Goal: Book appointment/travel/reservation

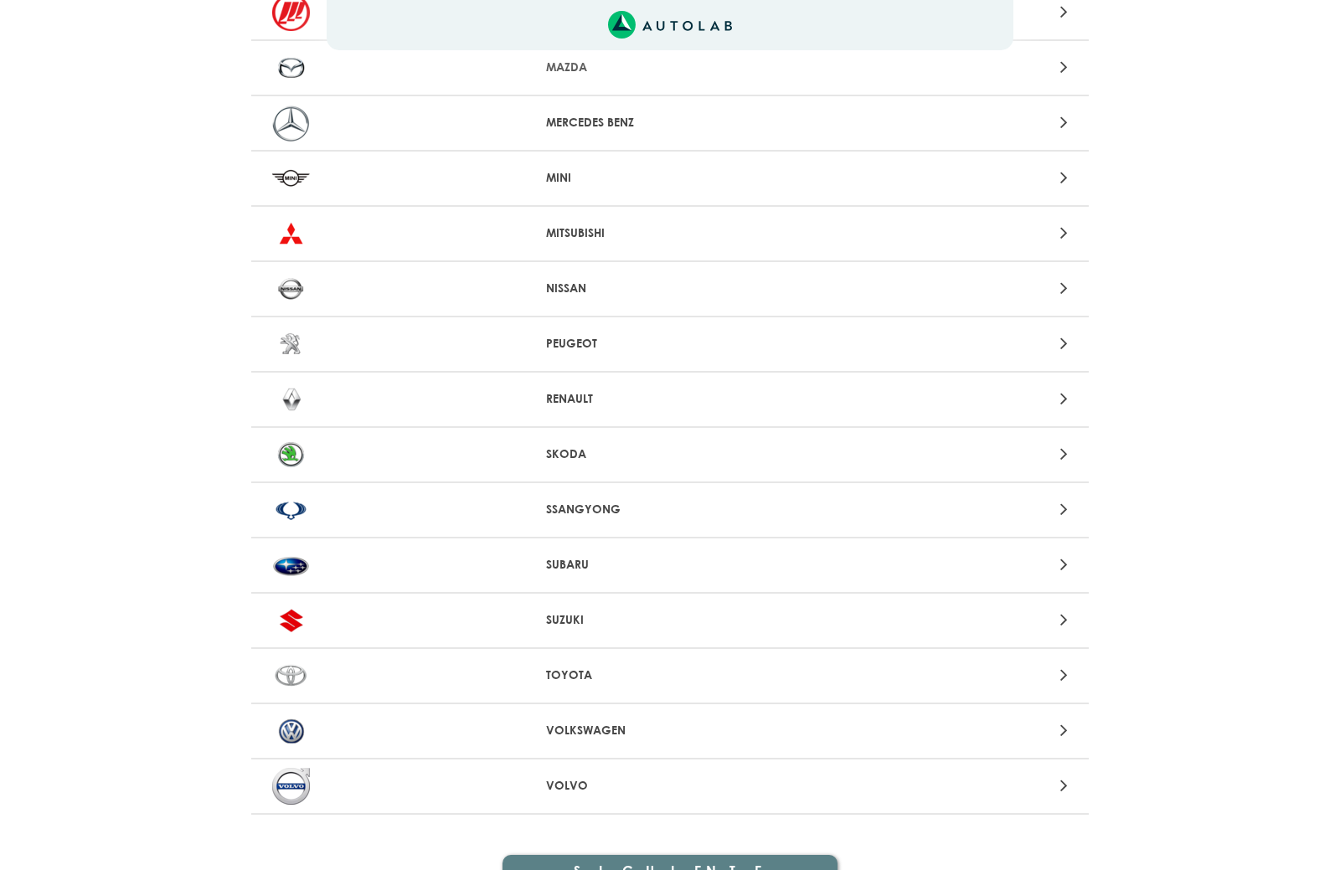
scroll to position [1377, 0]
click at [574, 664] on div "TOYOTA" at bounding box center [669, 677] width 837 height 55
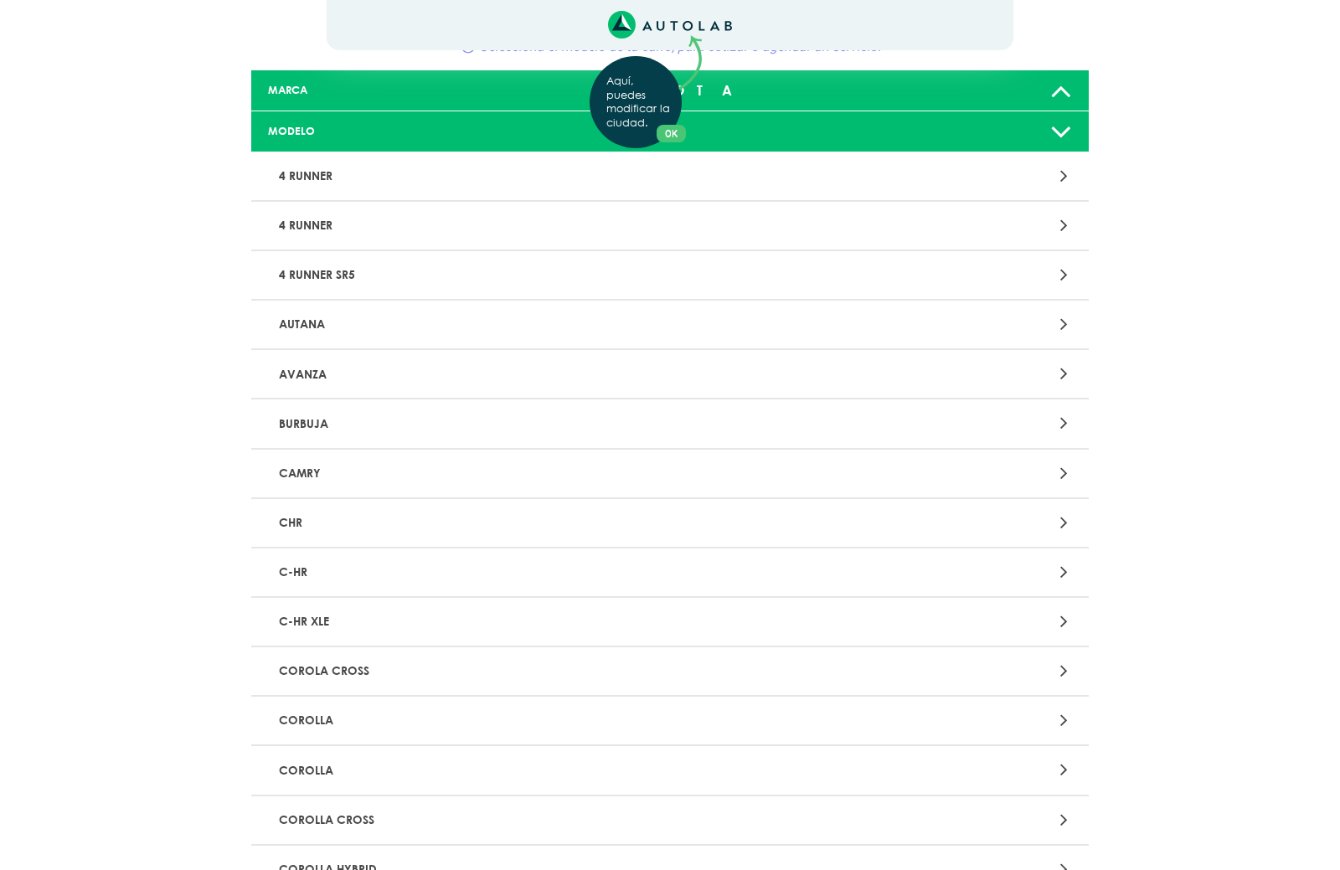
scroll to position [105, 0]
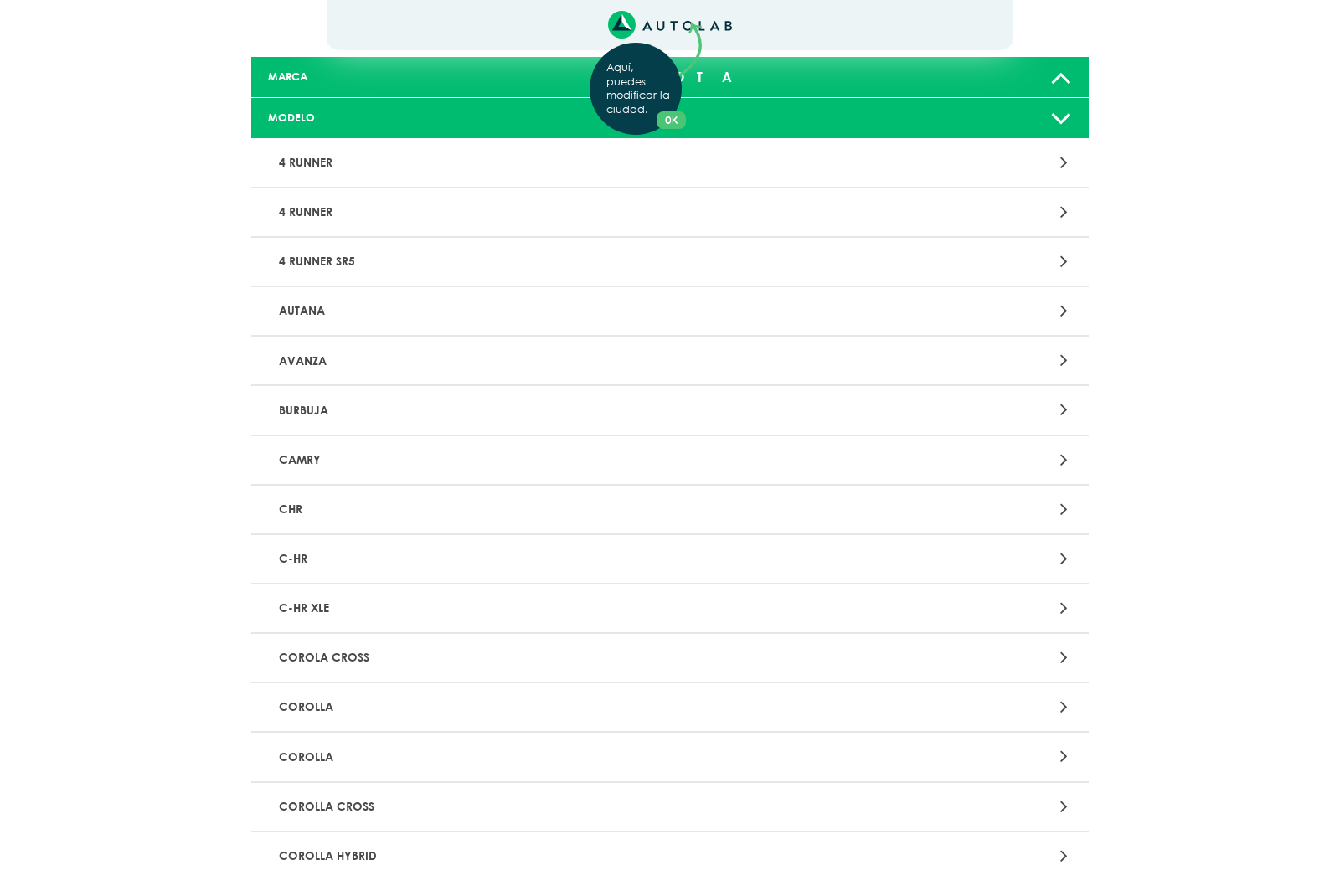
click at [494, 697] on div "Aquí, puedes modificar la ciudad. OK .aex,.bex{fill:none!important;stroke:#50c4…" at bounding box center [670, 330] width 1340 height 870
click at [1064, 703] on icon at bounding box center [1064, 707] width 8 height 22
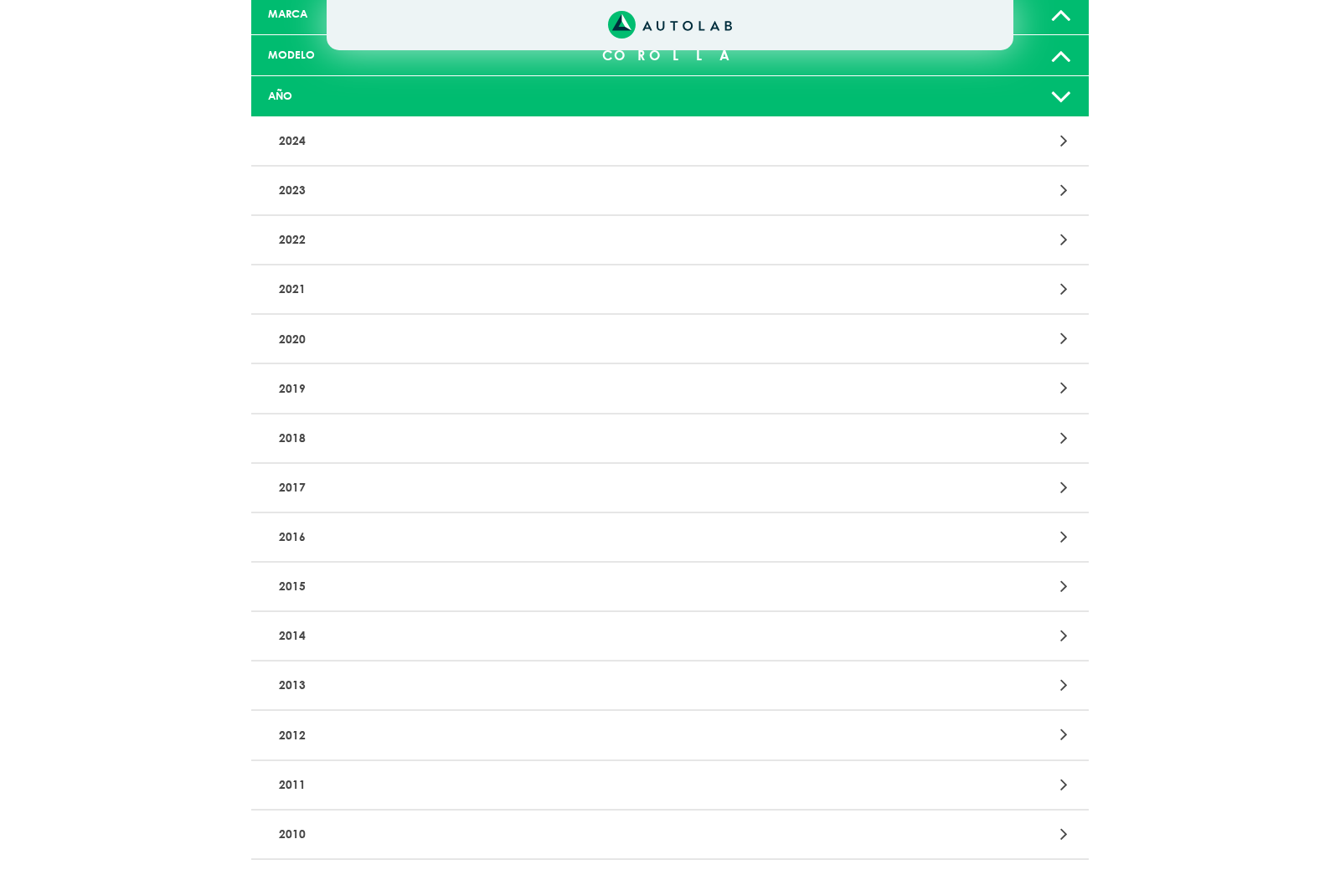
scroll to position [197, 0]
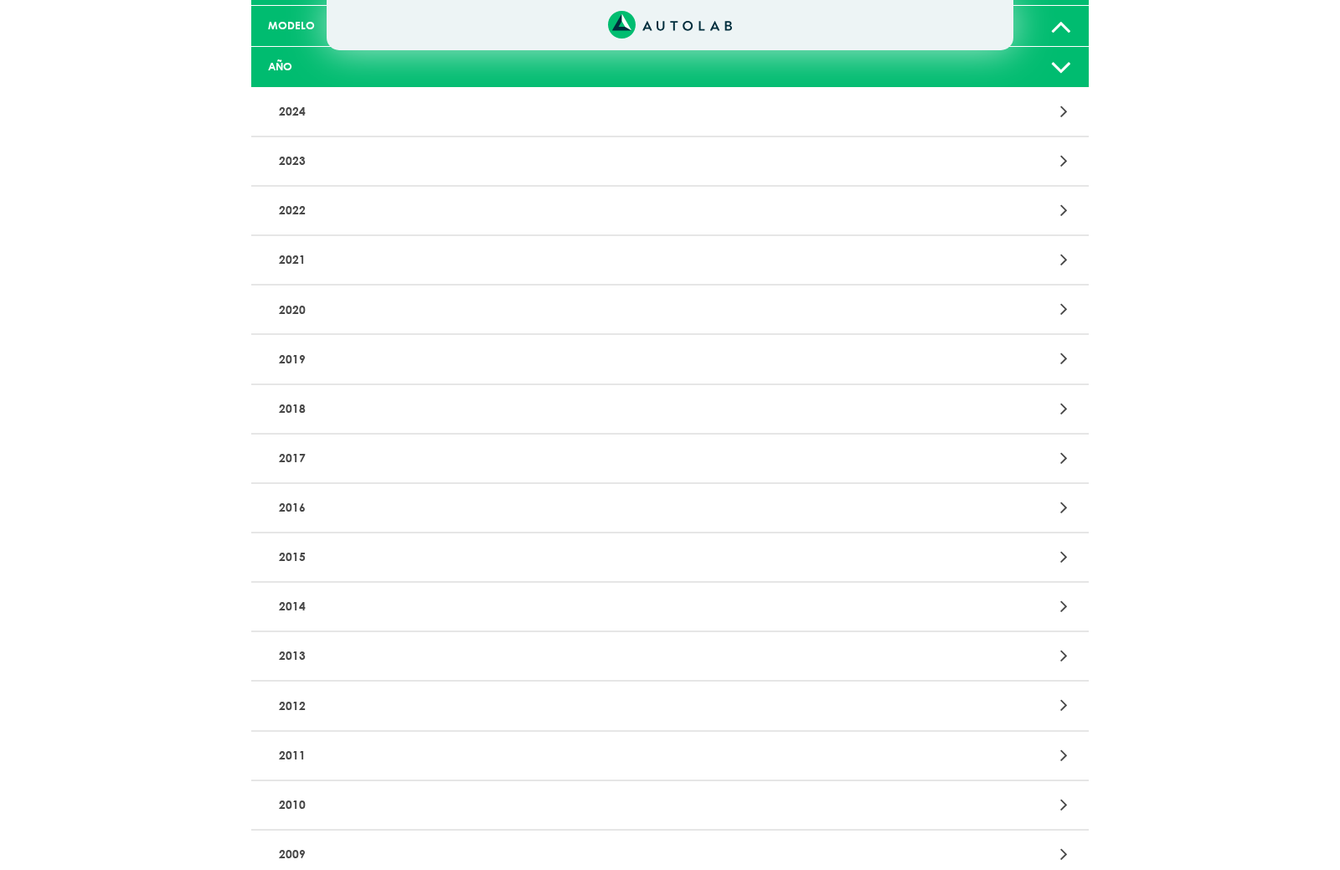
click at [470, 691] on p "2012" at bounding box center [533, 705] width 522 height 31
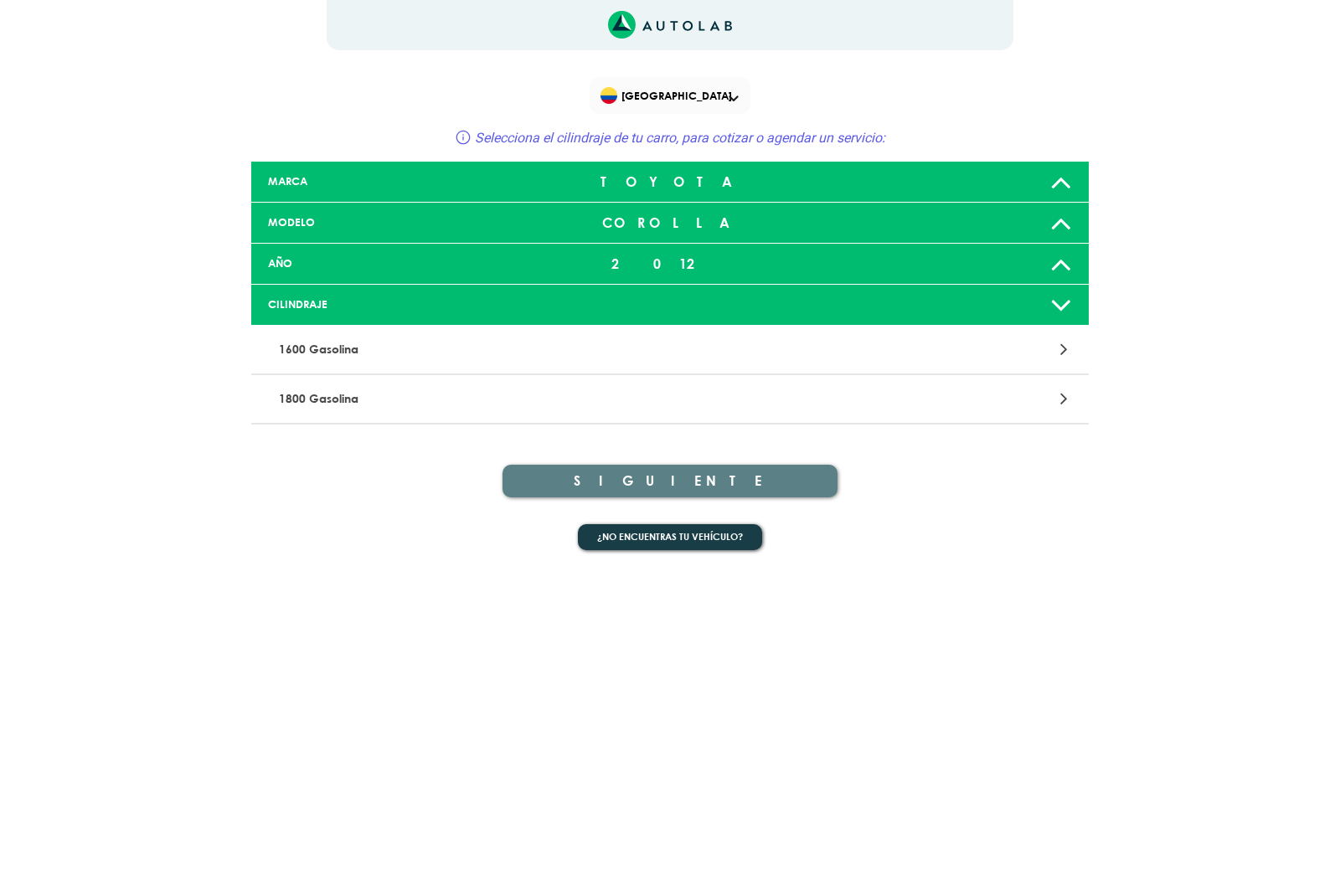
click at [615, 415] on div "1800 Gasolina" at bounding box center [669, 399] width 837 height 49
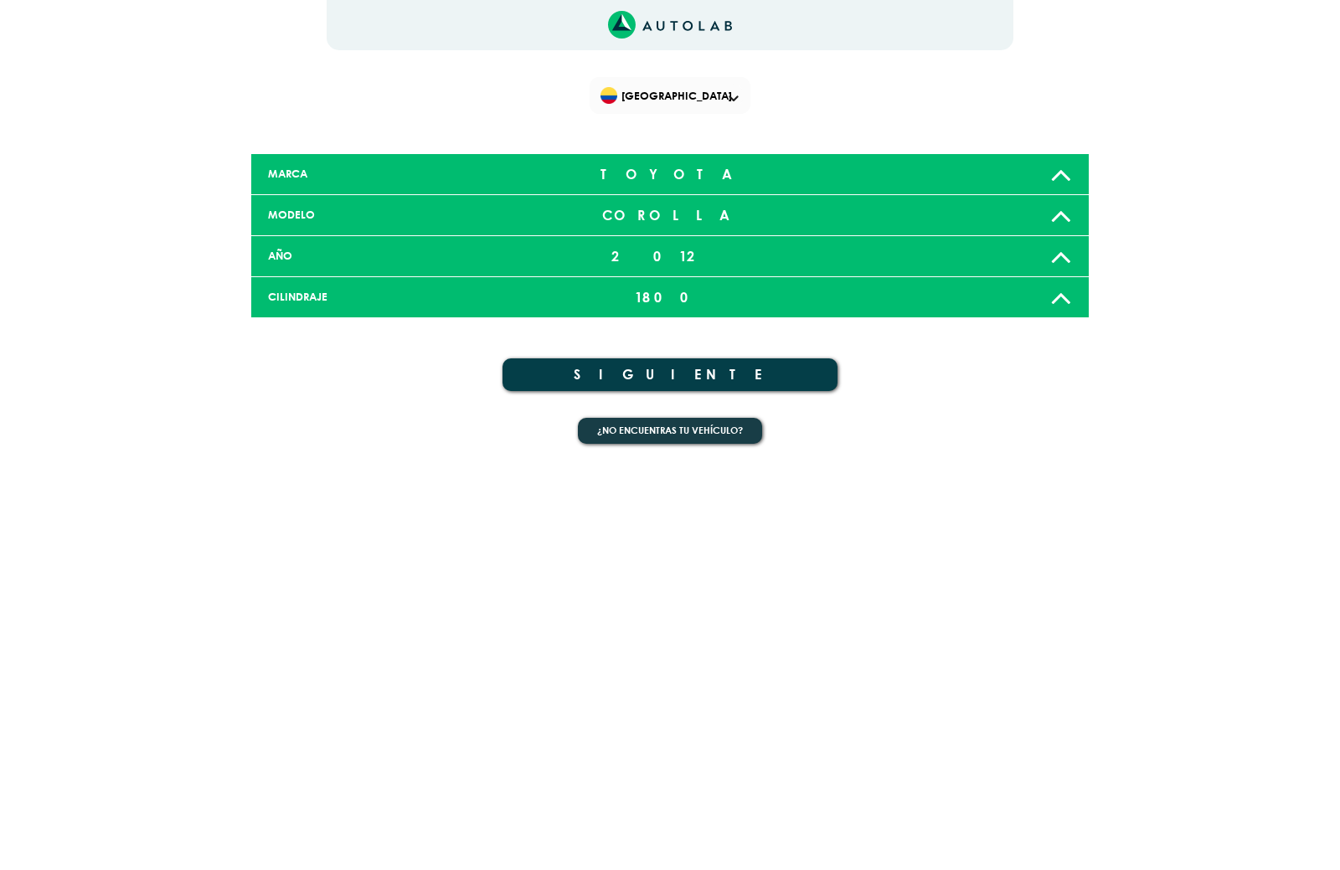
click at [727, 379] on button "SIGUIENTE" at bounding box center [669, 374] width 335 height 33
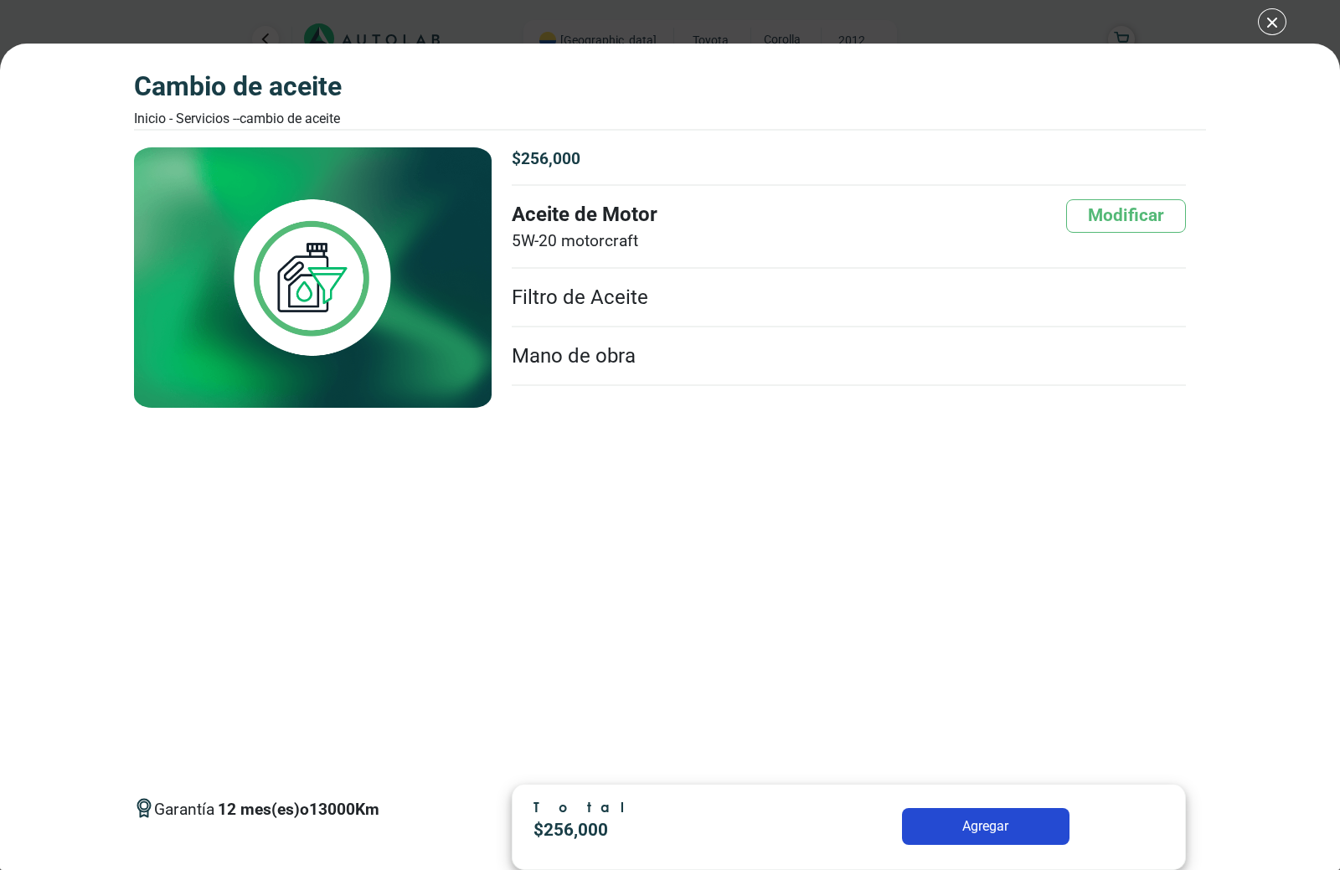
click at [1268, 20] on div "CAMBIO DE ACEITE Inicio - Servicios - - CAMBIO DE ACEITE CAMBIO DE ACEITE 12 13…" at bounding box center [670, 435] width 1340 height 870
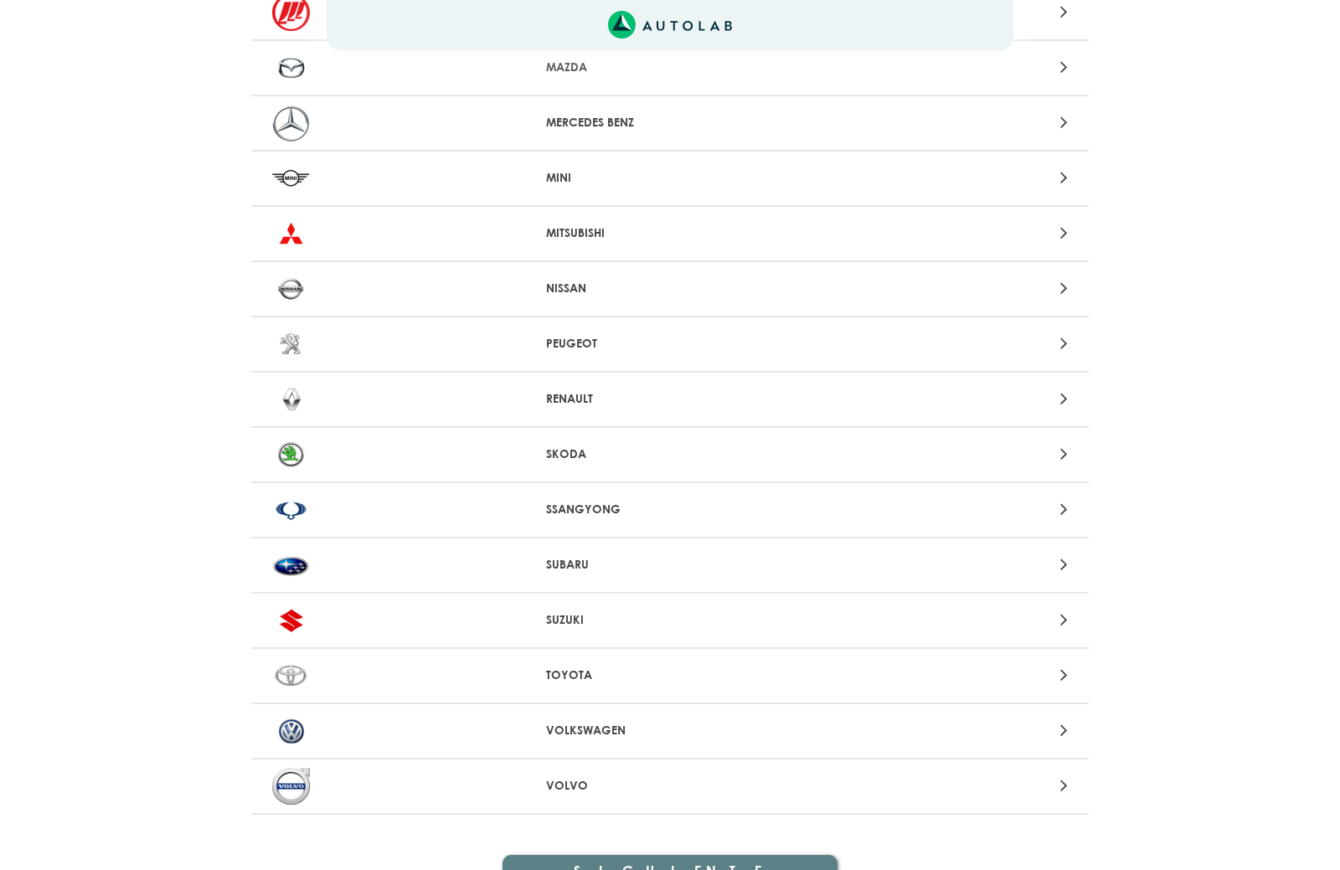
scroll to position [1377, 0]
click at [1064, 677] on icon at bounding box center [1064, 676] width 8 height 22
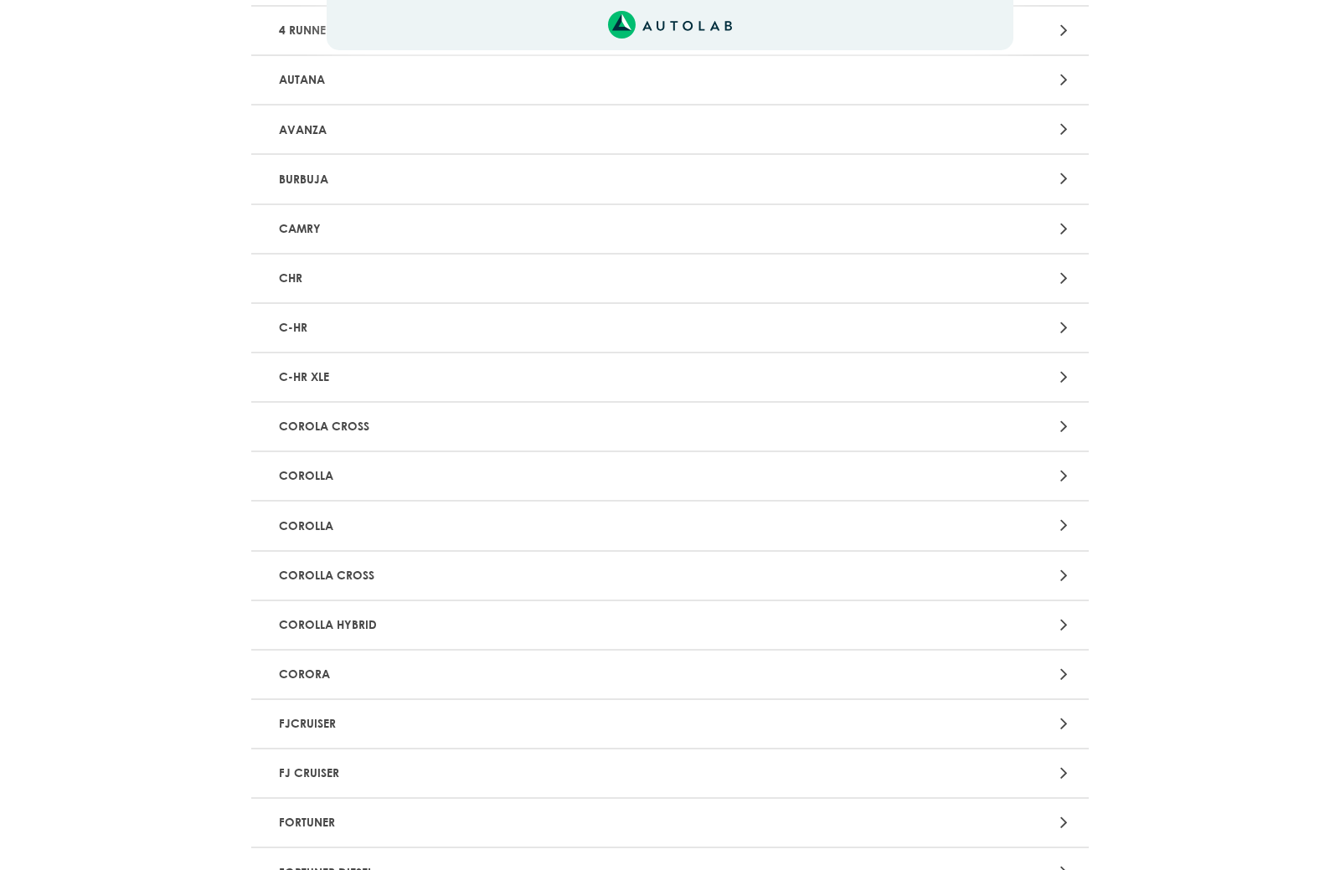
scroll to position [384, 0]
click at [1062, 423] on icon at bounding box center [1064, 428] width 8 height 22
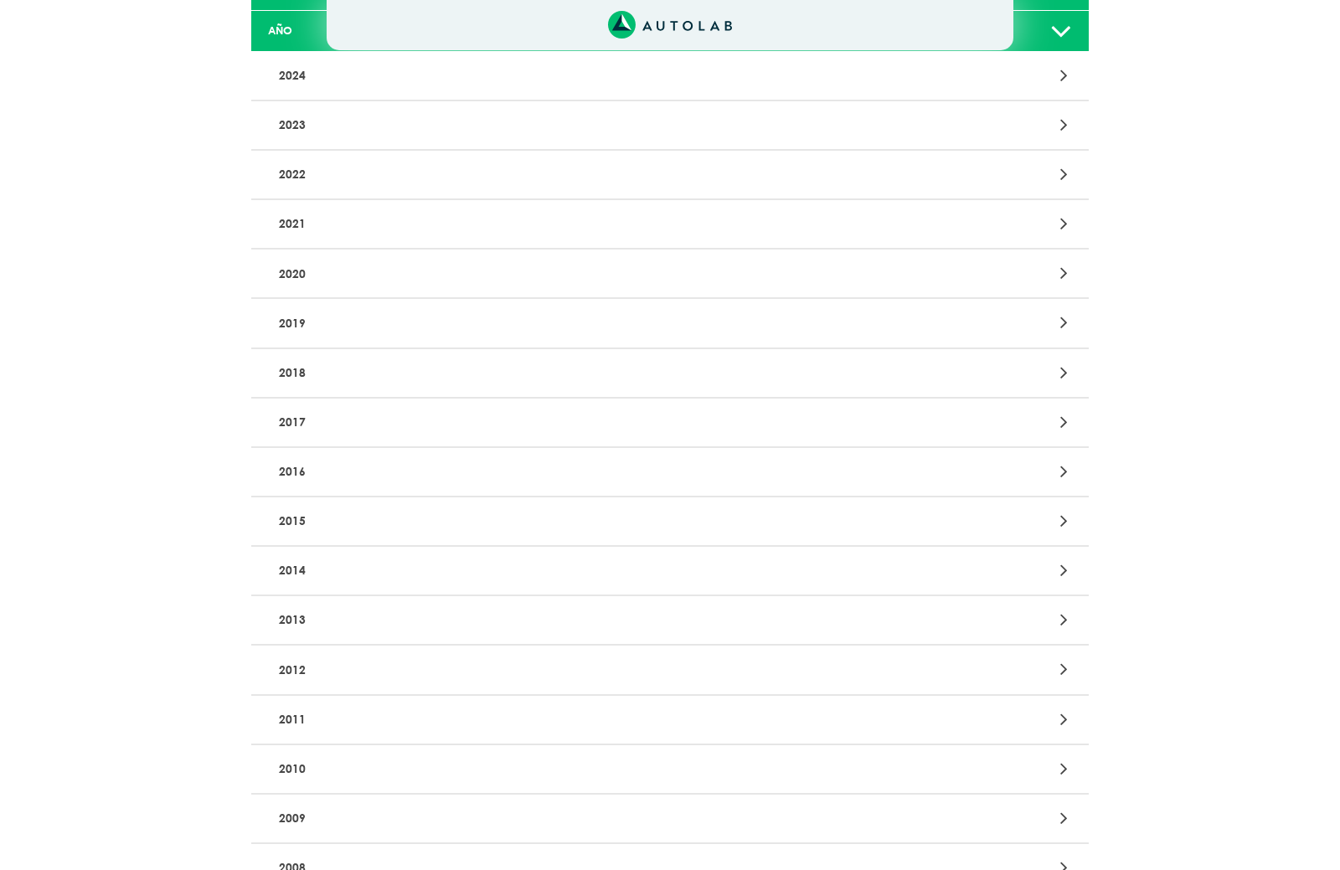
scroll to position [256, 0]
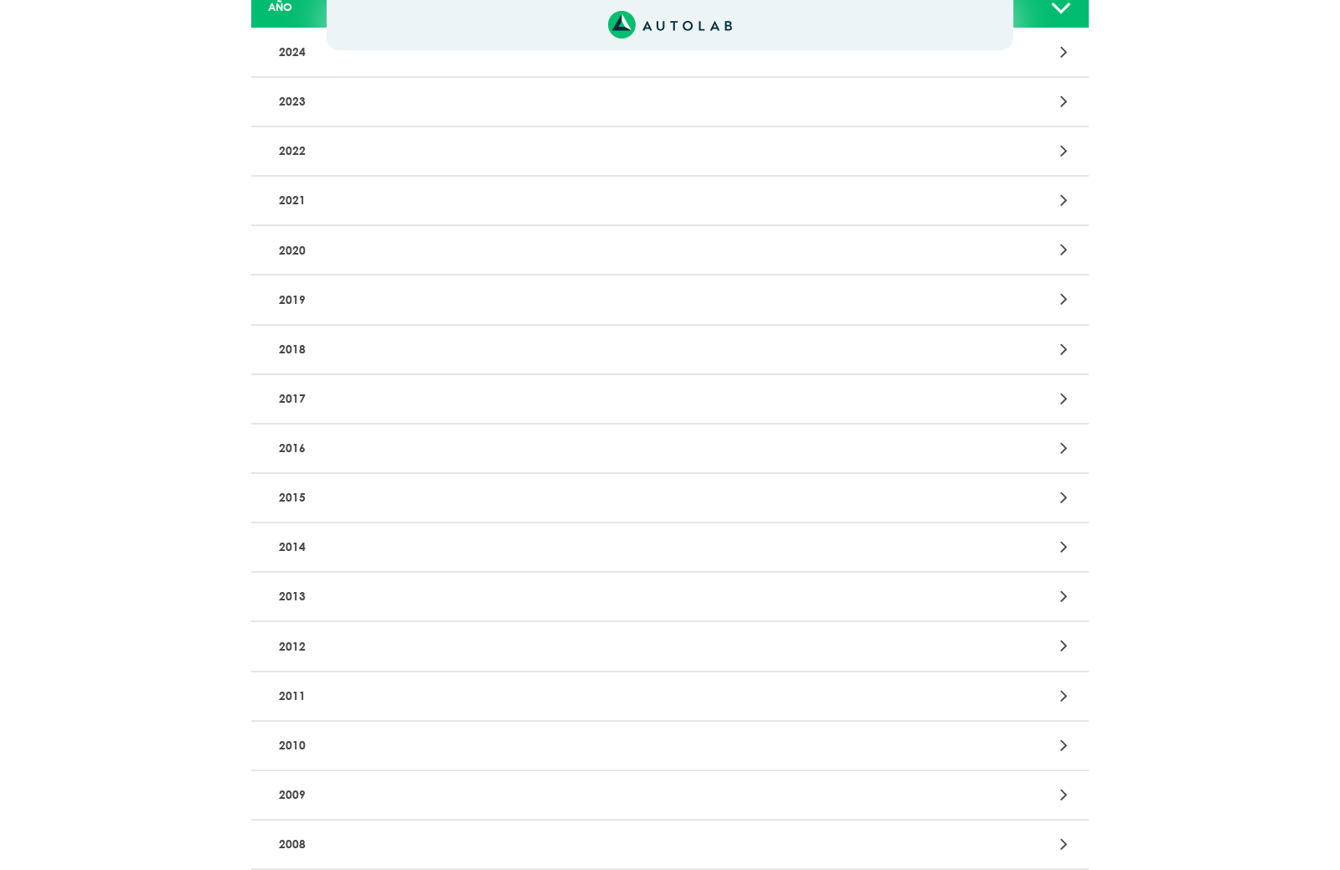
click at [1064, 639] on icon at bounding box center [1064, 646] width 8 height 22
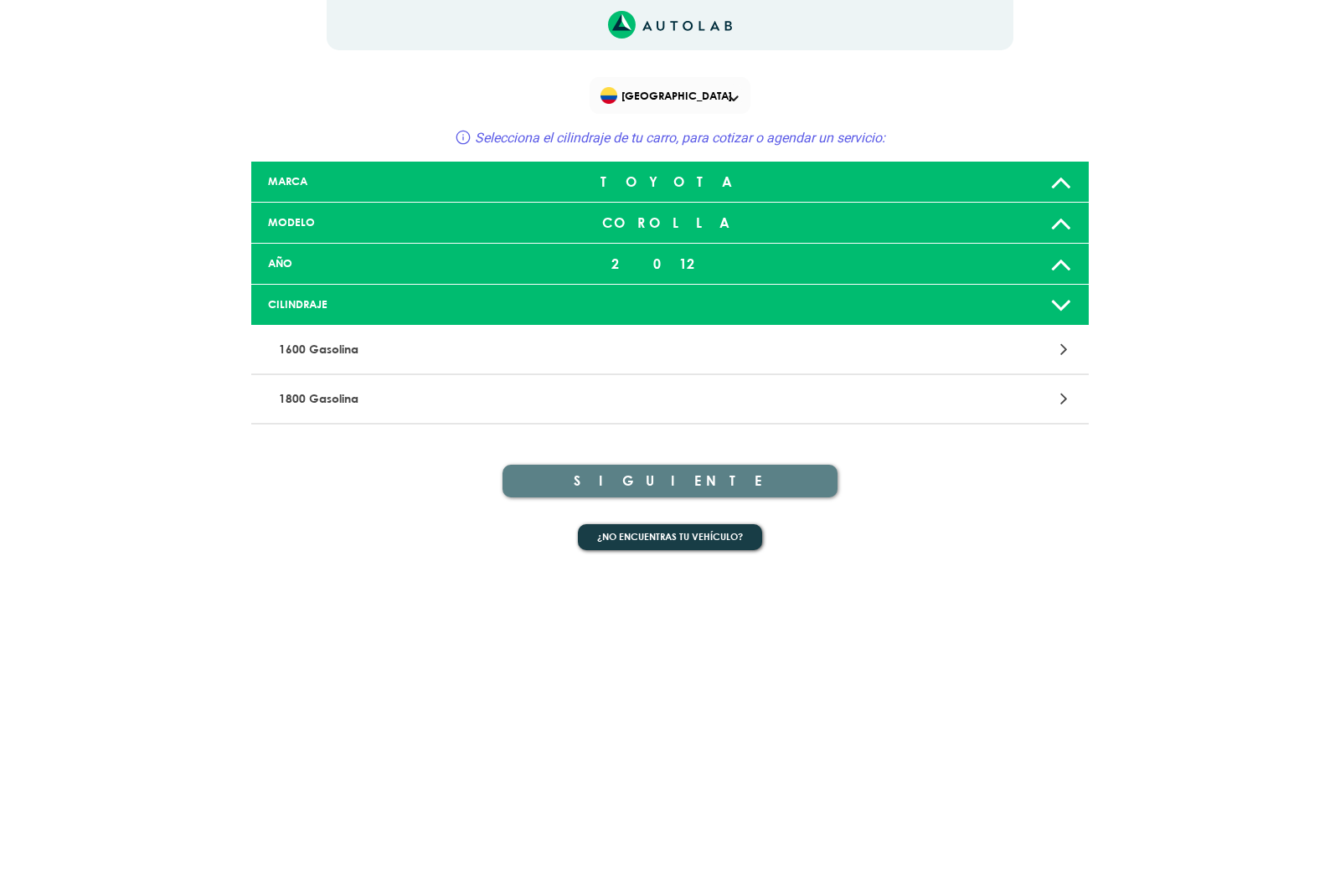
click at [1056, 392] on div at bounding box center [943, 399] width 274 height 23
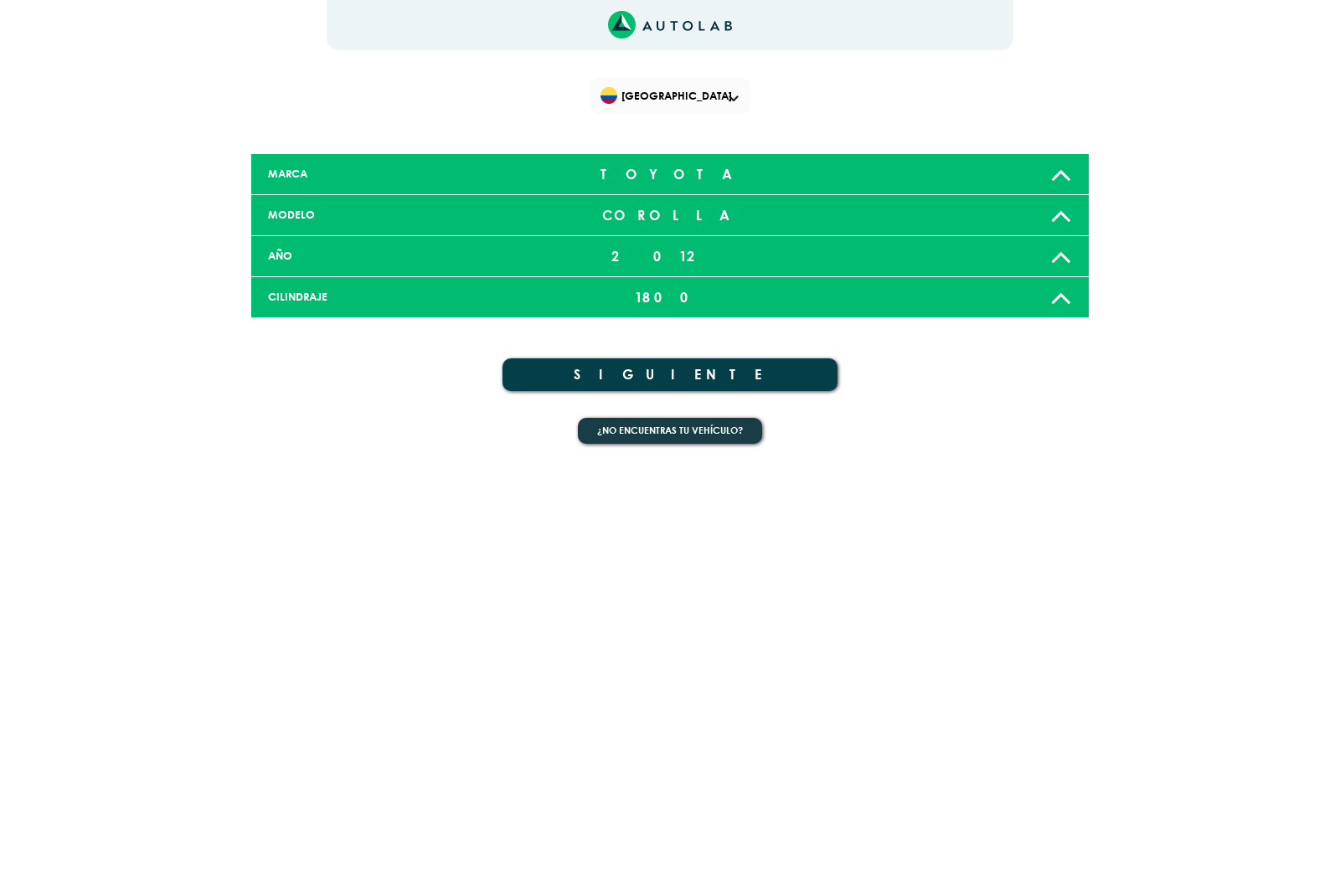
click at [730, 383] on button "SIGUIENTE" at bounding box center [669, 374] width 335 height 33
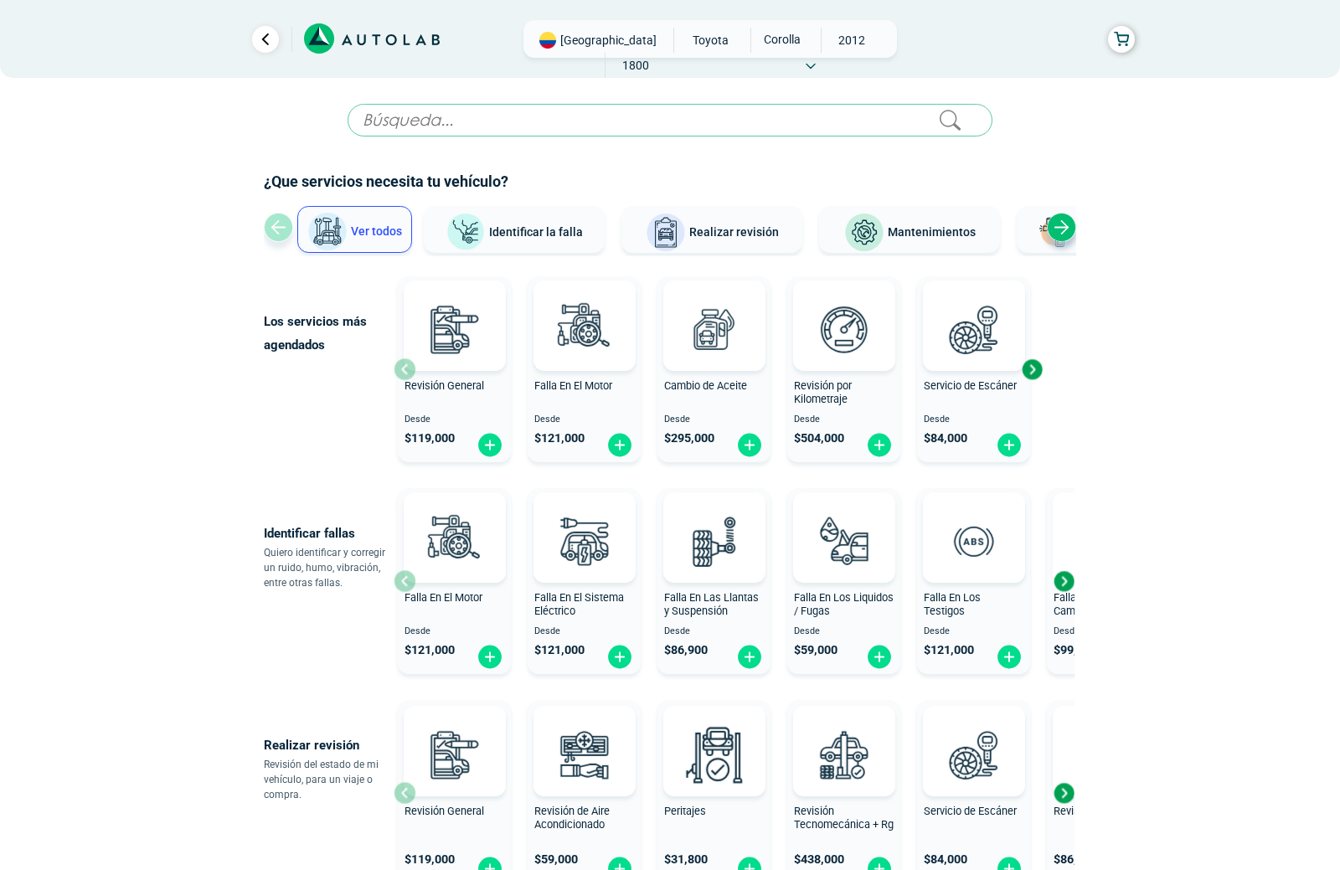
scroll to position [50, 0]
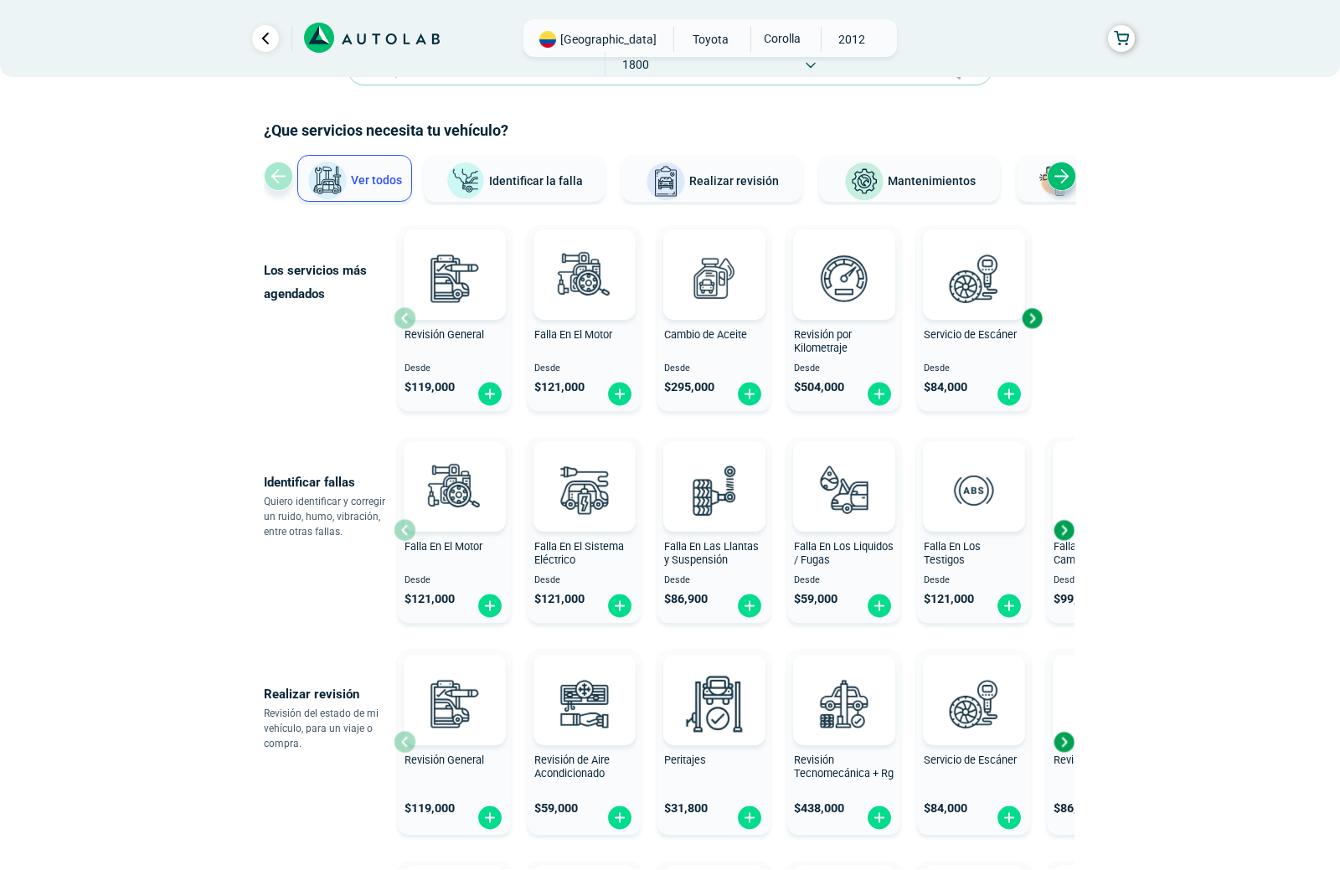
click at [1029, 317] on div "Next slide" at bounding box center [1031, 319] width 25 height 25
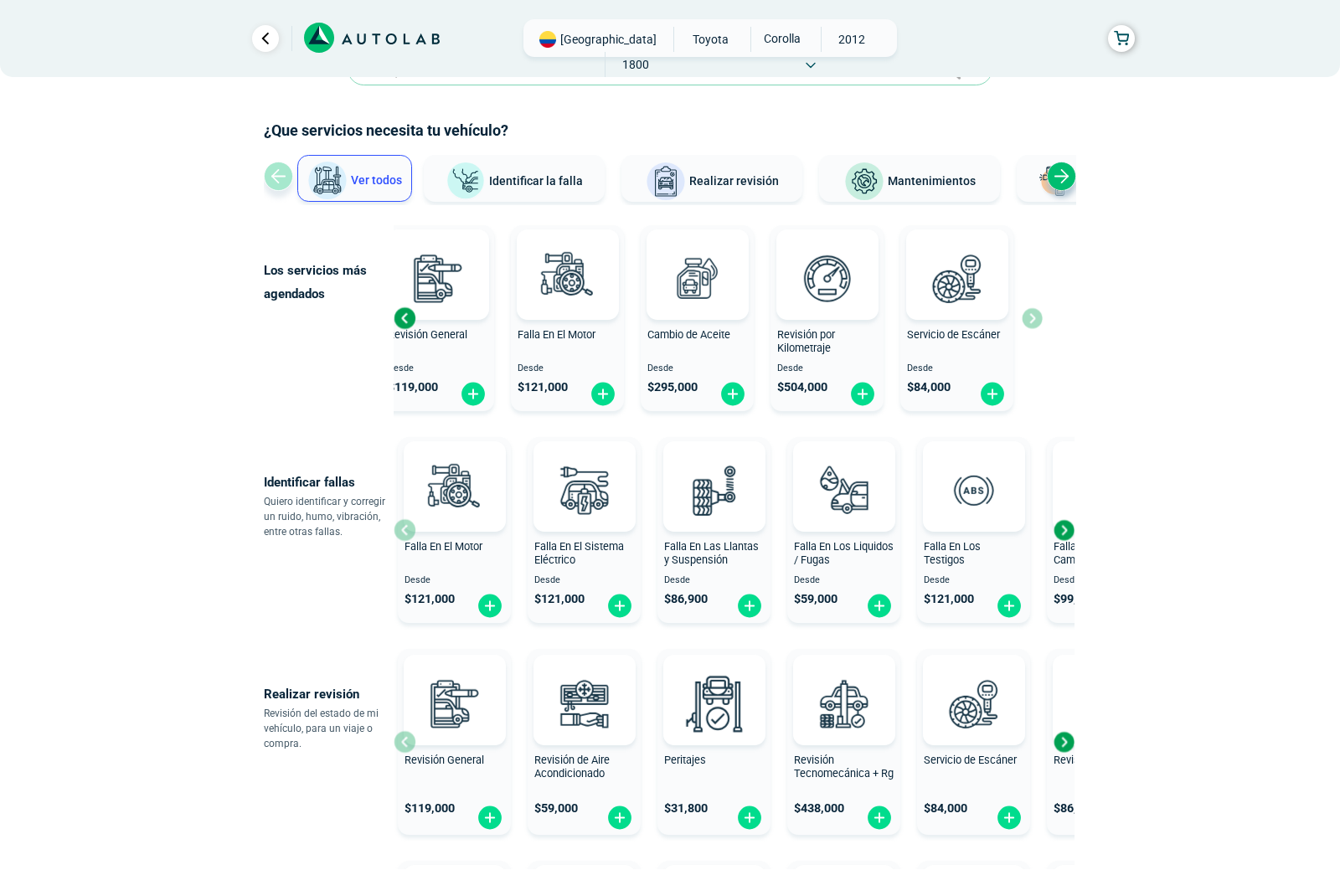
scroll to position [51, 0]
click at [1031, 317] on div "Revisión General Desde $ 119,000 Falla En El Motor Desde $ 121,000 Cambio de Ac…" at bounding box center [718, 318] width 649 height 199
click at [1062, 532] on div "Next slide" at bounding box center [1063, 530] width 25 height 25
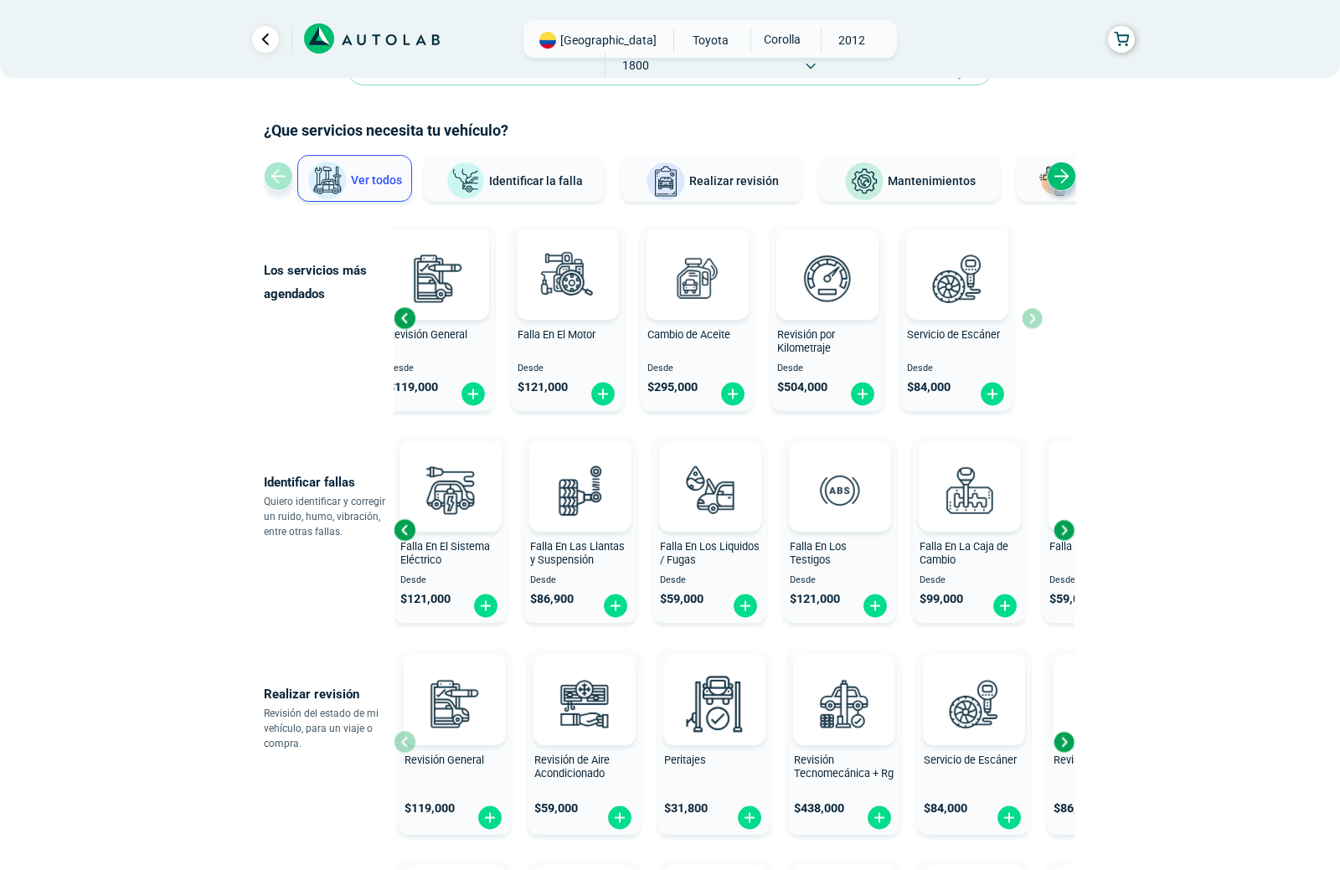
click at [1062, 532] on div "Next slide" at bounding box center [1063, 530] width 25 height 25
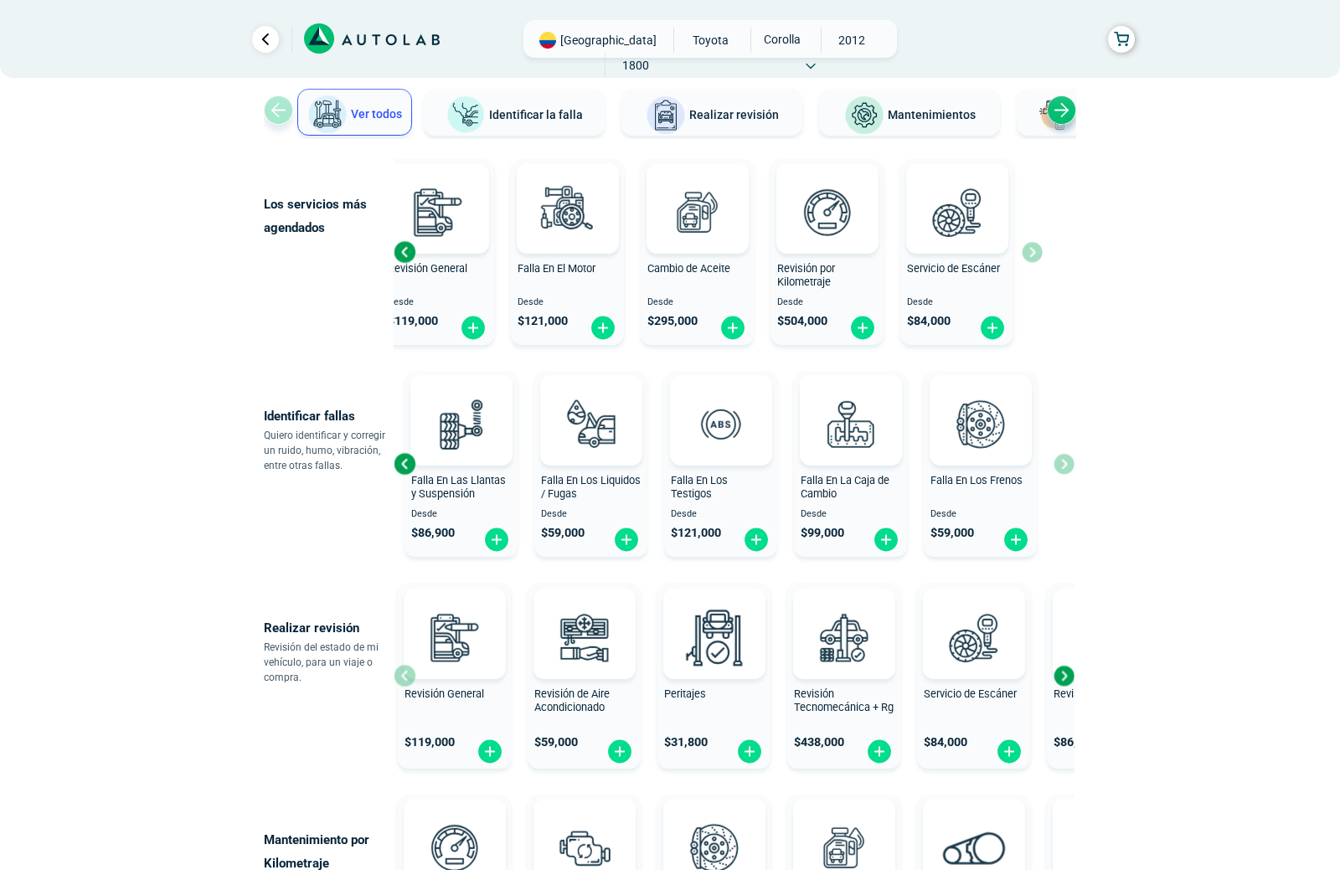
scroll to position [138, 0]
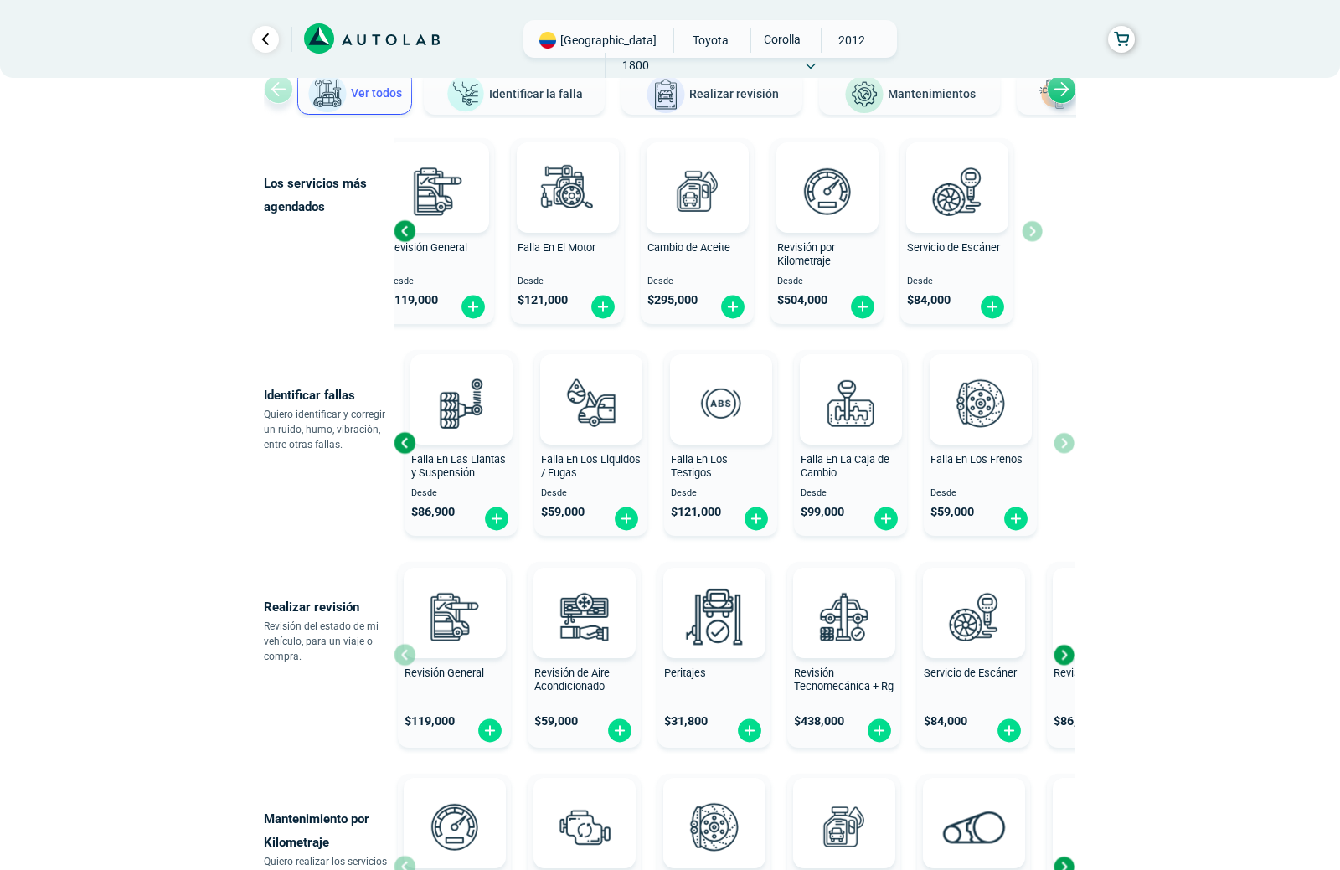
click at [1066, 659] on div "Next slide" at bounding box center [1063, 654] width 25 height 25
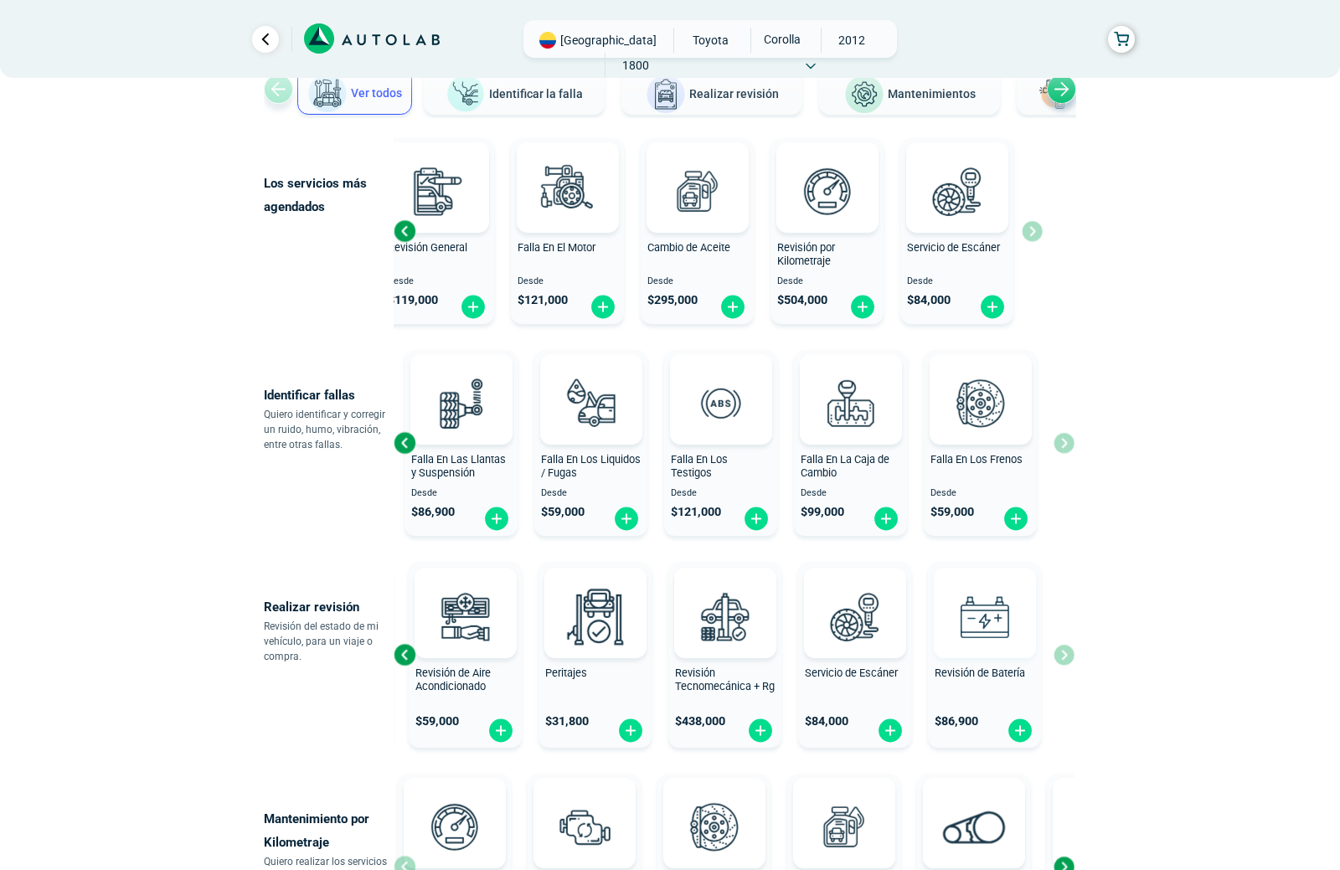
click at [1066, 659] on div "Revisión General $ 119,000 Revisión de Aire Acondicionado $ 59,000 Peritajes $ …" at bounding box center [734, 654] width 681 height 199
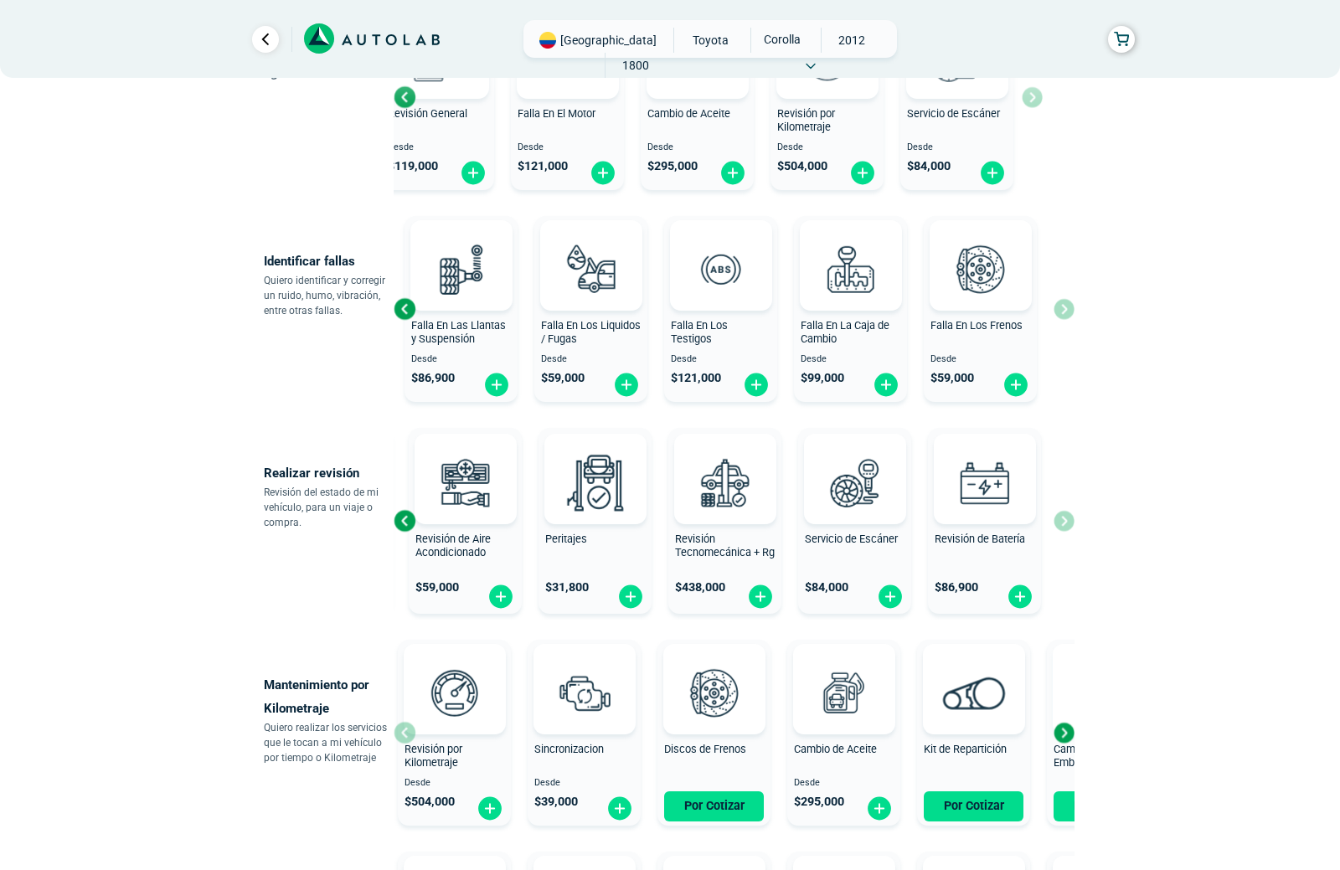
scroll to position [278, 0]
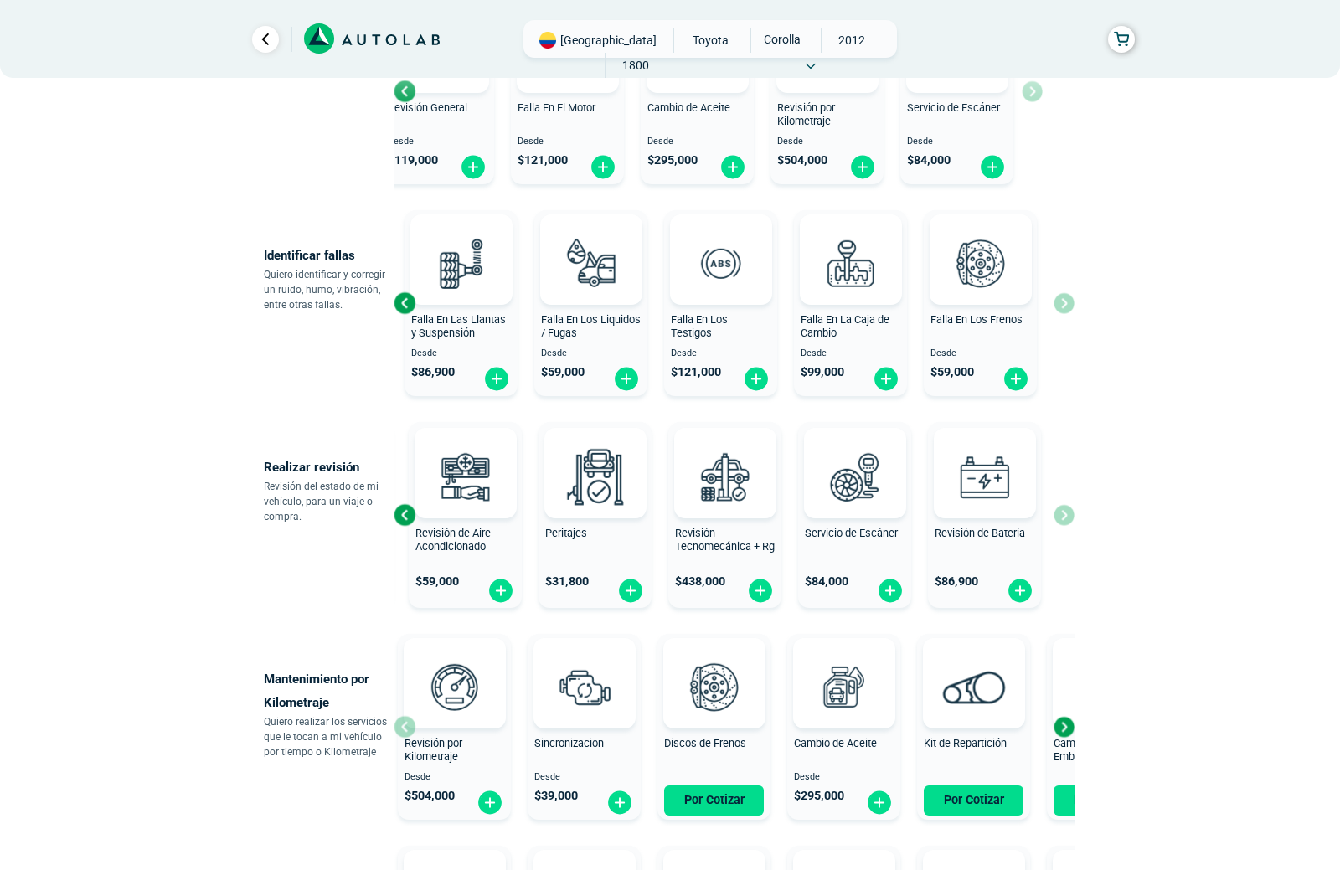
click at [1063, 726] on div "Next slide" at bounding box center [1063, 726] width 25 height 25
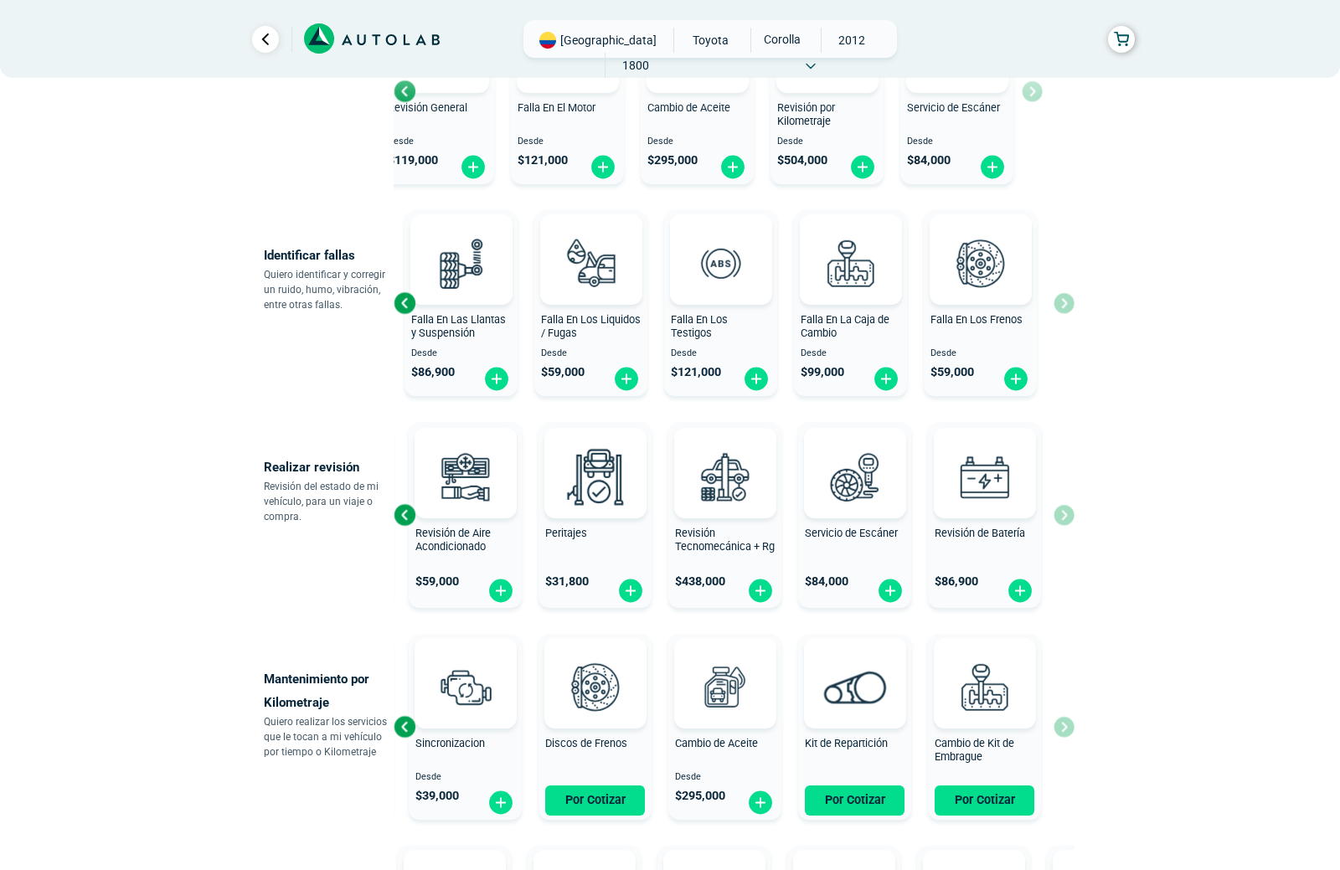
click at [1063, 726] on div "Revisión por Kilometraje Desde $ 504,000 Sincronizacion Desde $ 39,000 Discos d…" at bounding box center [734, 726] width 681 height 199
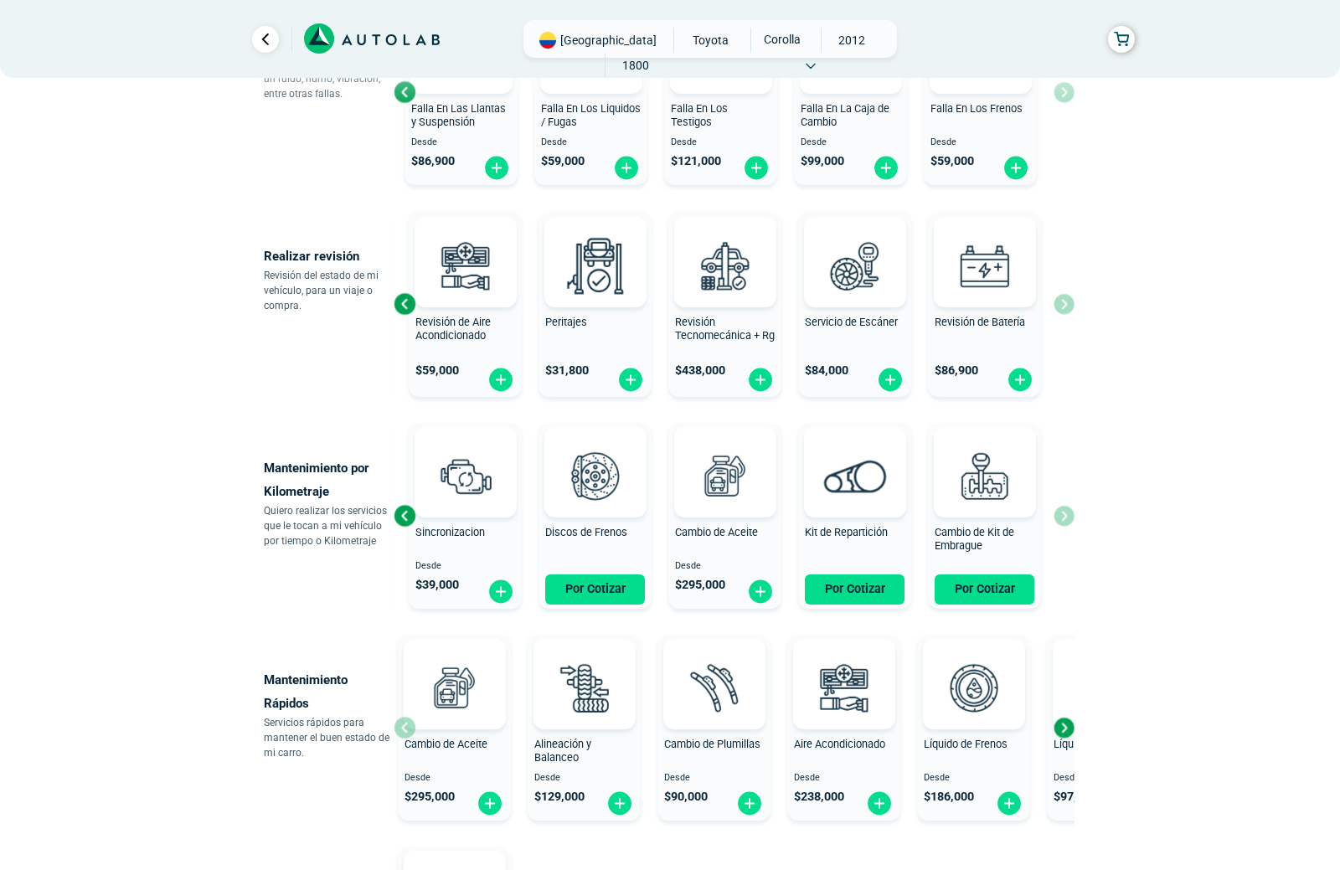
scroll to position [533, 0]
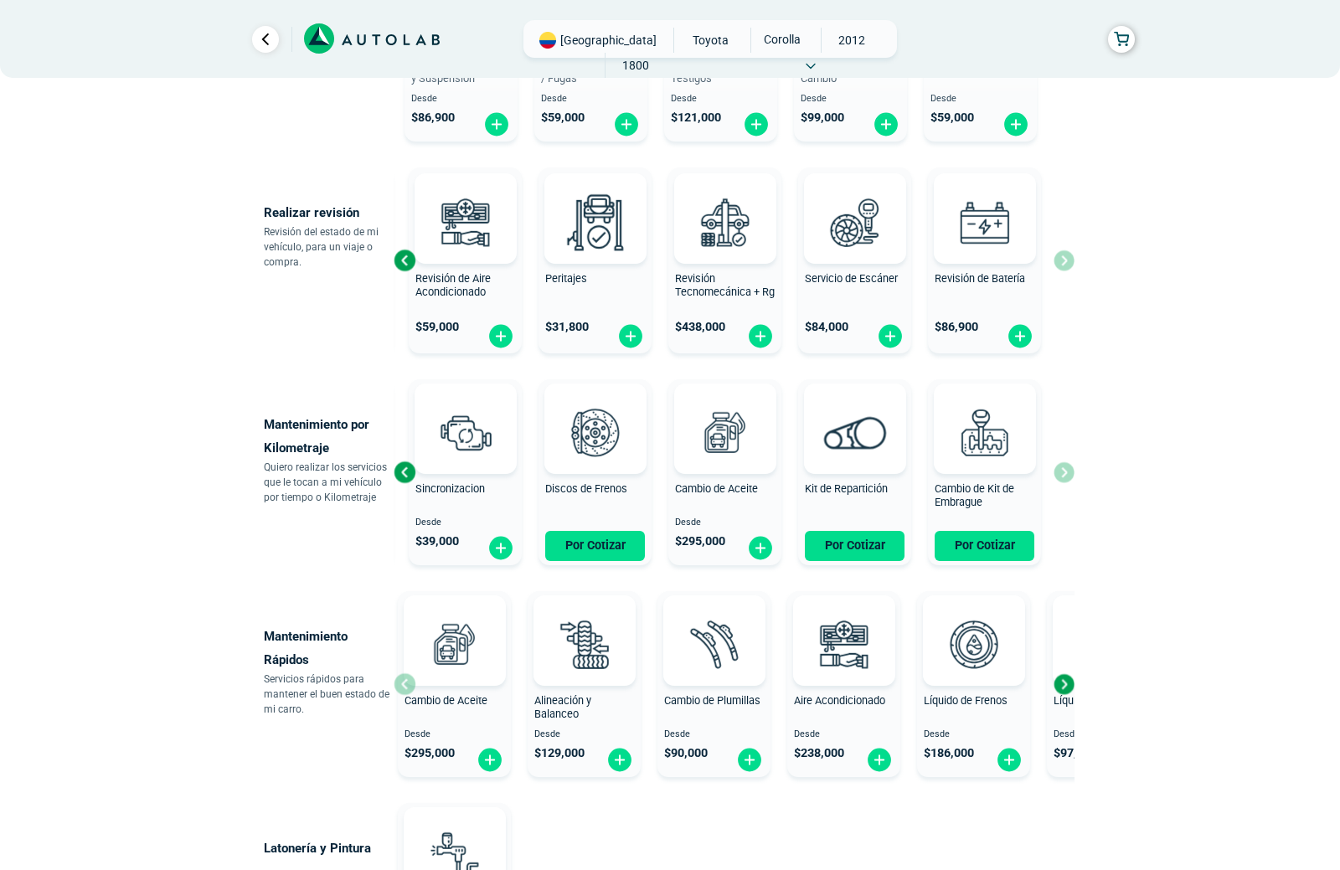
click at [1061, 688] on div "Next slide" at bounding box center [1063, 684] width 25 height 25
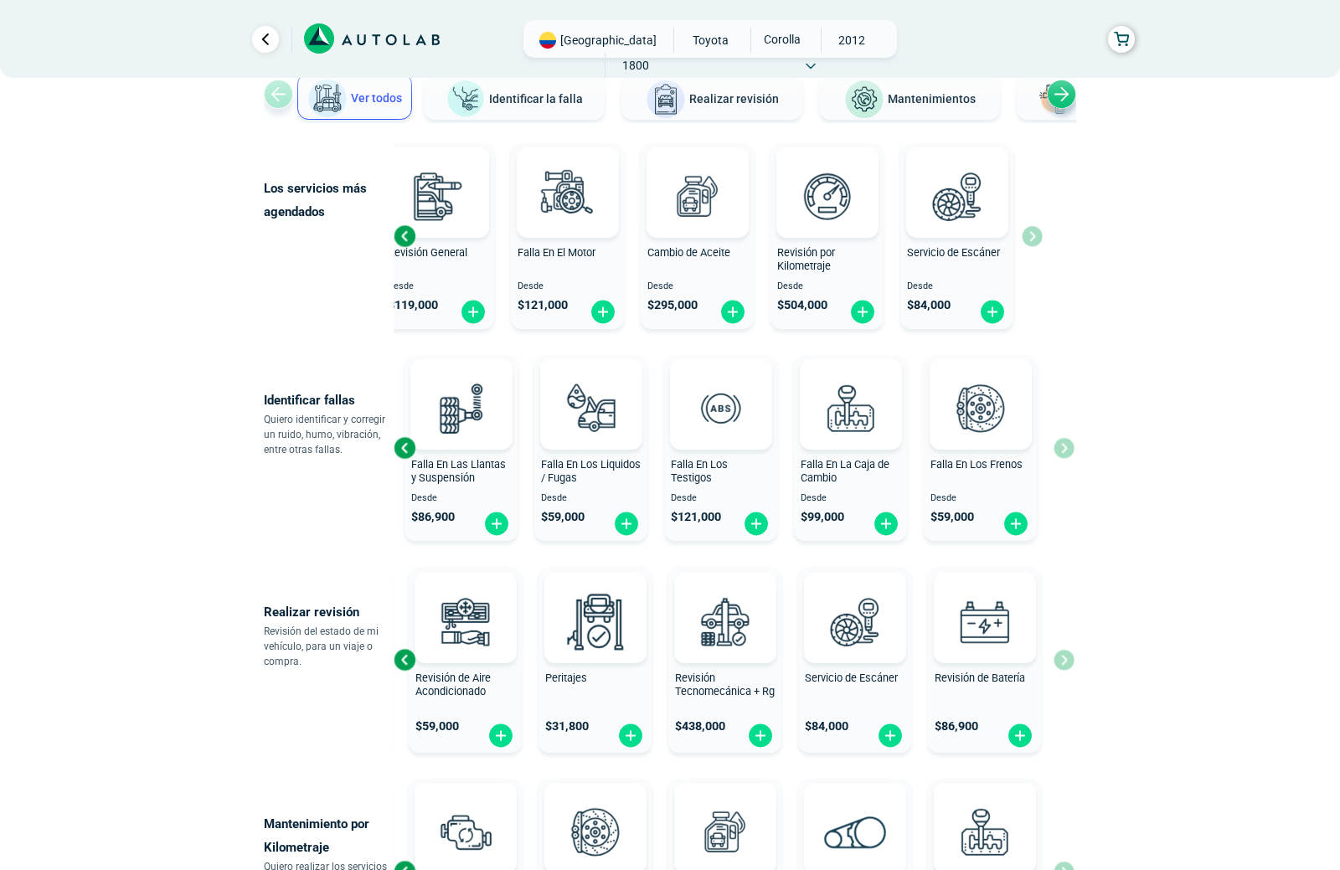
scroll to position [0, 0]
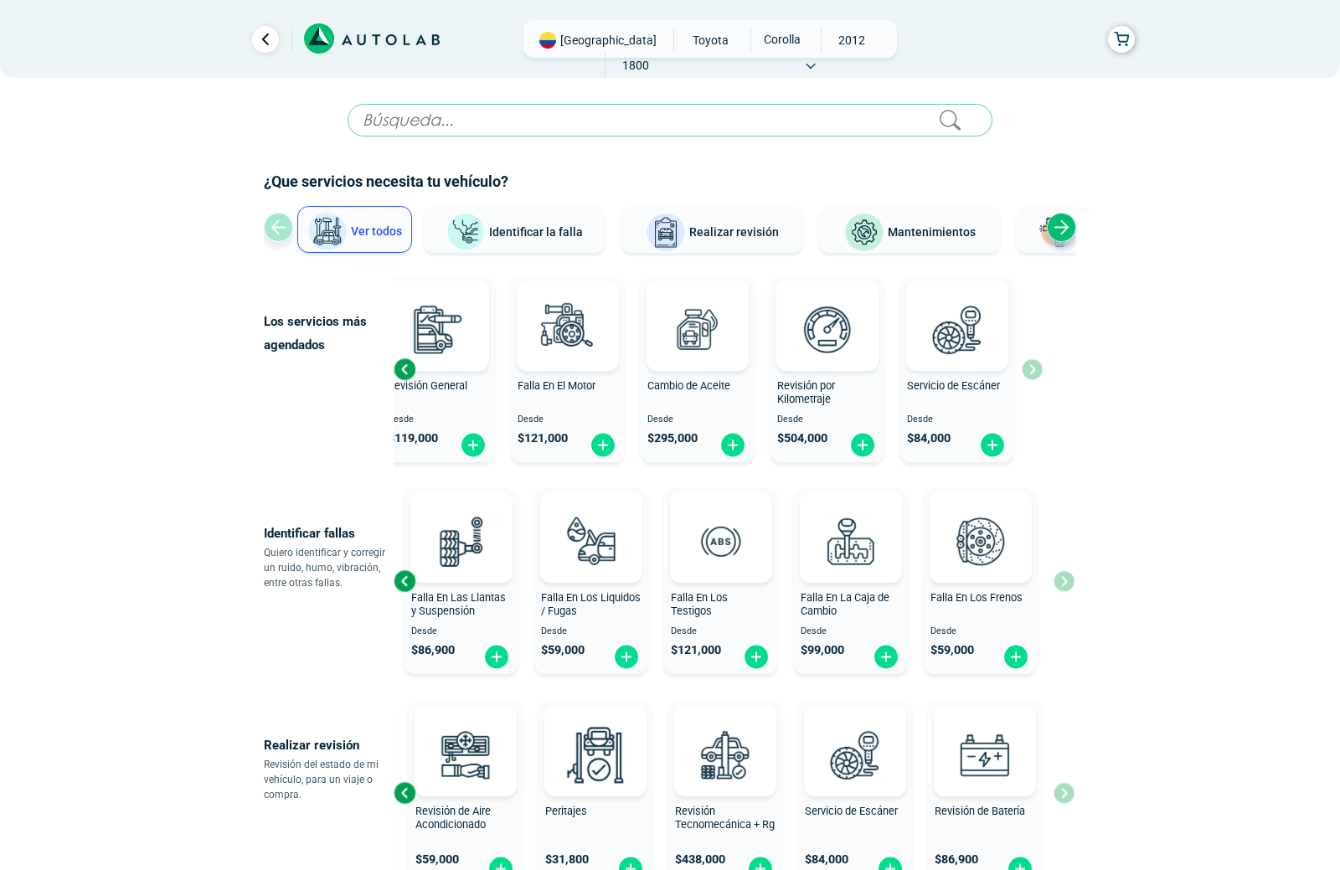
click at [526, 232] on span "Identificar la falla" at bounding box center [536, 230] width 94 height 13
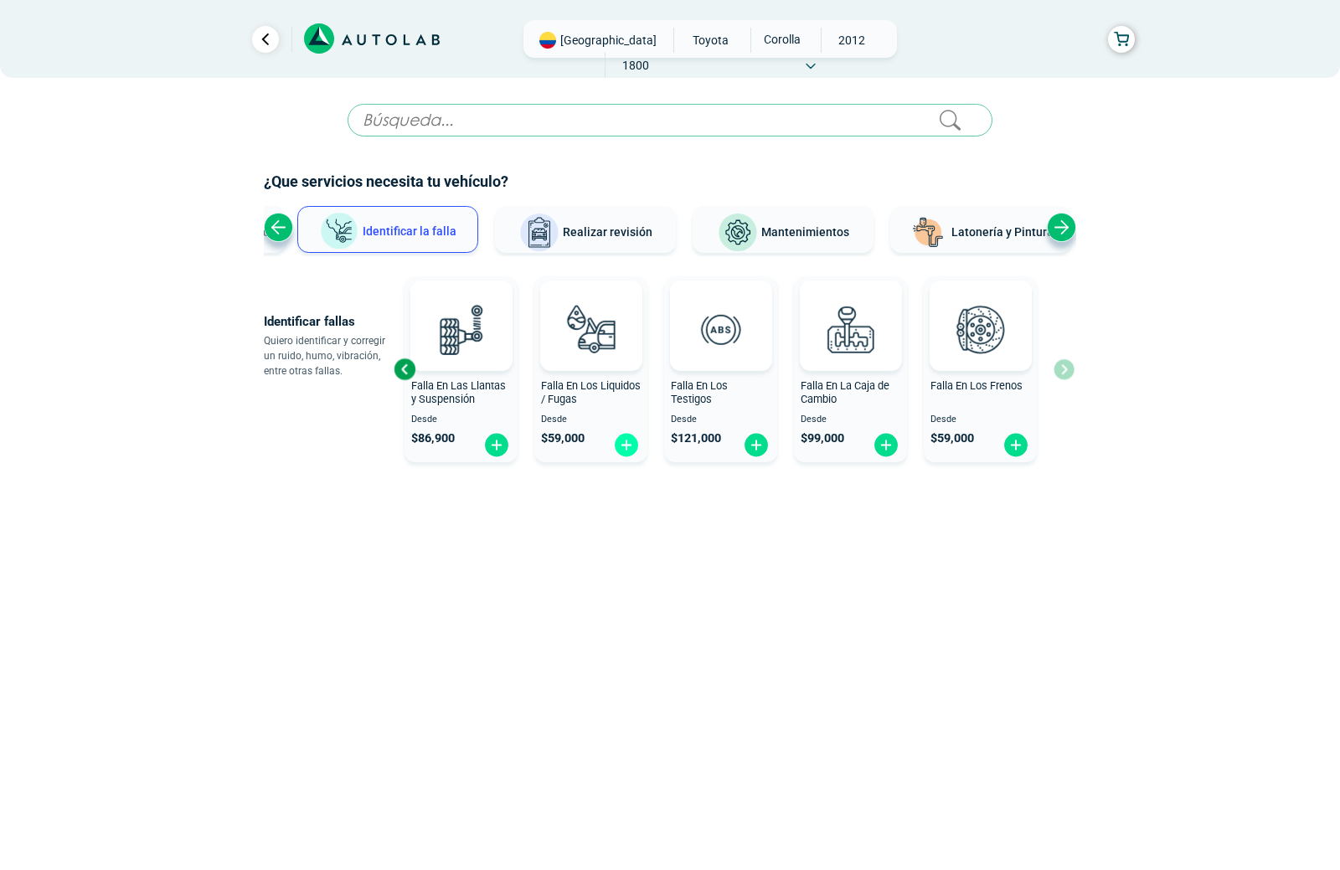
click at [625, 445] on img at bounding box center [626, 445] width 27 height 26
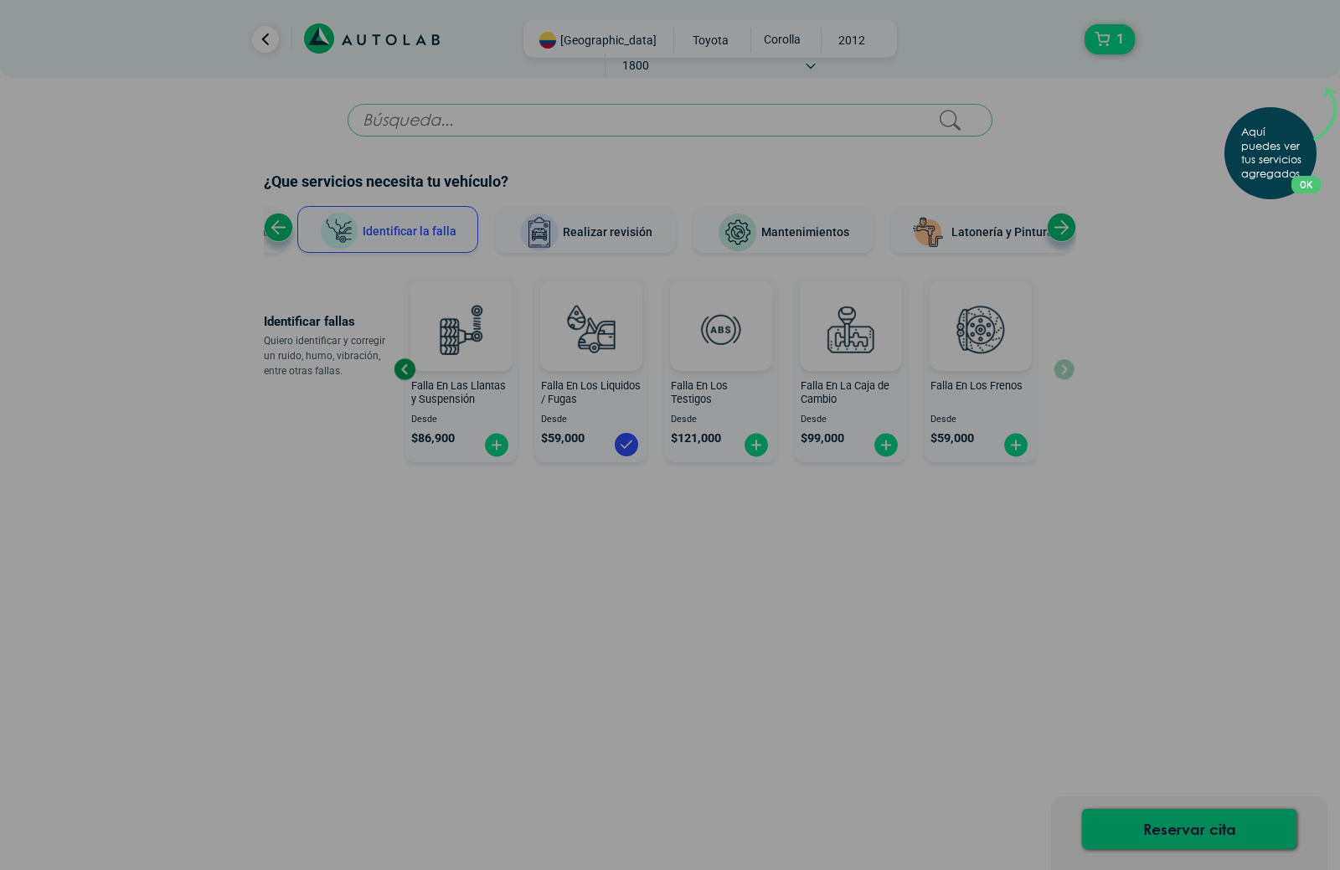
click at [1308, 188] on button "OK" at bounding box center [1305, 185] width 29 height 18
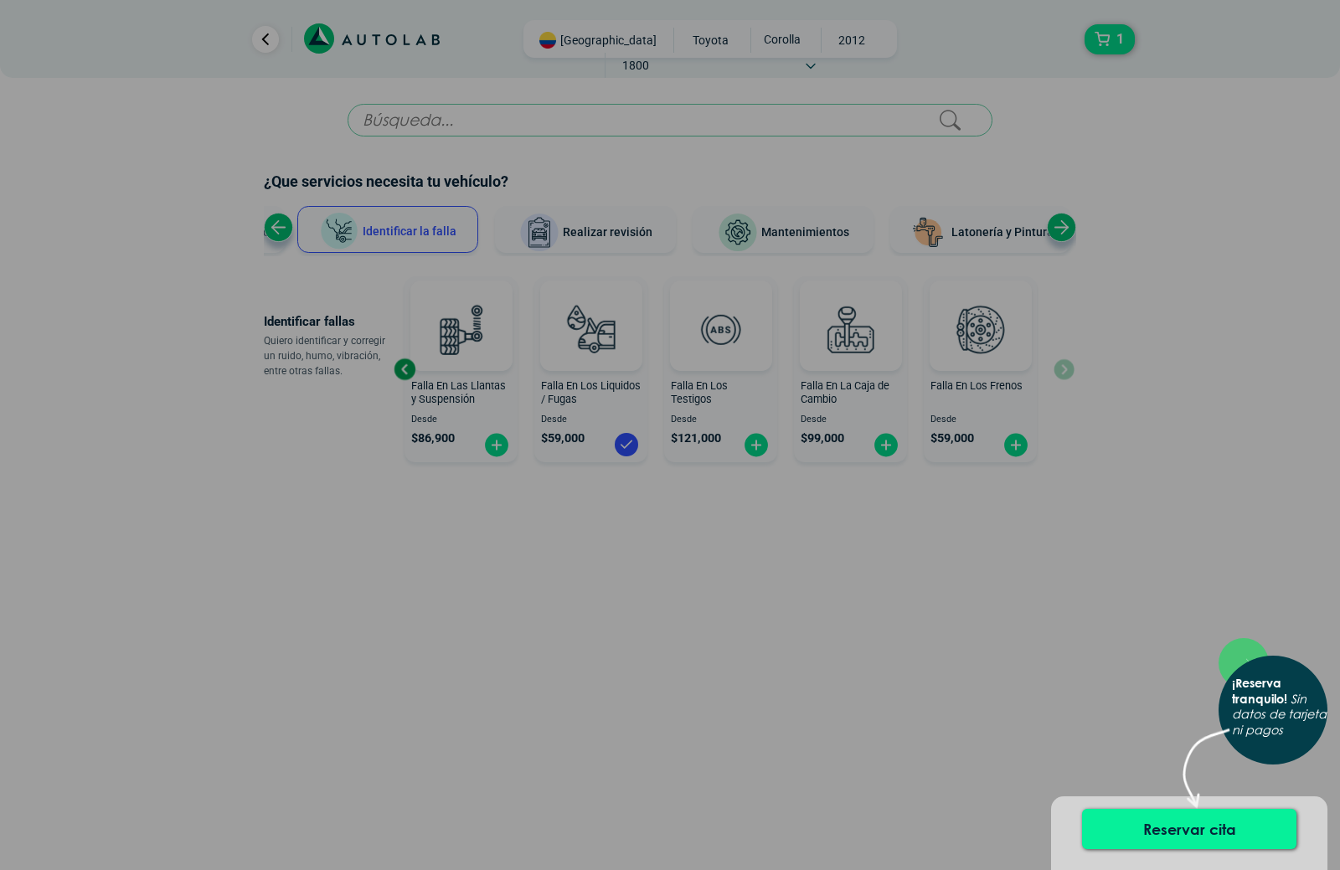
click at [1204, 842] on button "Reservar cita" at bounding box center [1189, 829] width 214 height 40
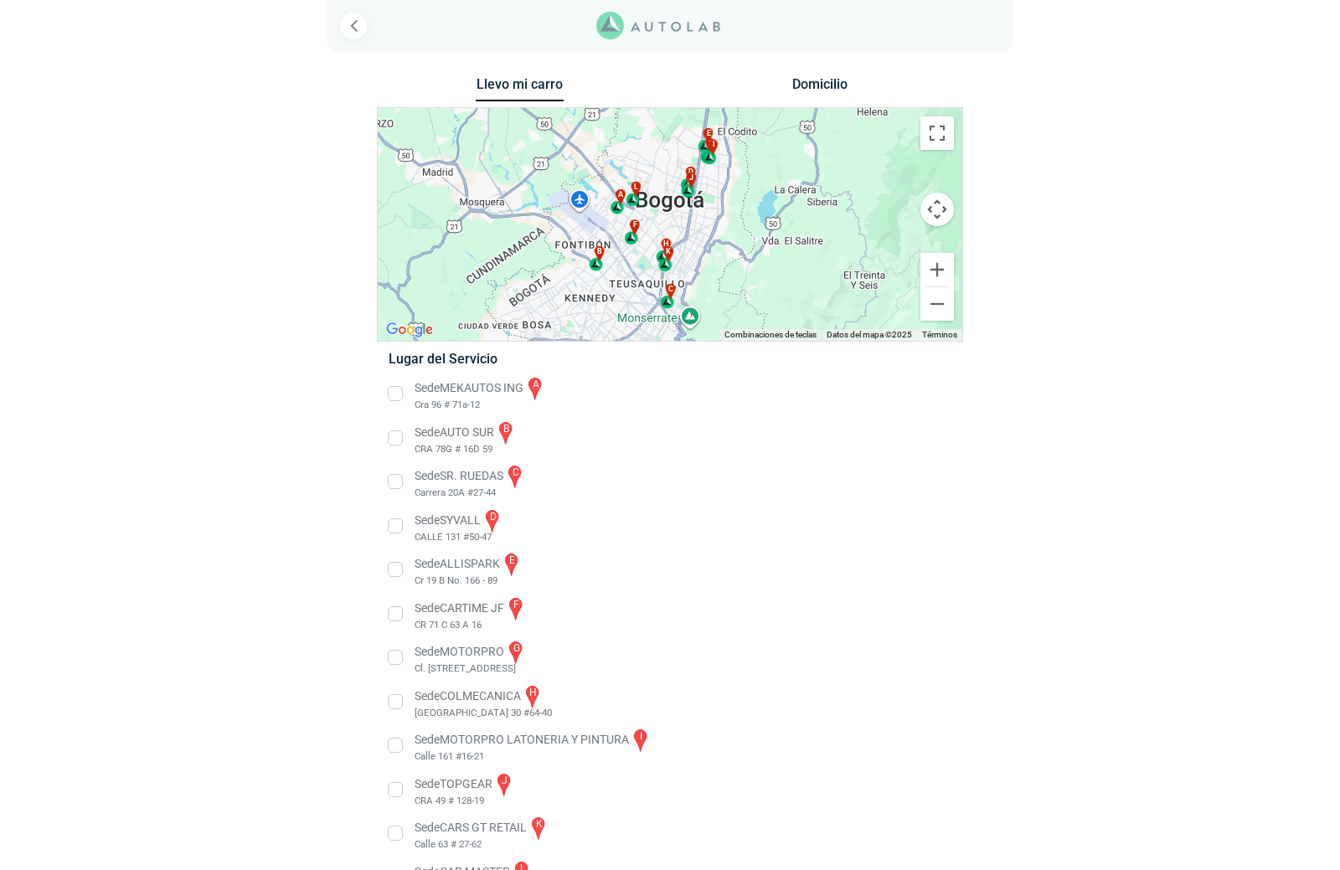
scroll to position [44, 0]
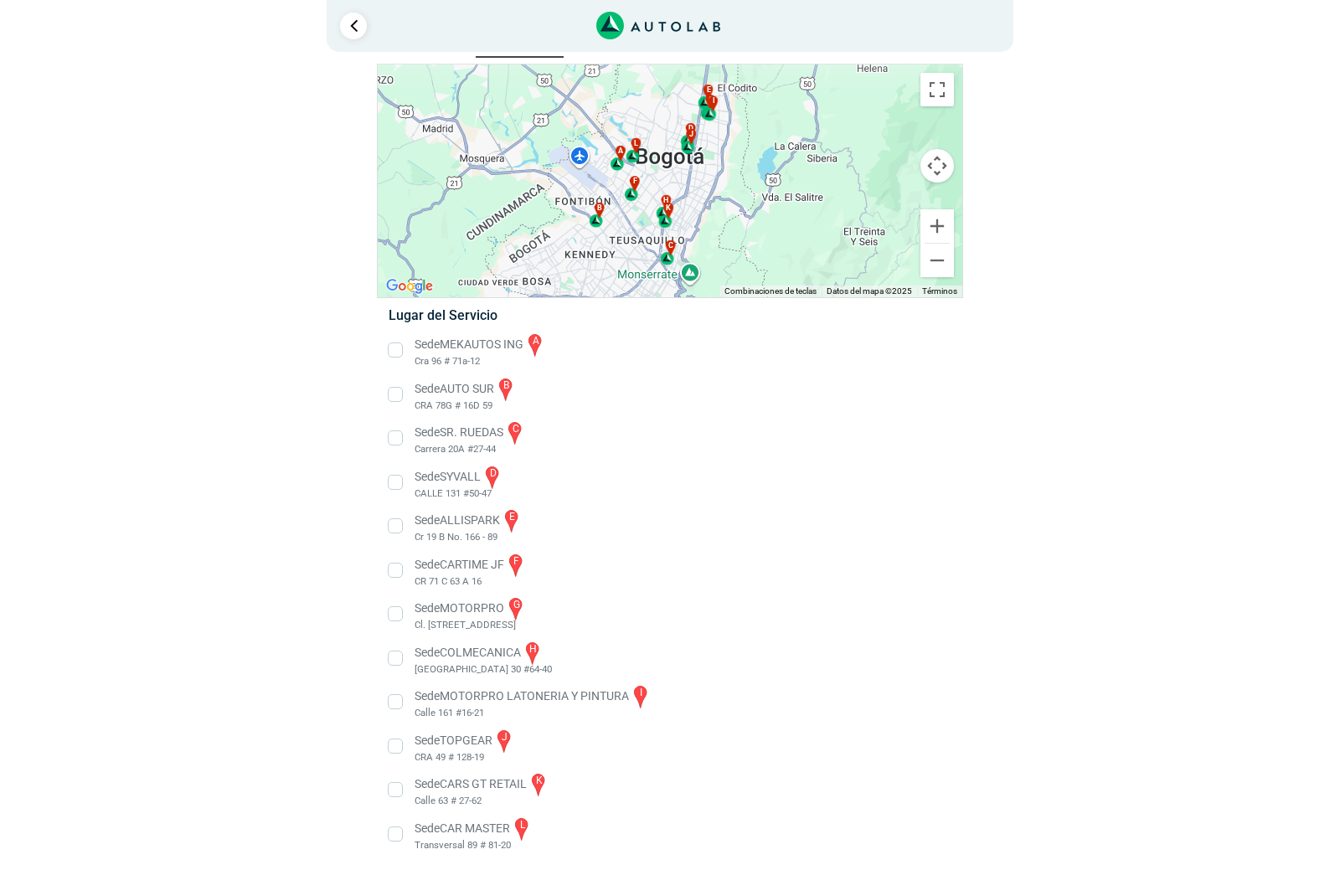
drag, startPoint x: 394, startPoint y: 787, endPoint x: 394, endPoint y: 798, distance: 10.9
click at [394, 787] on li "Sede CARS GT RETAIL k Calle 63 # 27-62" at bounding box center [669, 790] width 587 height 38
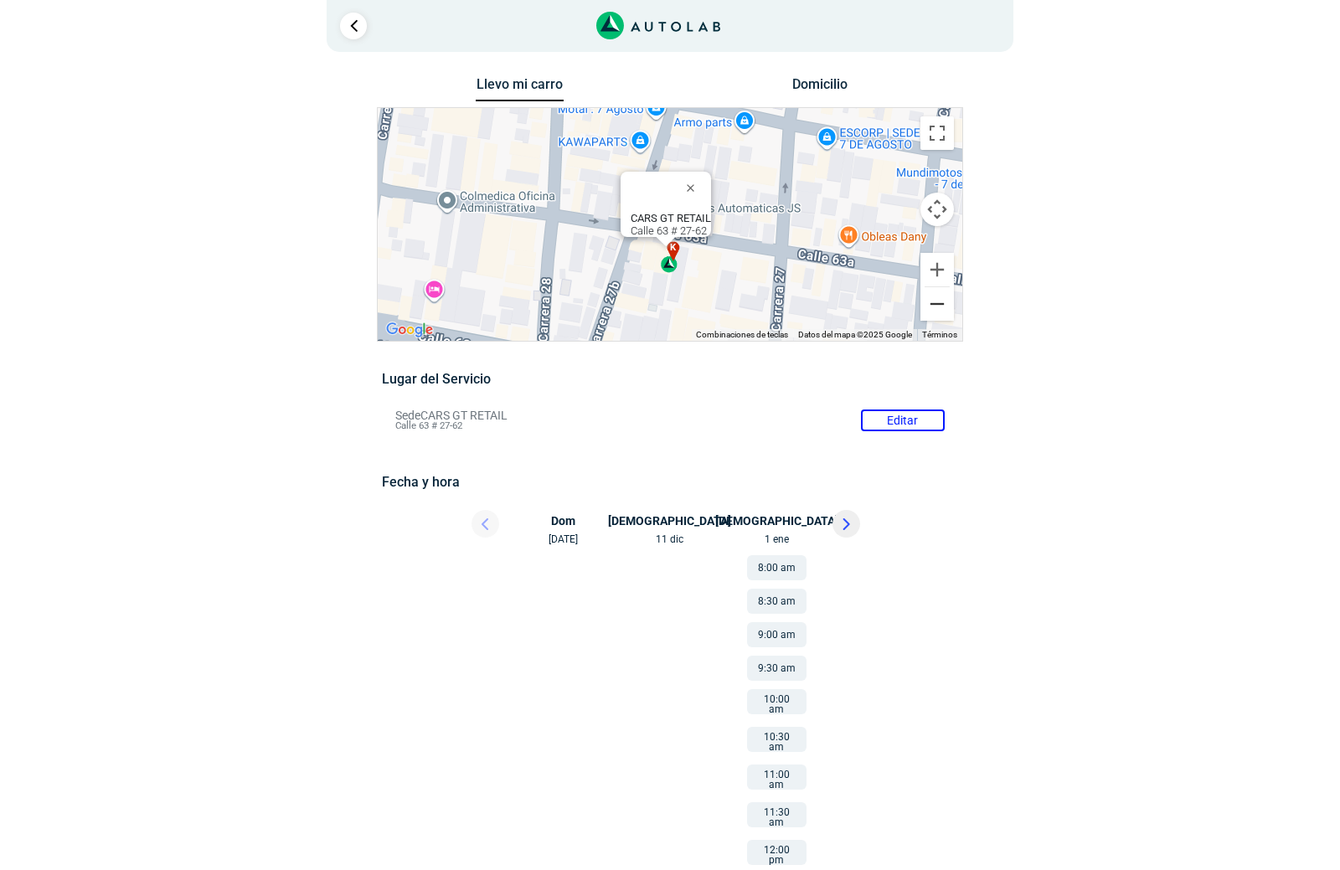
click at [935, 307] on button "Reducir" at bounding box center [936, 303] width 33 height 33
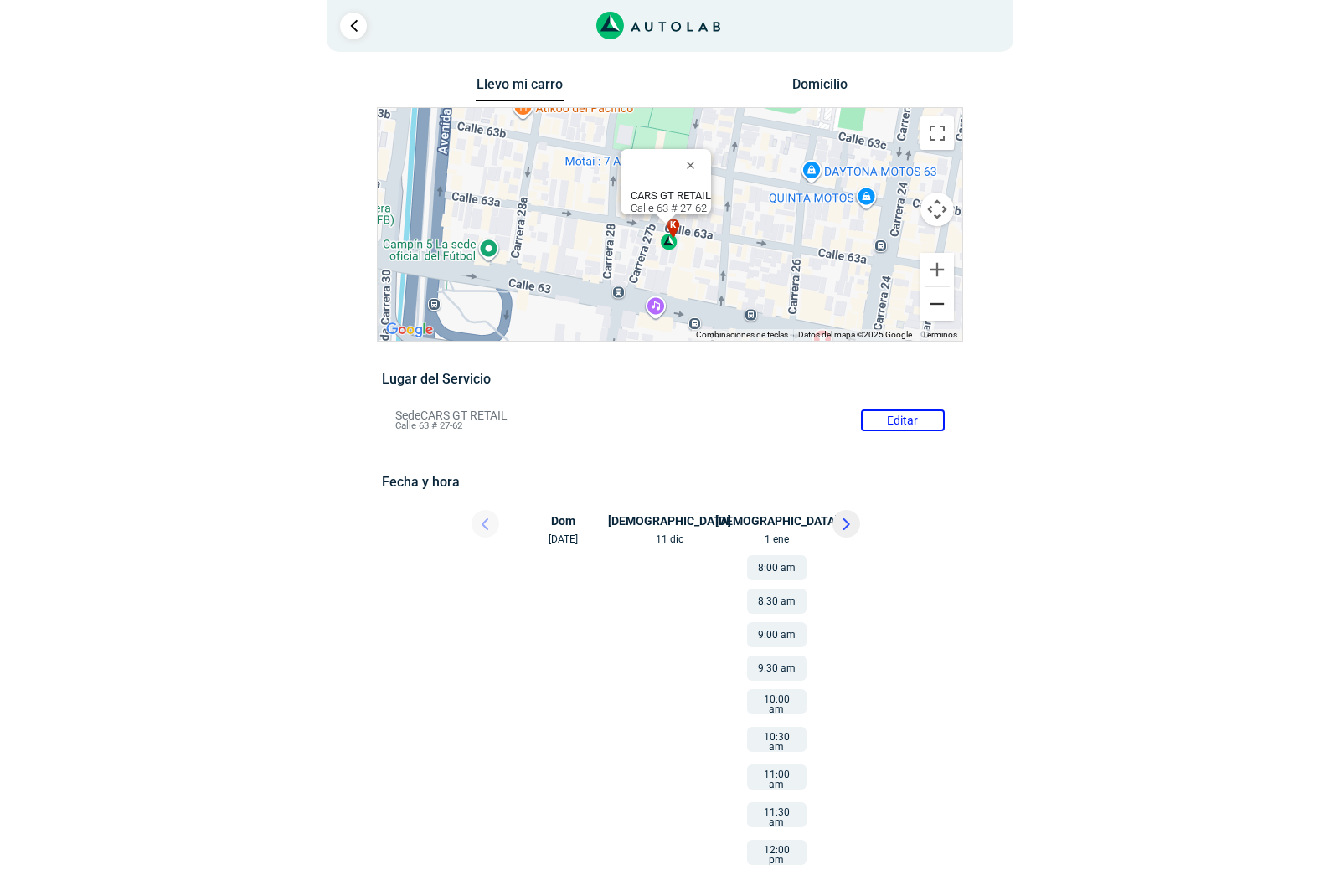
click at [935, 307] on button "Reducir" at bounding box center [936, 303] width 33 height 33
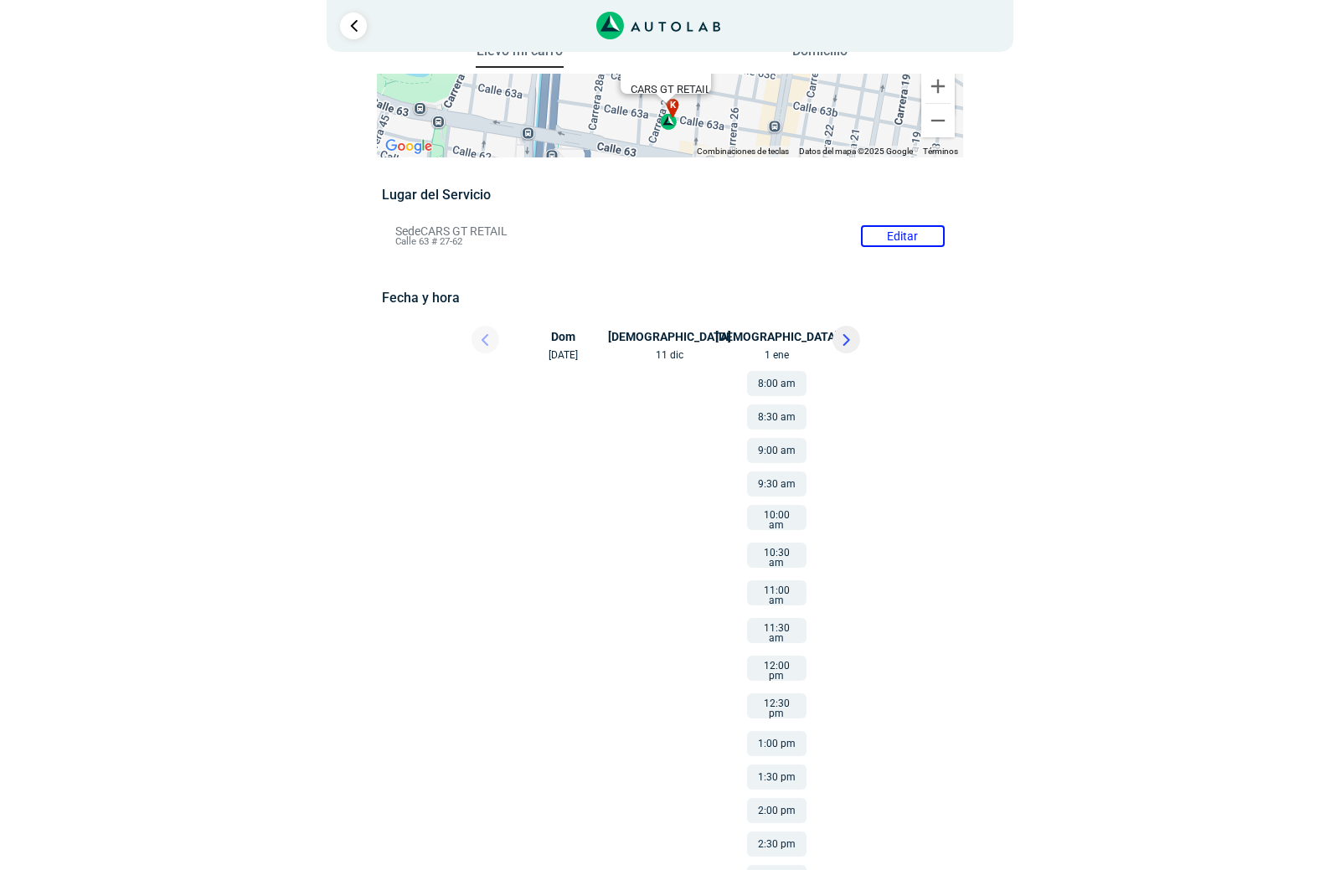
scroll to position [45, 0]
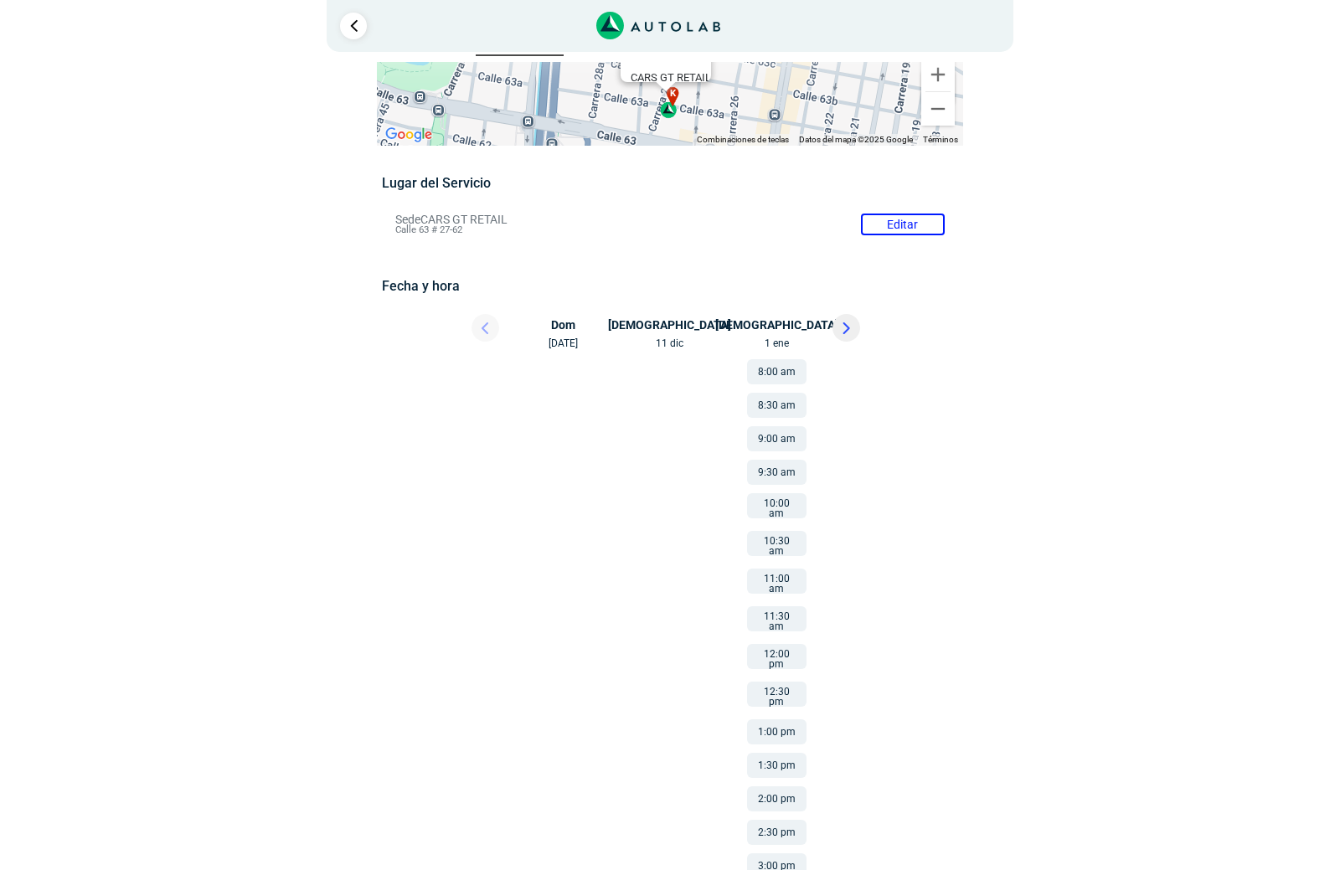
click at [840, 322] on button at bounding box center [846, 328] width 28 height 28
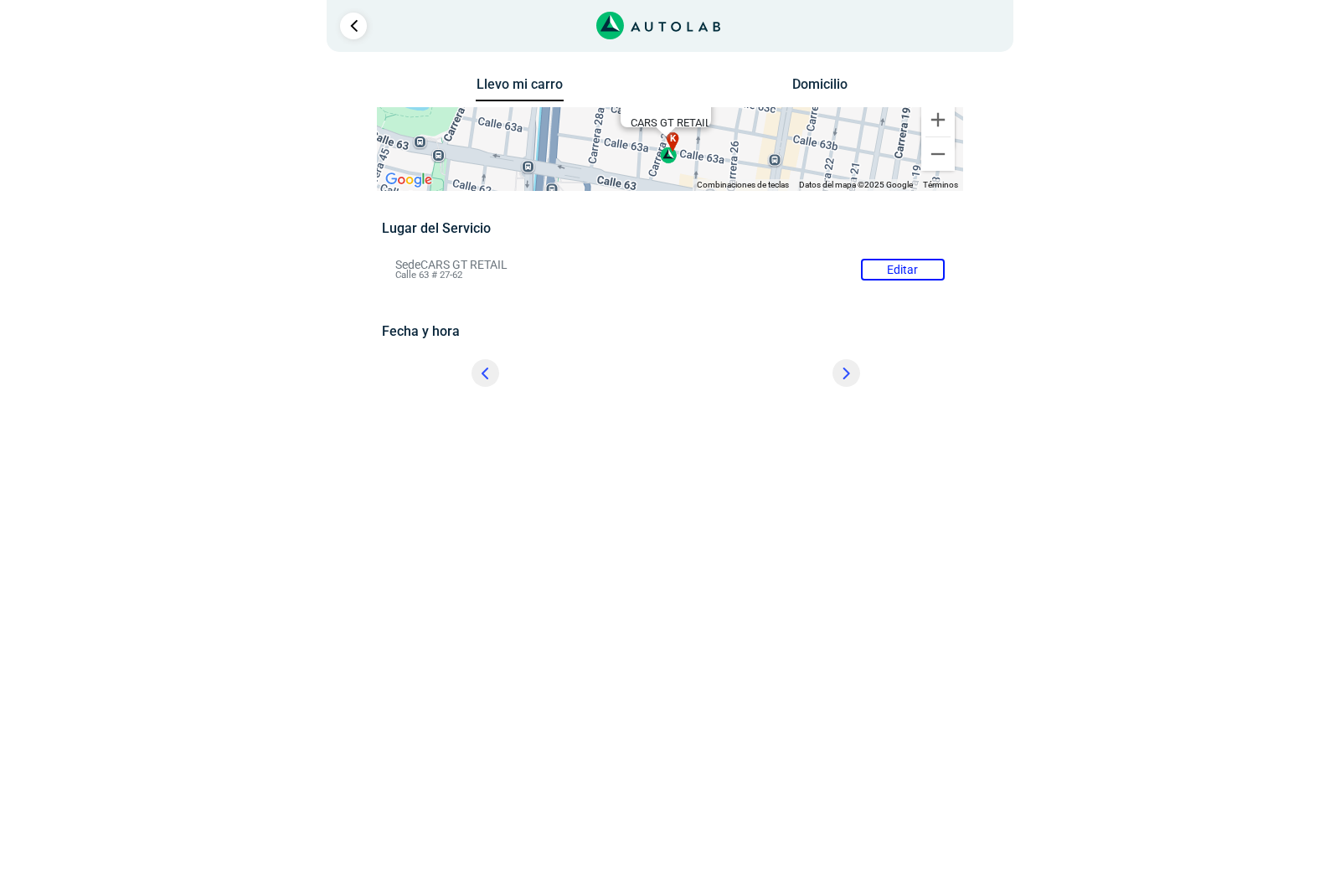
scroll to position [0, 0]
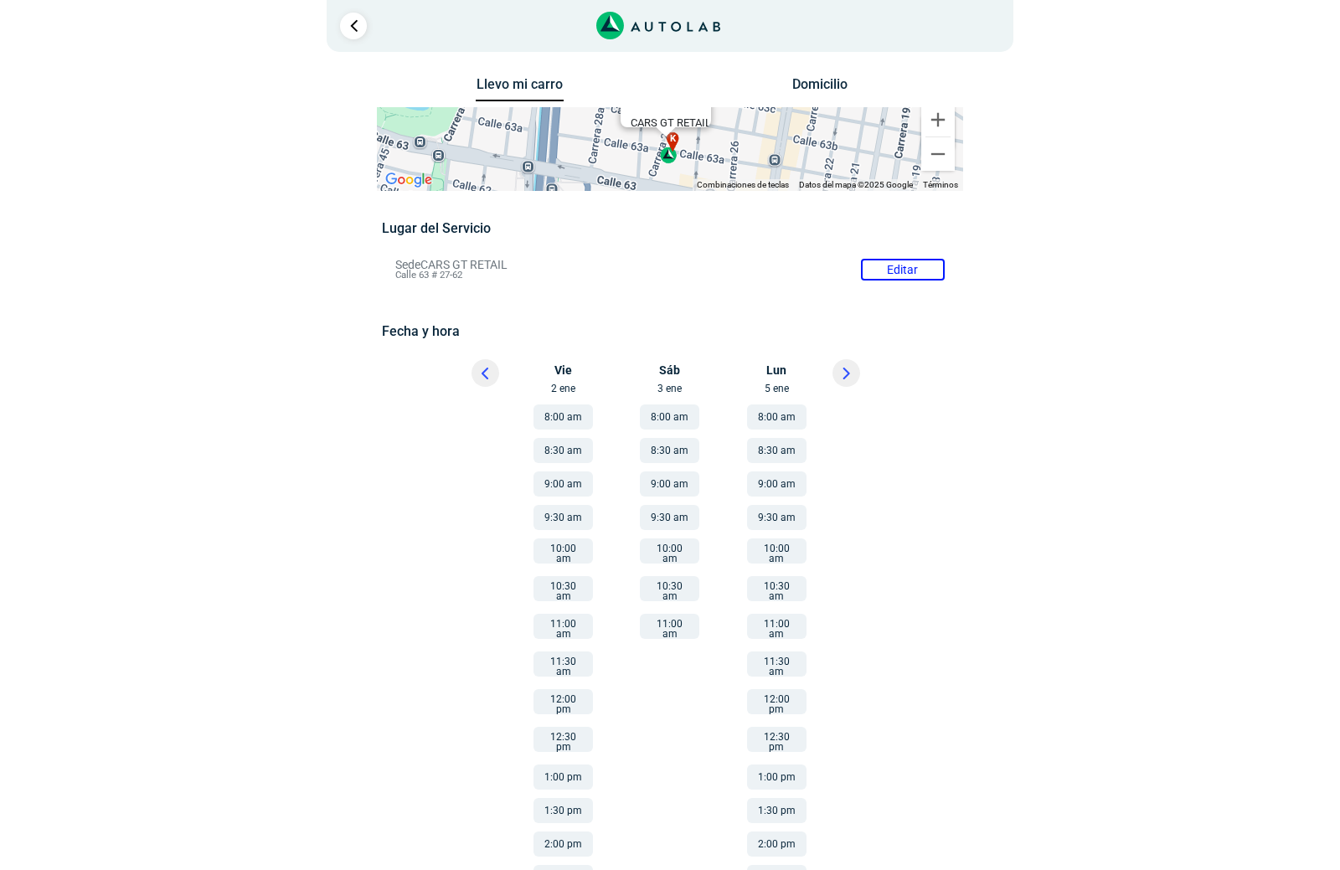
click at [841, 376] on button at bounding box center [846, 373] width 28 height 28
click at [420, 319] on div "Lugar del Servicio Sede CARS GT RETAIL Editar Calle 63 # 27-62 Fecha y hora" at bounding box center [669, 612] width 575 height 784
click at [420, 332] on h5 "Fecha y hora" at bounding box center [669, 331] width 575 height 16
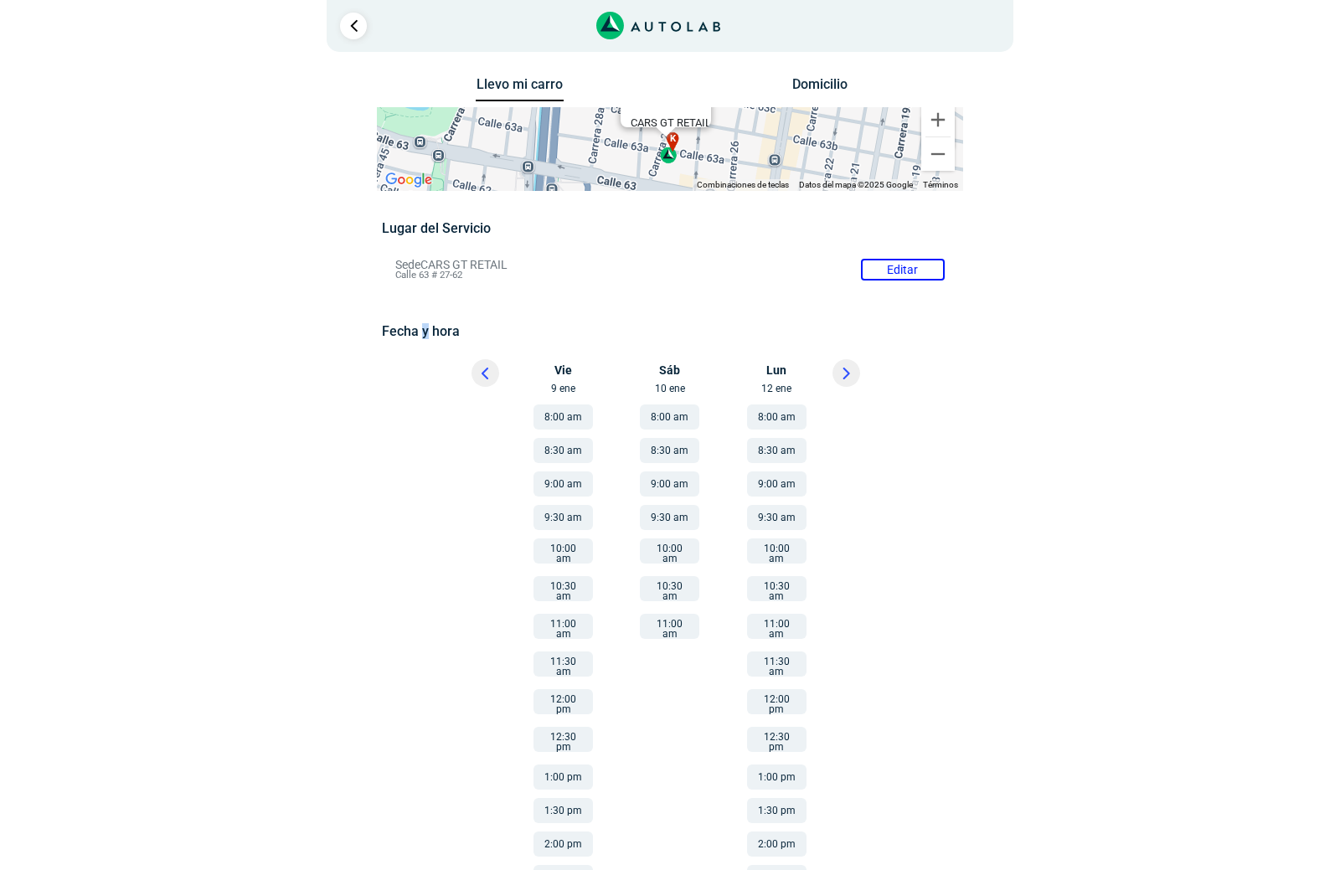
click at [840, 372] on button at bounding box center [846, 373] width 28 height 28
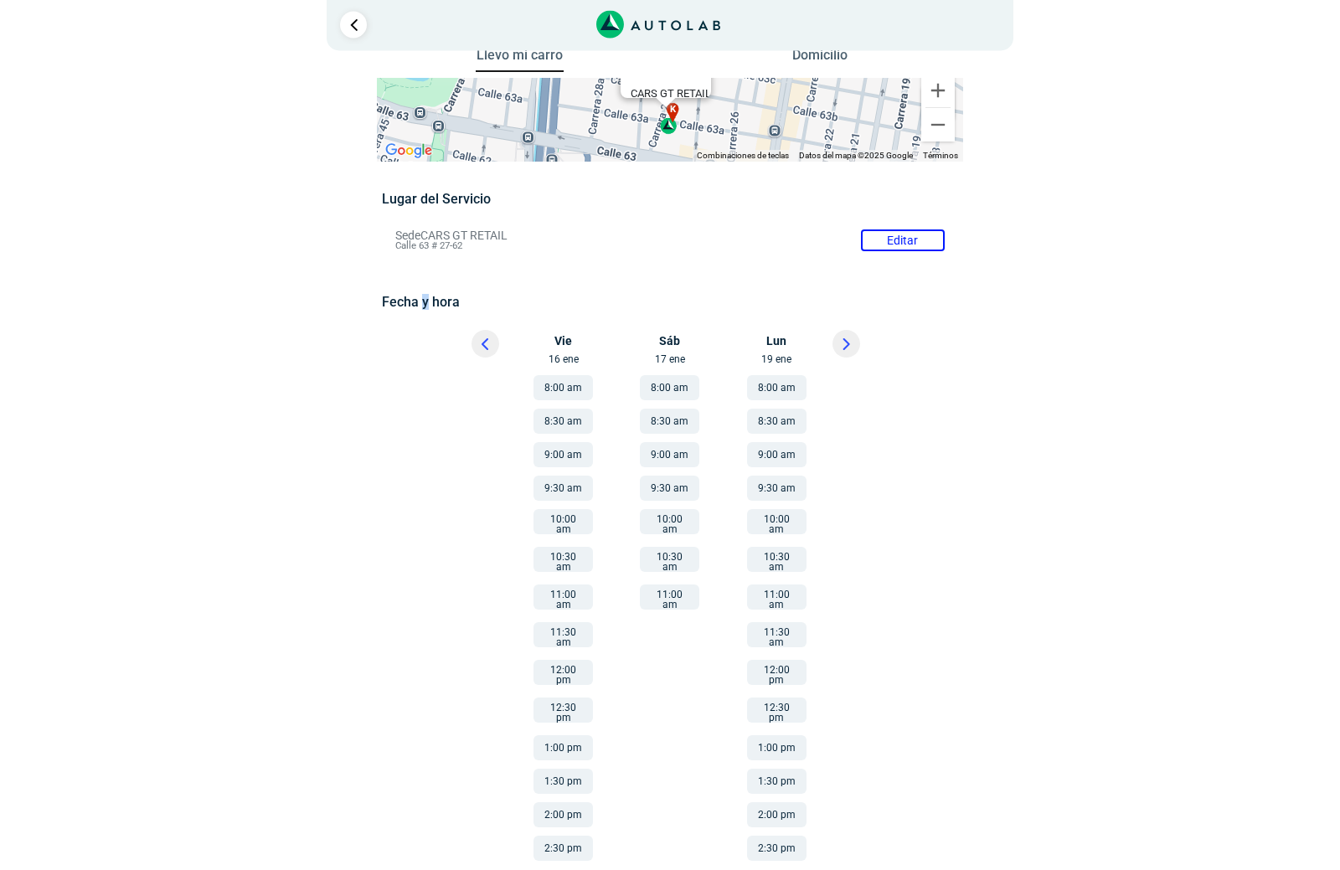
scroll to position [28, 0]
click at [667, 360] on div "Sáb 17 ene" at bounding box center [670, 349] width 100 height 37
click at [683, 360] on div "Sáb 17 ene" at bounding box center [670, 349] width 100 height 37
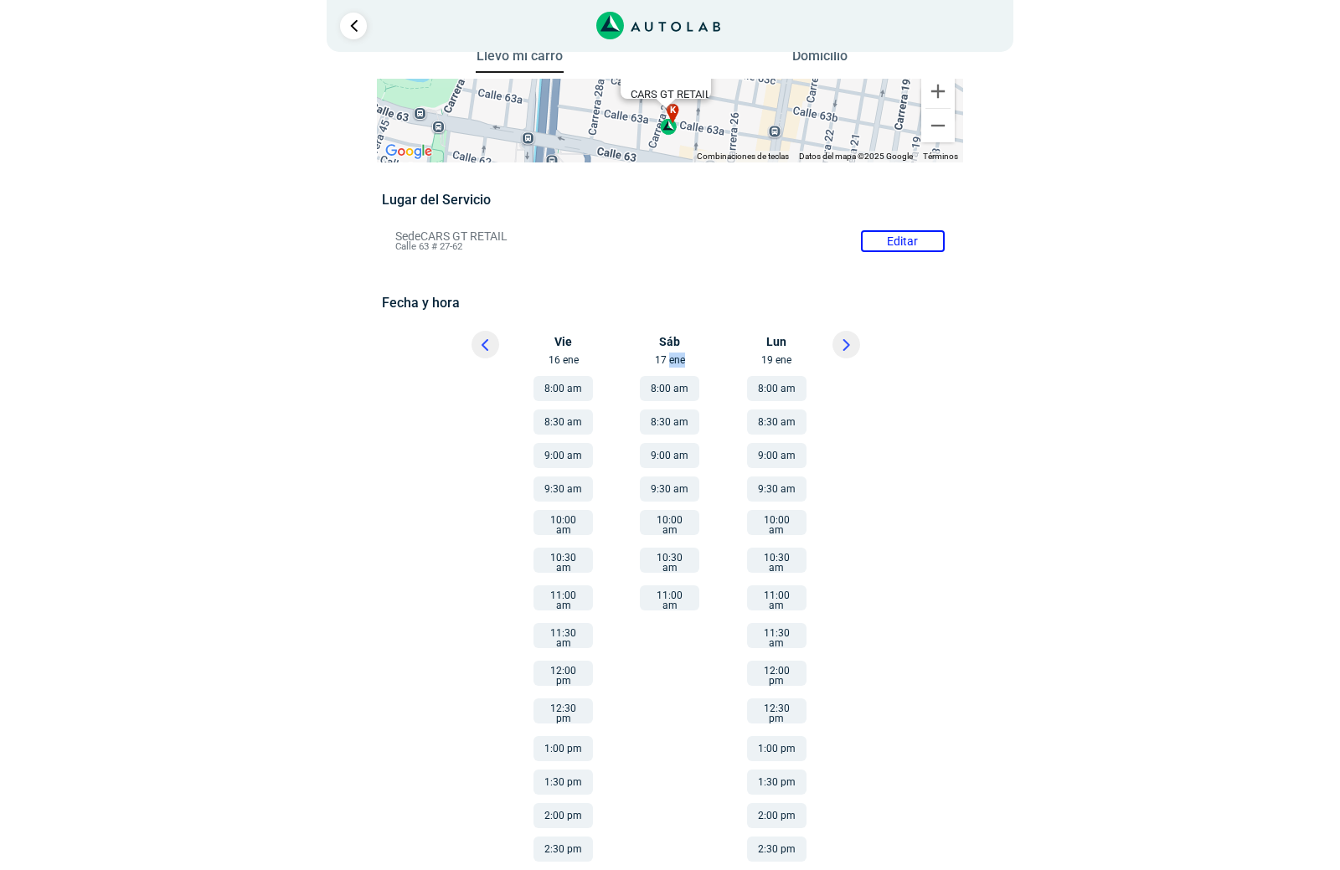
click at [683, 360] on div "Sáb 17 ene" at bounding box center [670, 349] width 100 height 37
click at [780, 363] on div "Lun 19 ene" at bounding box center [770, 349] width 100 height 37
click at [776, 343] on div "Lun 19 ene" at bounding box center [770, 349] width 100 height 37
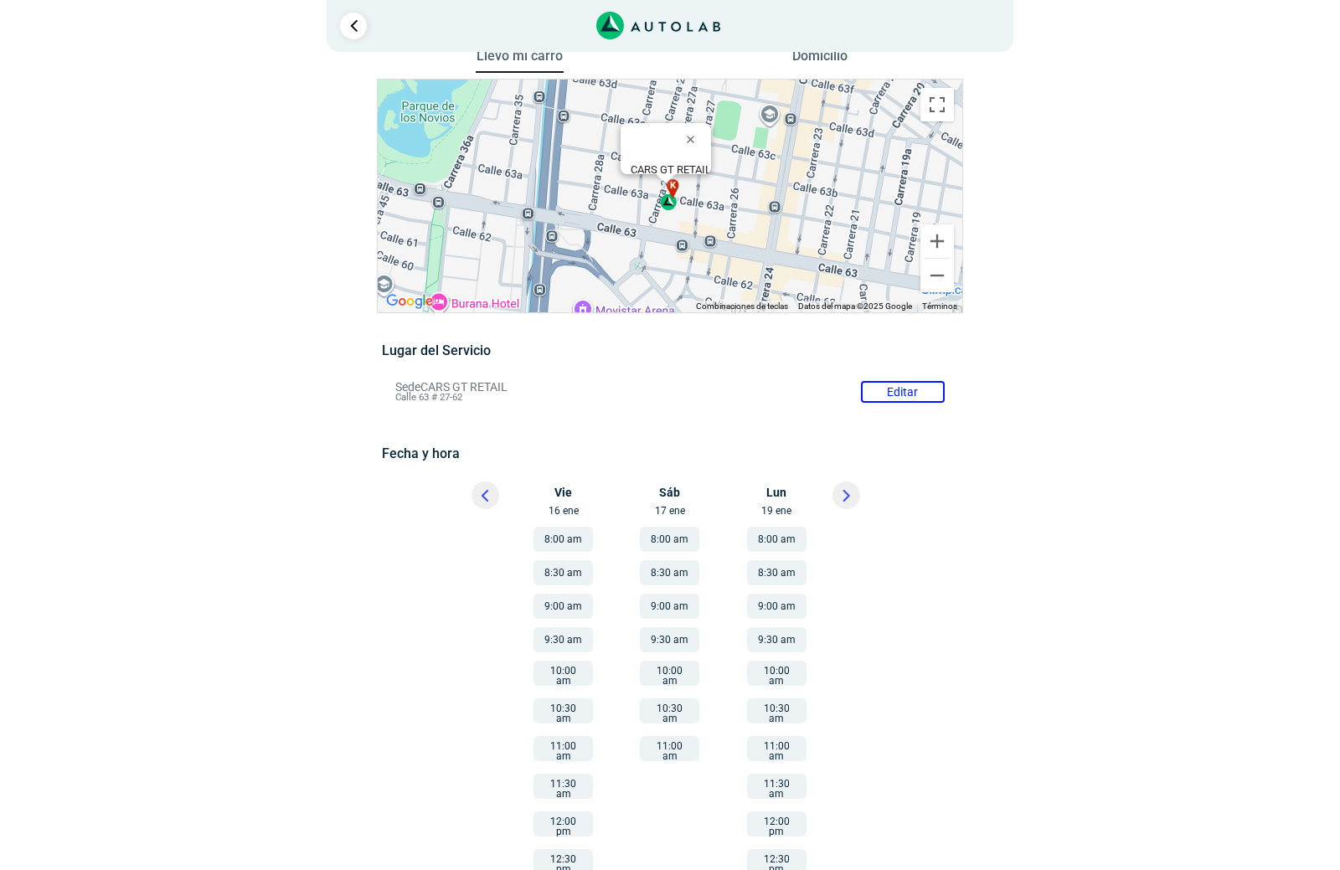
drag, startPoint x: 885, startPoint y: 241, endPoint x: 885, endPoint y: 123, distance: 118.1
click at [885, 379] on li "Sede CARS GT RETAIL Editar Calle 63 # 27-62" at bounding box center [670, 392] width 574 height 27
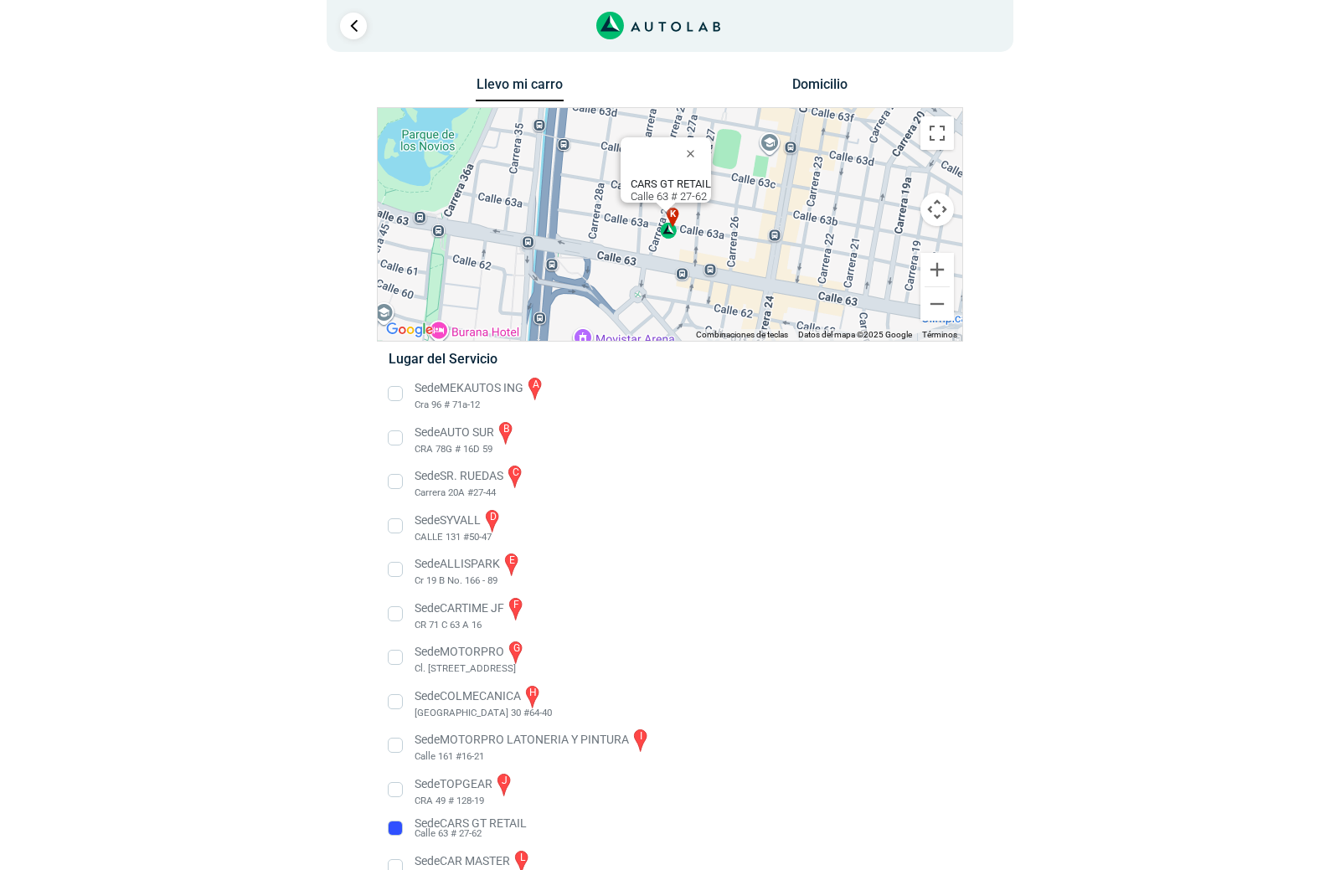
scroll to position [33, 0]
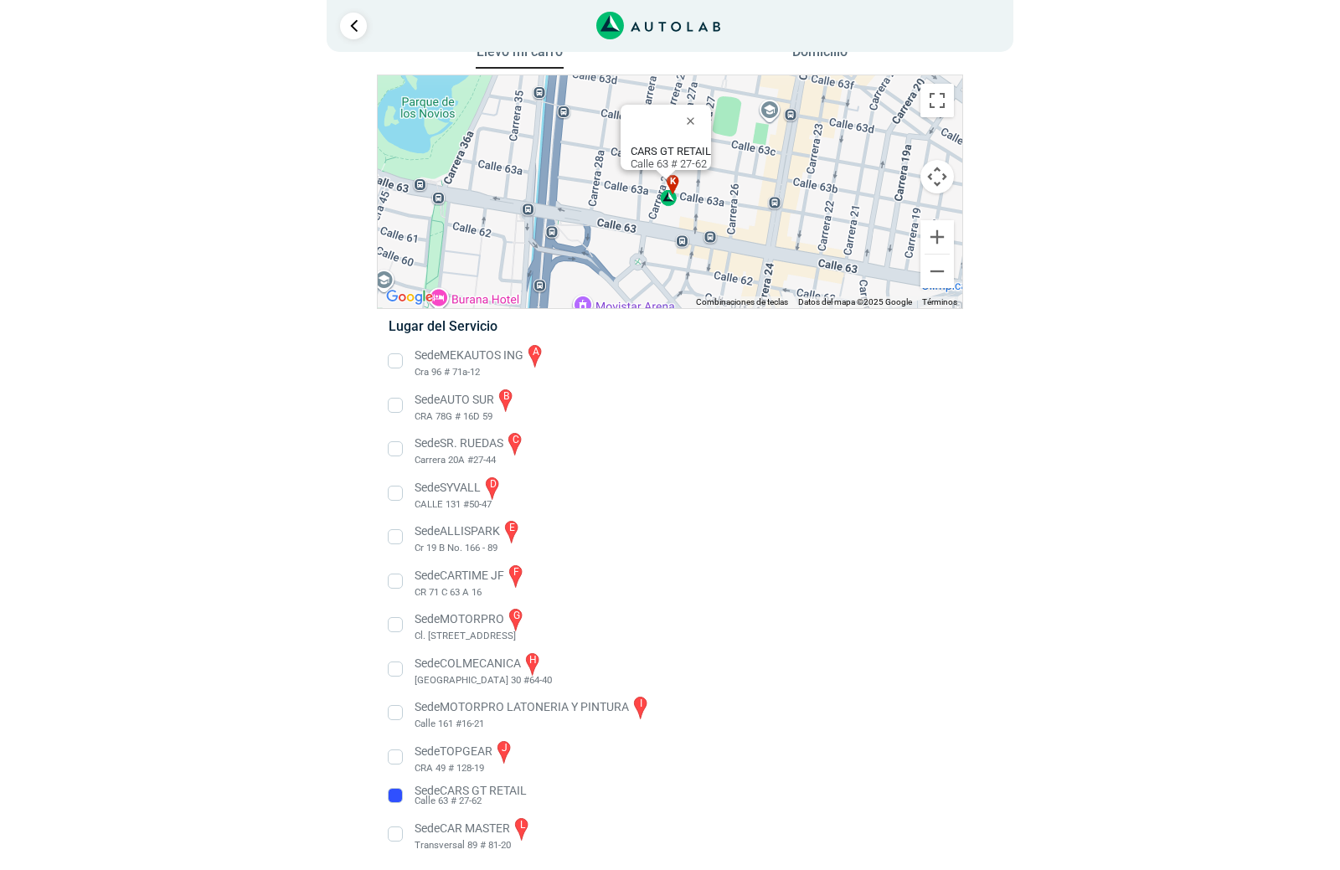
click at [440, 786] on li "Sede CARS GT RETAIL Calle 63 # 27-62" at bounding box center [669, 795] width 587 height 27
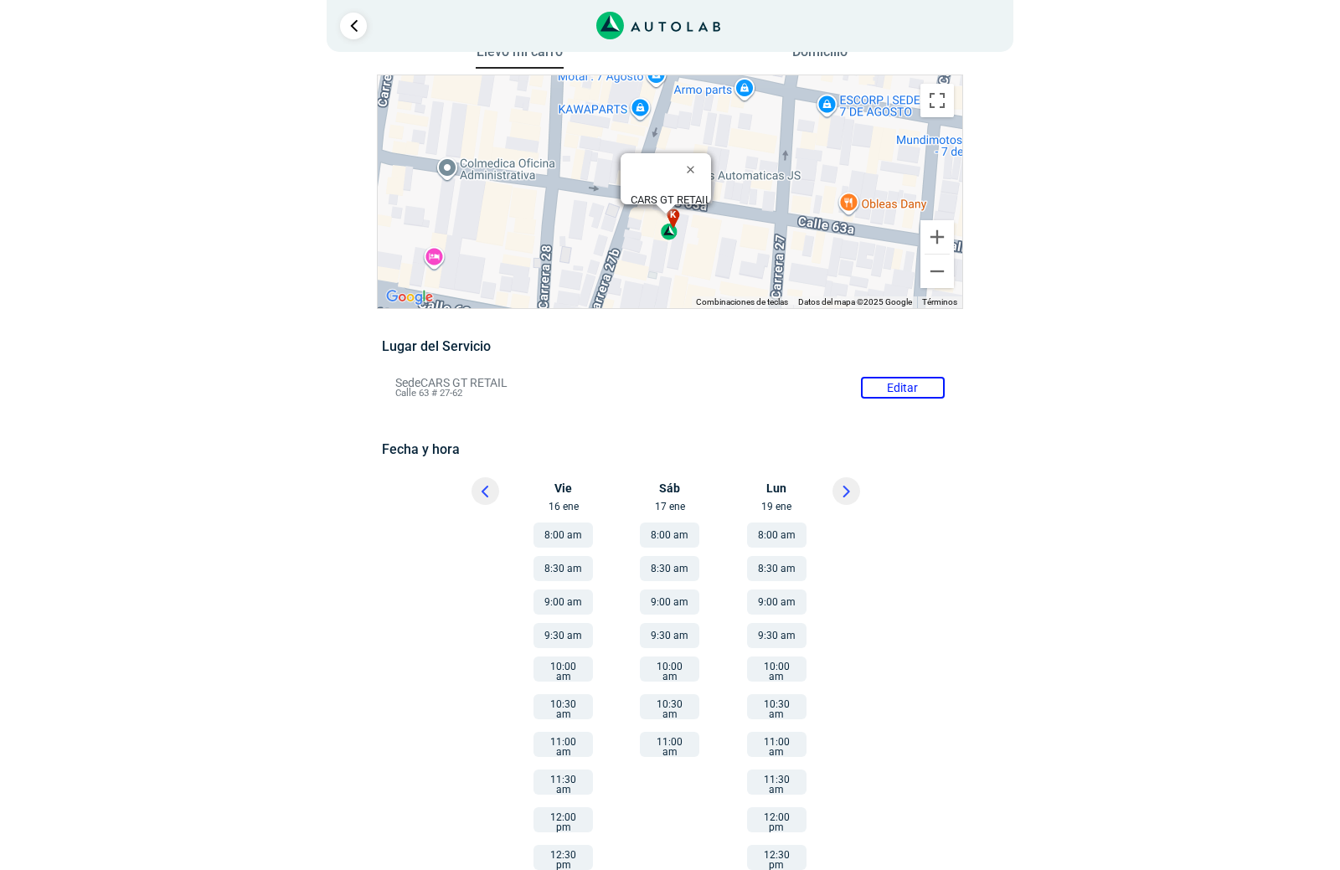
scroll to position [0, 0]
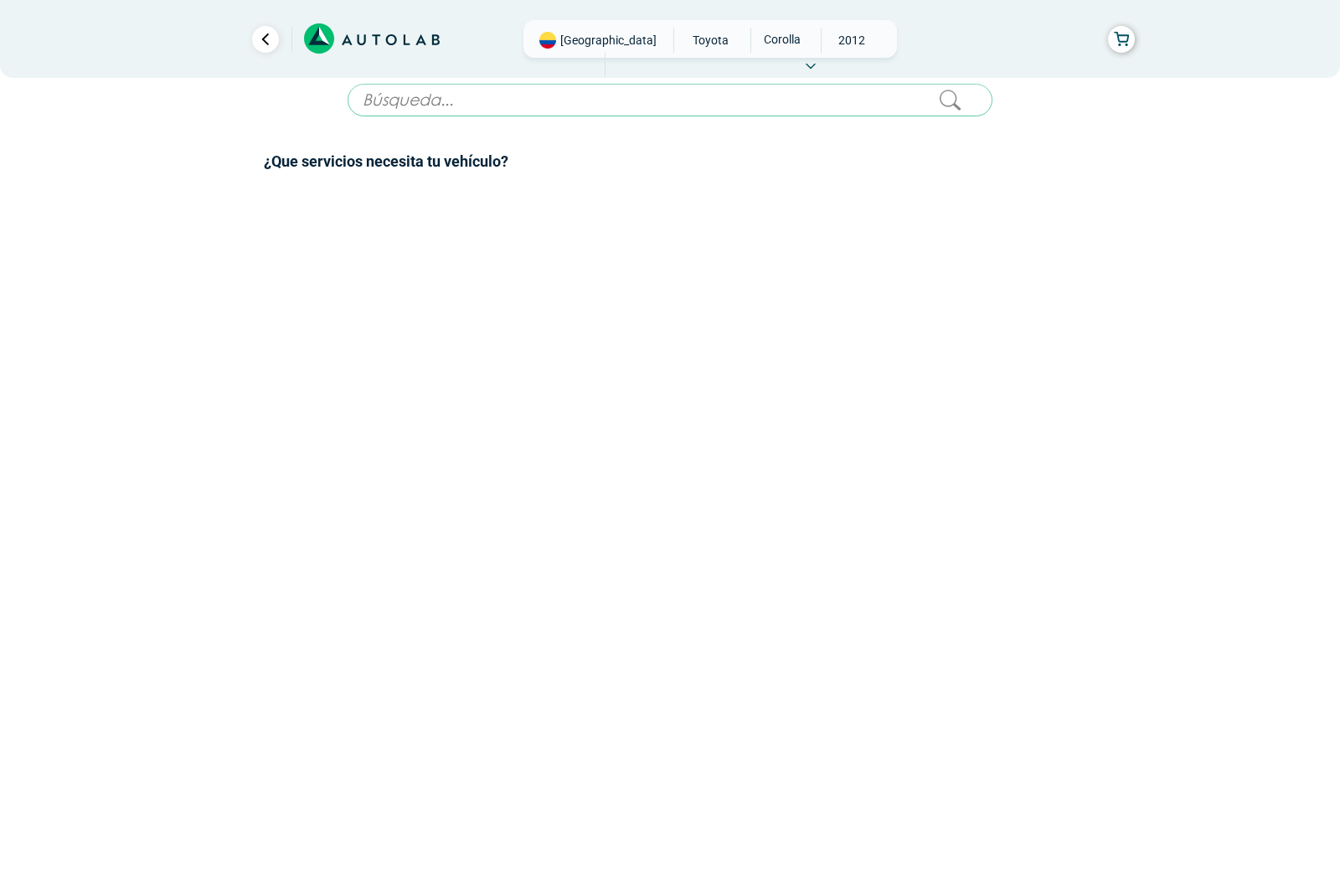
click at [603, 94] on input "text" at bounding box center [670, 100] width 645 height 33
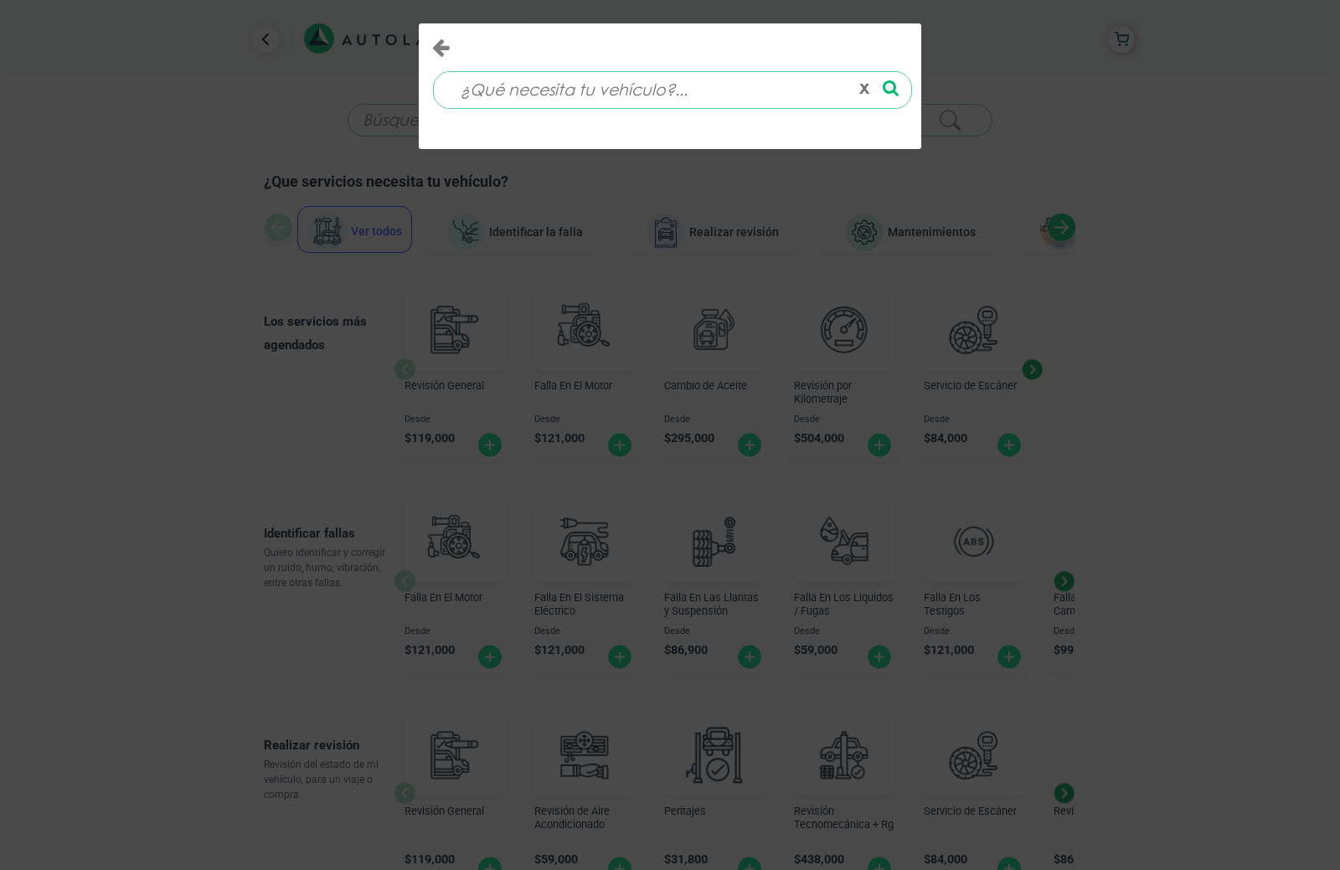
click at [137, 418] on div "x" at bounding box center [670, 435] width 1340 height 870
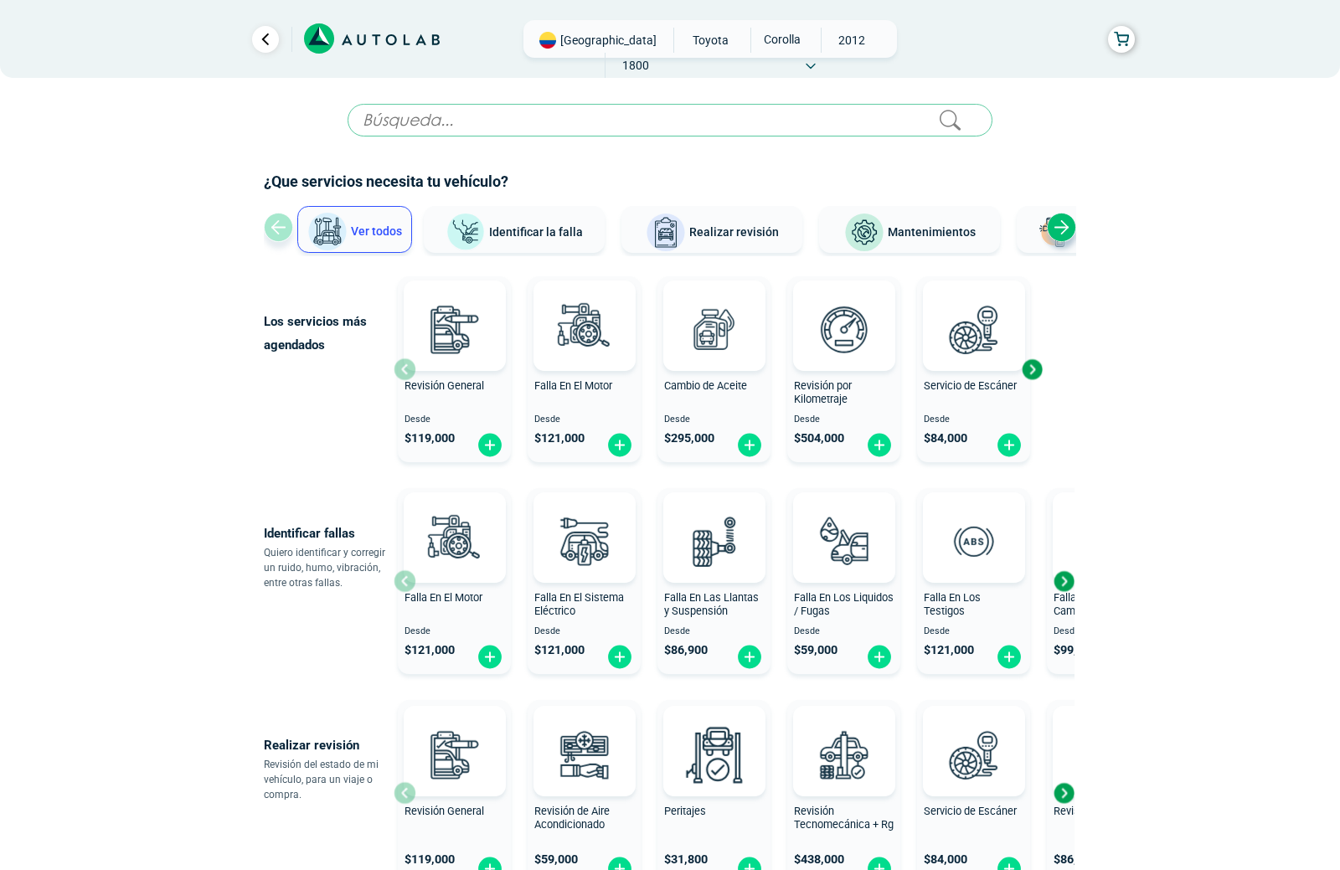
click at [1053, 225] on div "Next slide" at bounding box center [1061, 227] width 29 height 29
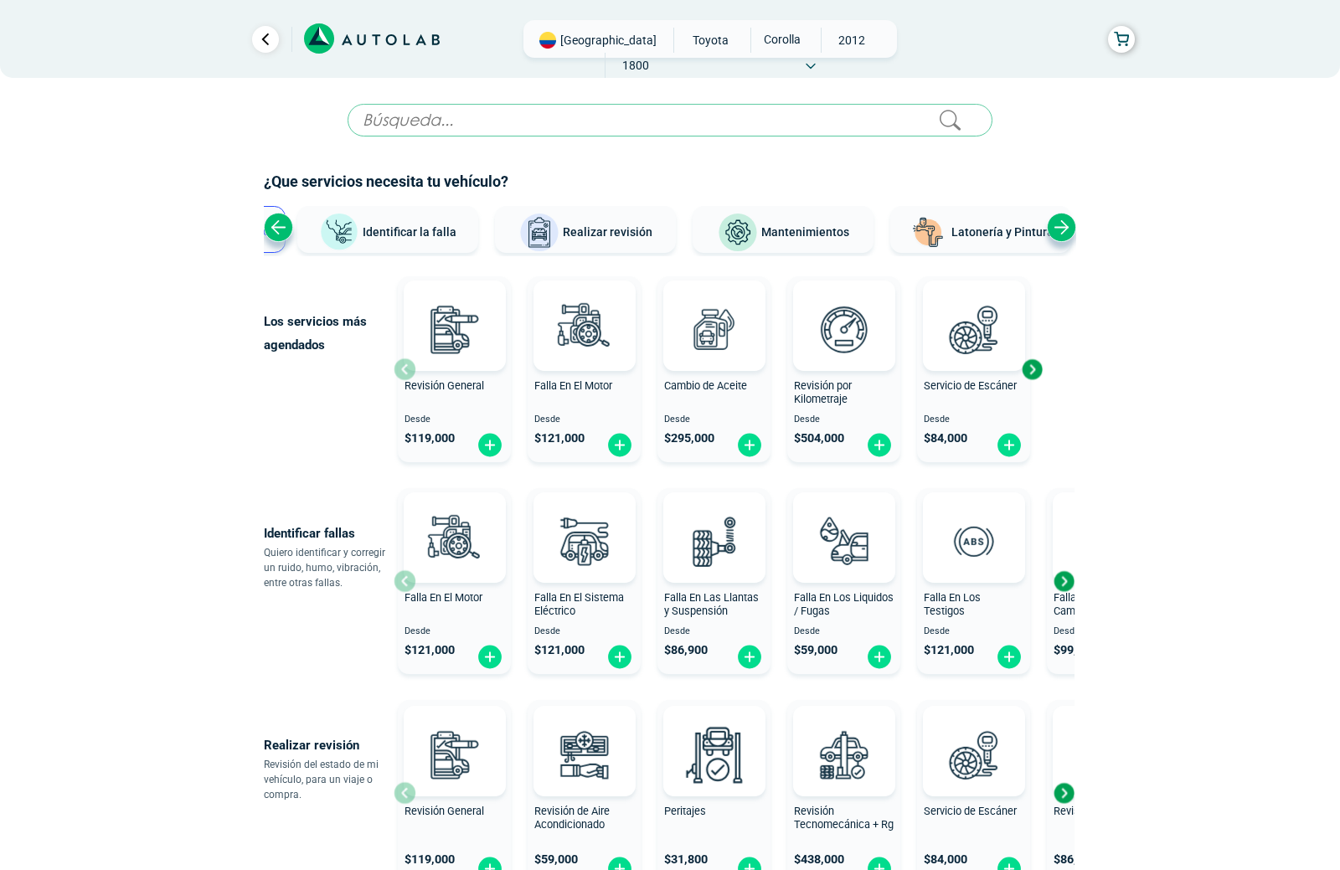
click at [1056, 225] on div "Next slide" at bounding box center [1061, 227] width 29 height 29
click at [380, 226] on span "Identificar la falla" at bounding box center [381, 230] width 94 height 13
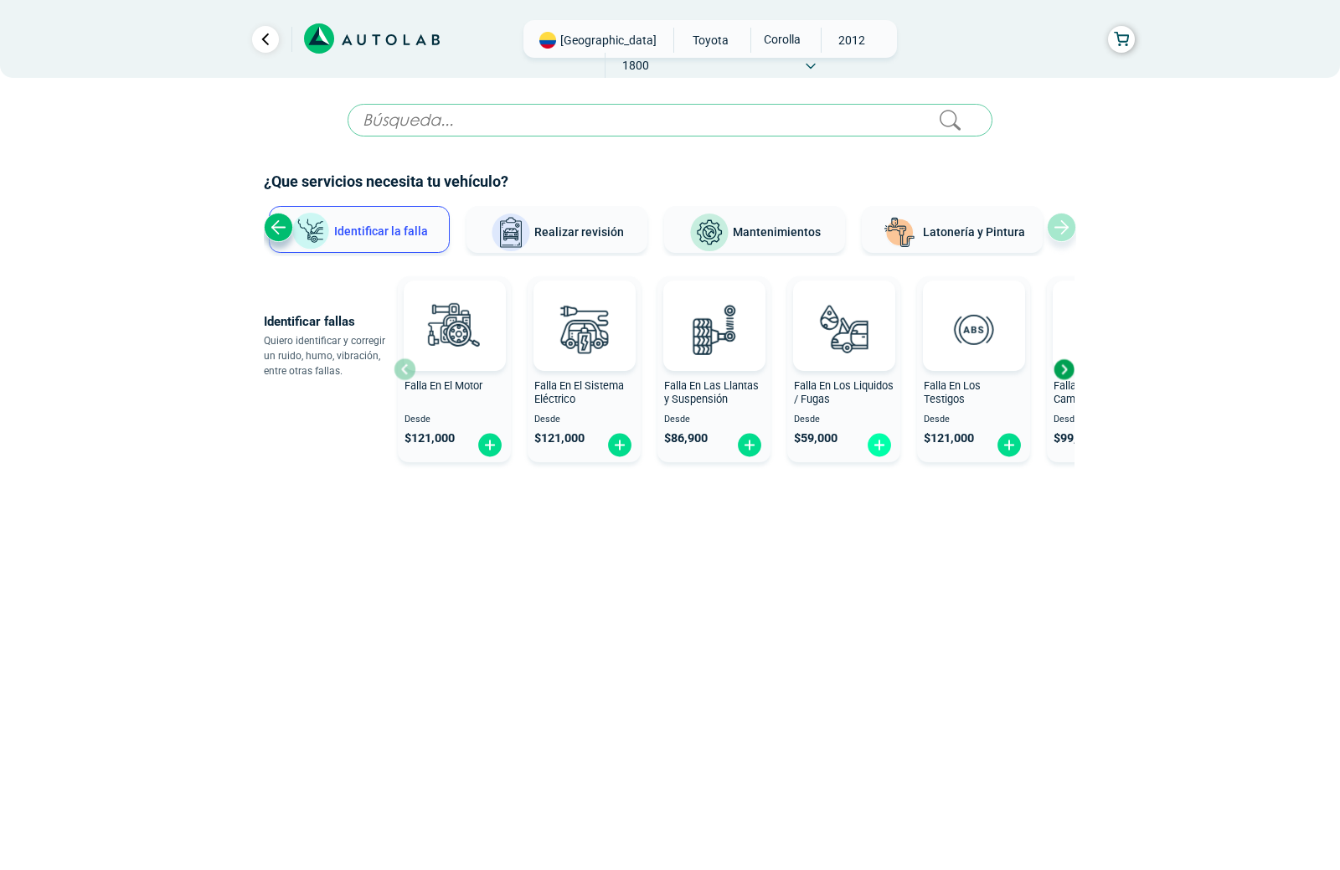
click at [873, 446] on img at bounding box center [879, 445] width 27 height 26
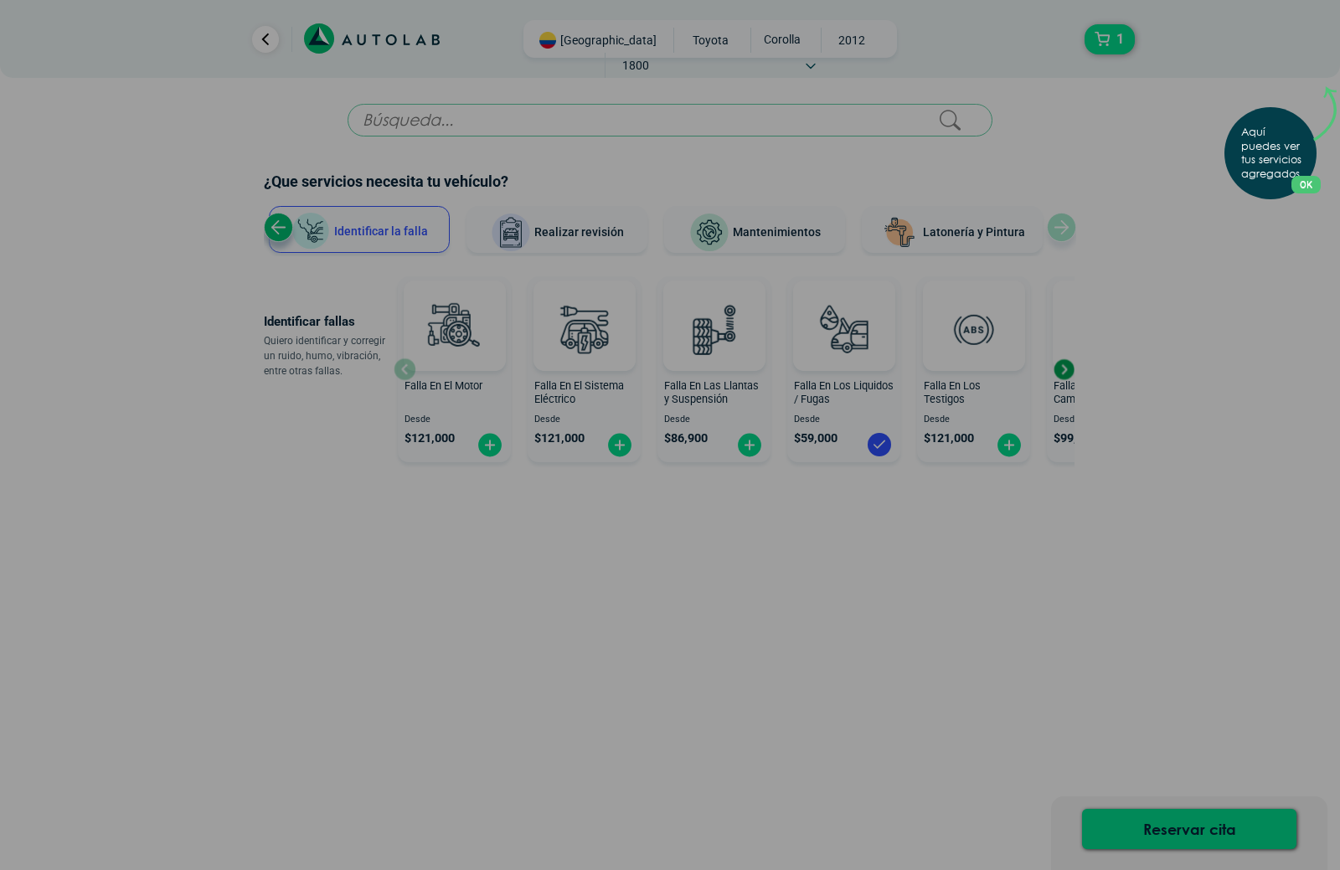
click at [1298, 181] on button "OK" at bounding box center [1305, 185] width 29 height 18
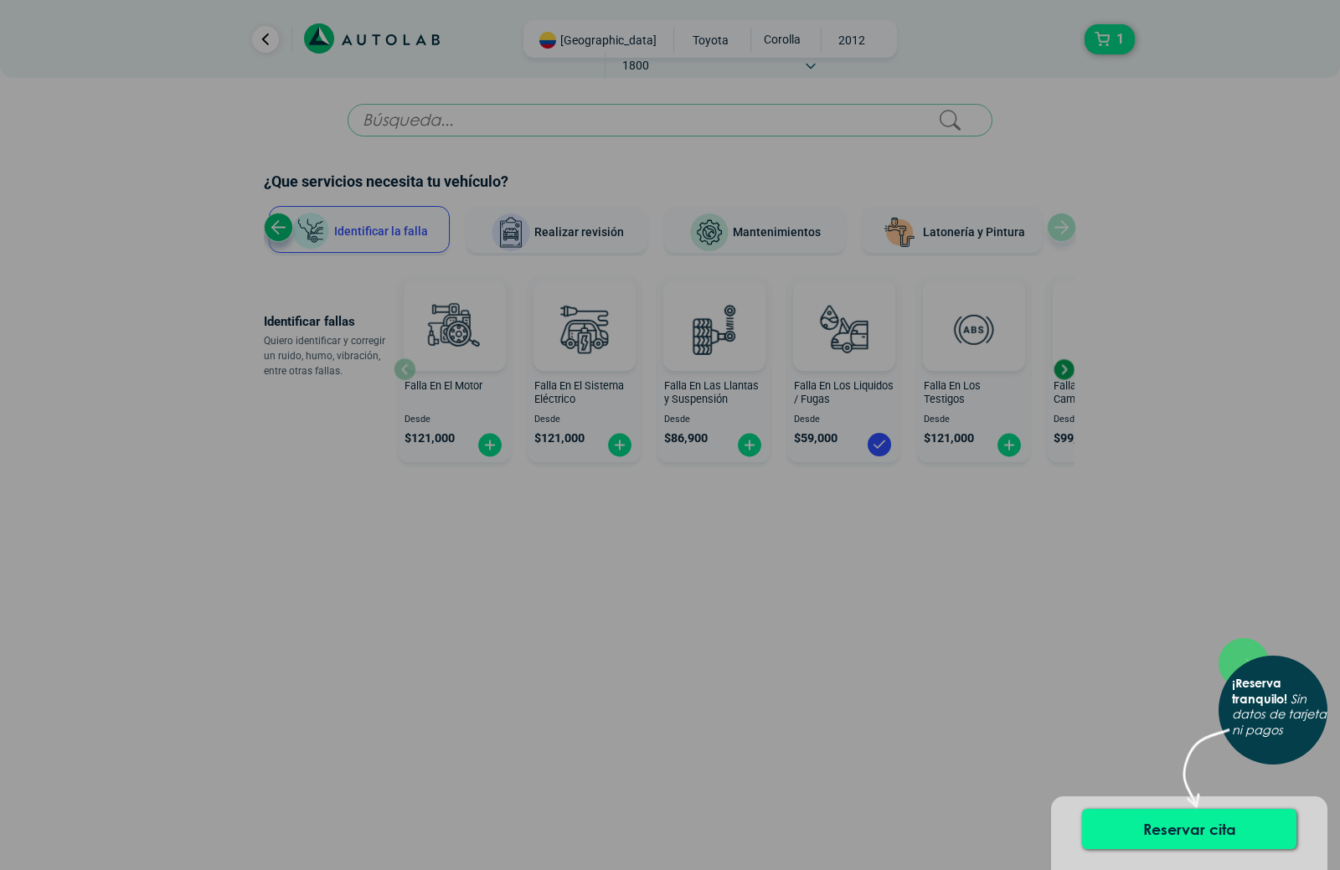
click at [1169, 829] on button "Reservar cita" at bounding box center [1189, 829] width 214 height 40
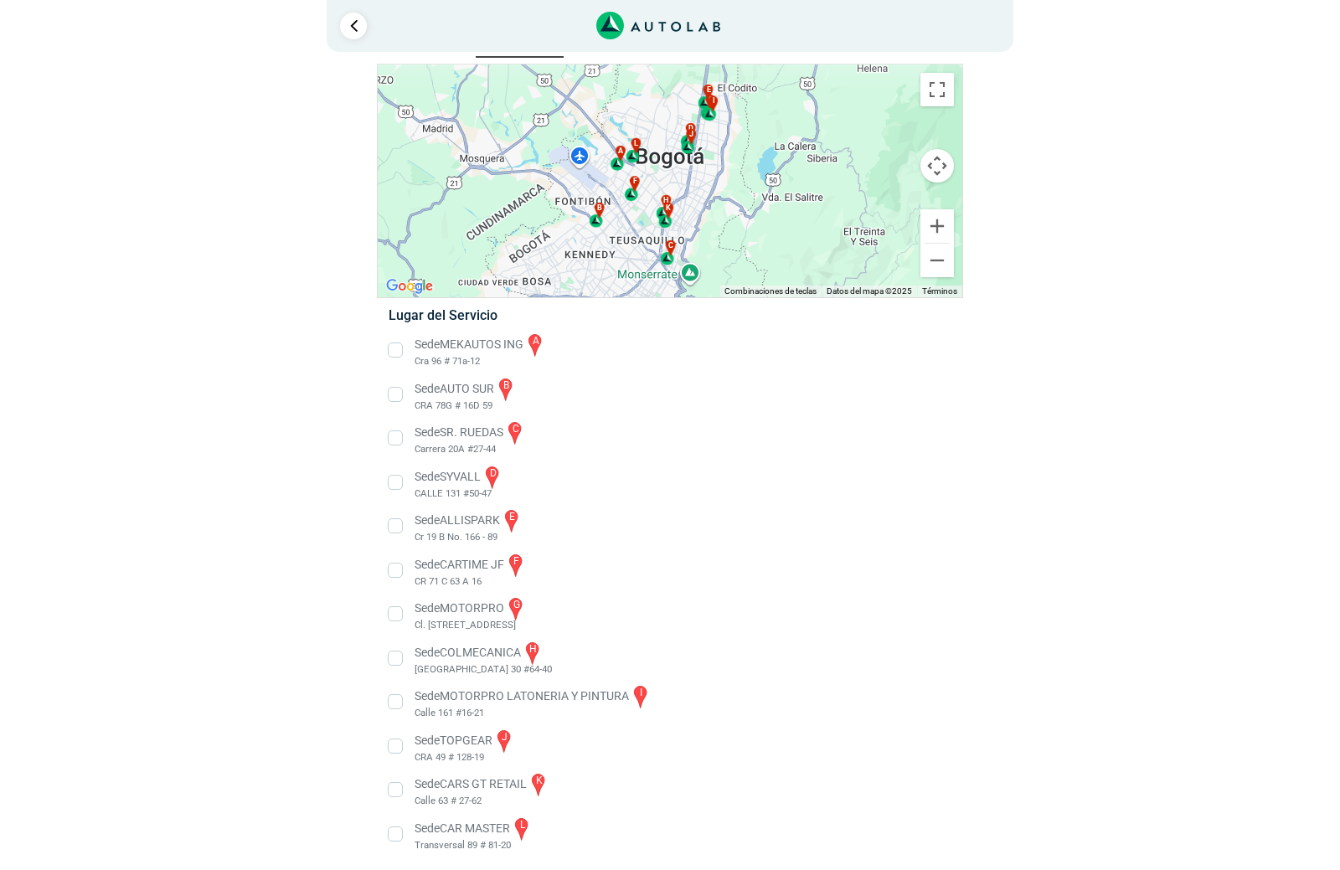
click at [392, 792] on li "Sede CARS GT RETAIL k Calle 63 # 27-62" at bounding box center [669, 790] width 587 height 38
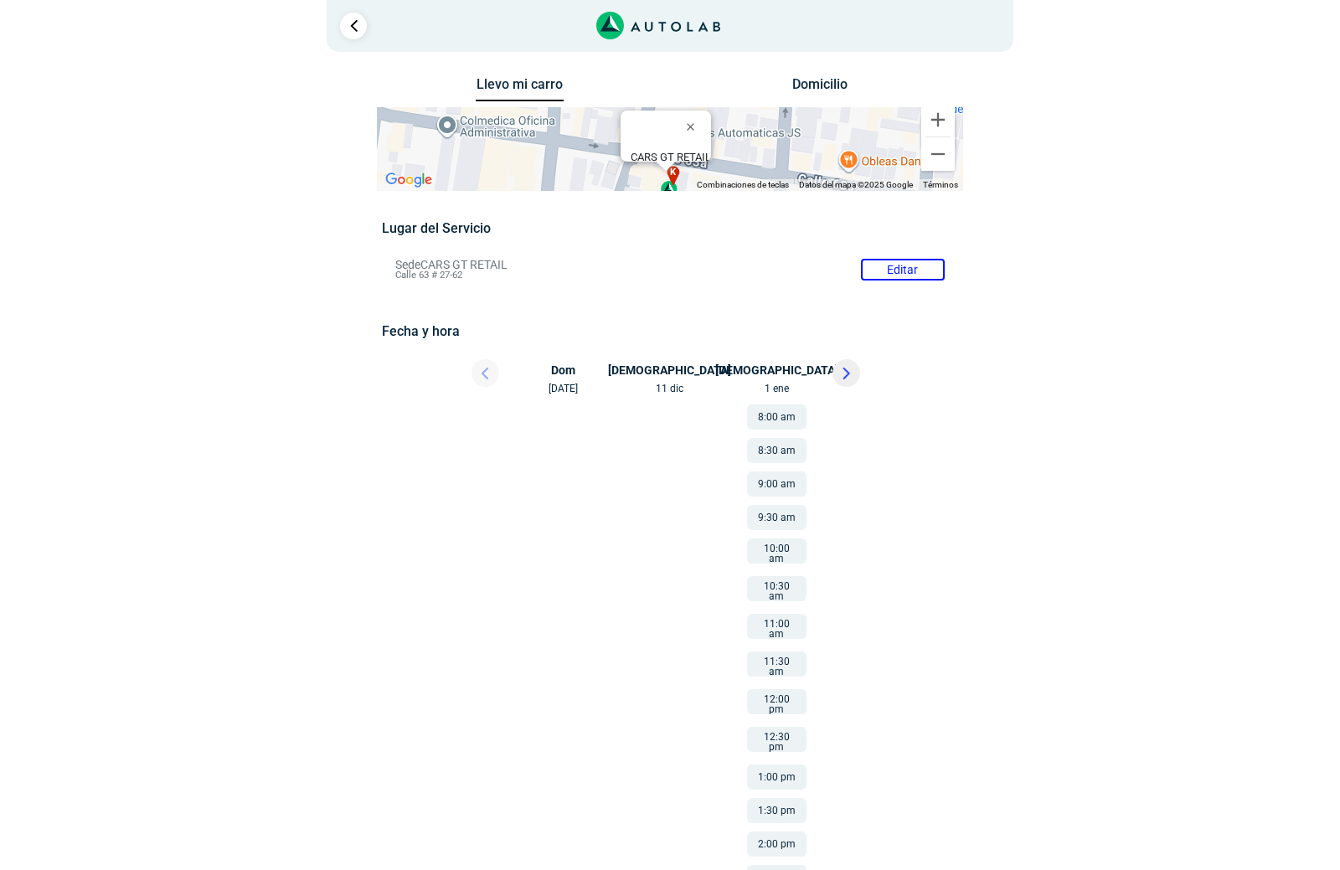
click at [486, 373] on div at bounding box center [470, 377] width 100 height 37
click at [487, 372] on div at bounding box center [470, 377] width 100 height 37
click at [666, 370] on div "Jue 11 dic" at bounding box center [670, 377] width 100 height 37
click at [570, 389] on div "Dom 9 nov" at bounding box center [570, 377] width 100 height 37
click at [677, 391] on div "Jue 11 dic" at bounding box center [670, 377] width 100 height 37
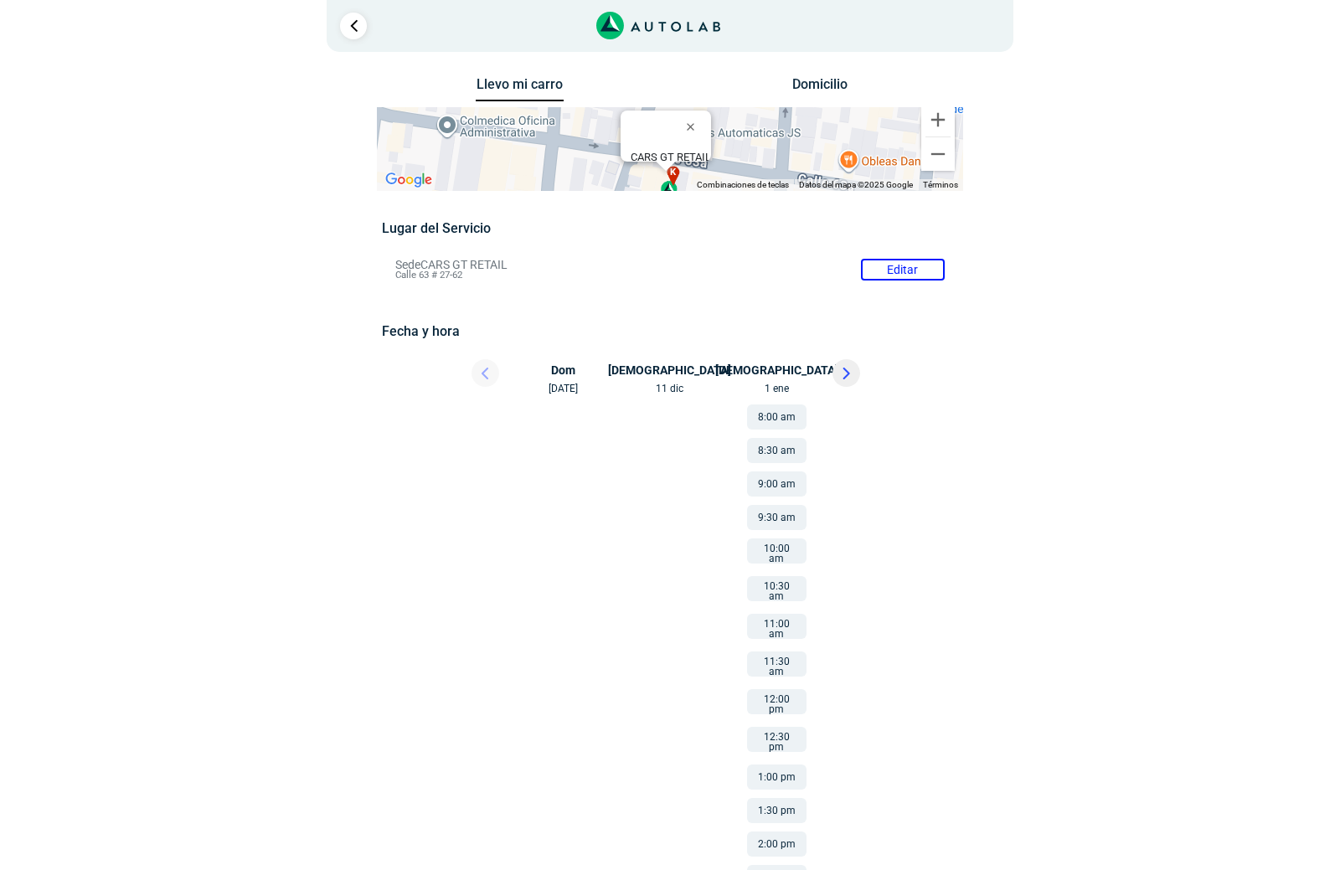
click at [847, 375] on icon at bounding box center [846, 373] width 5 height 10
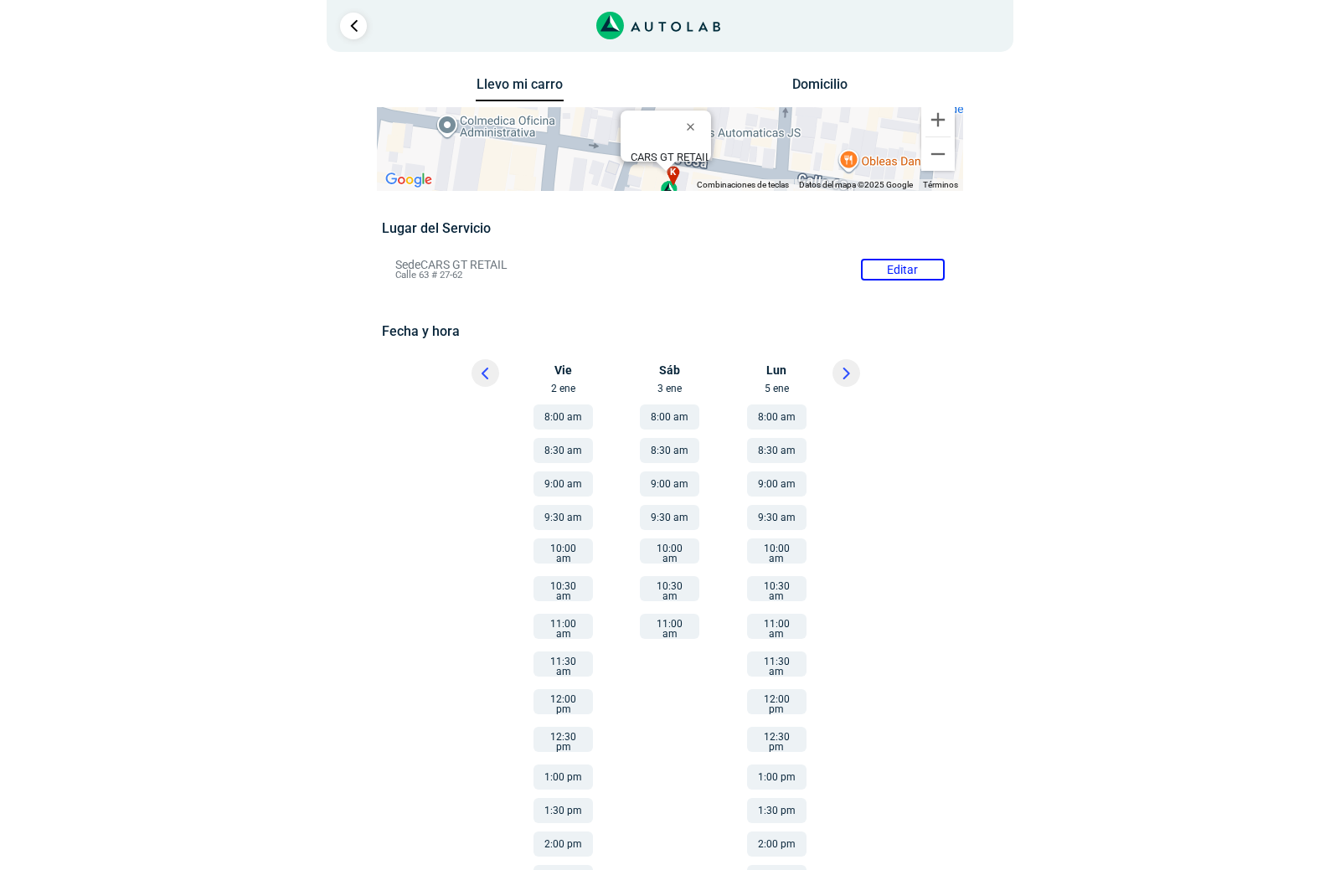
click at [675, 415] on button "8:00 am" at bounding box center [669, 416] width 59 height 25
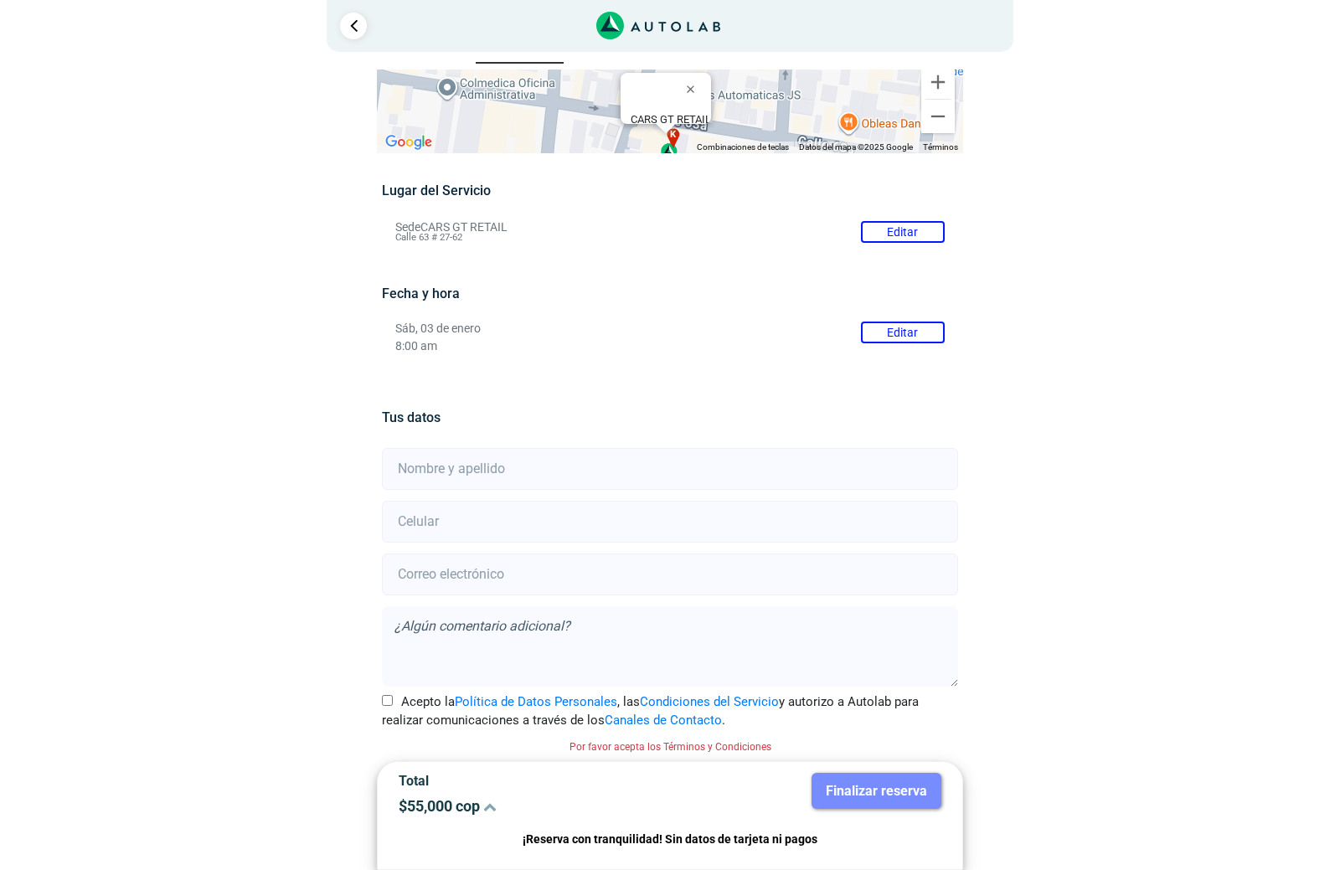
scroll to position [37, 0]
click at [921, 338] on button "Editar" at bounding box center [903, 333] width 84 height 22
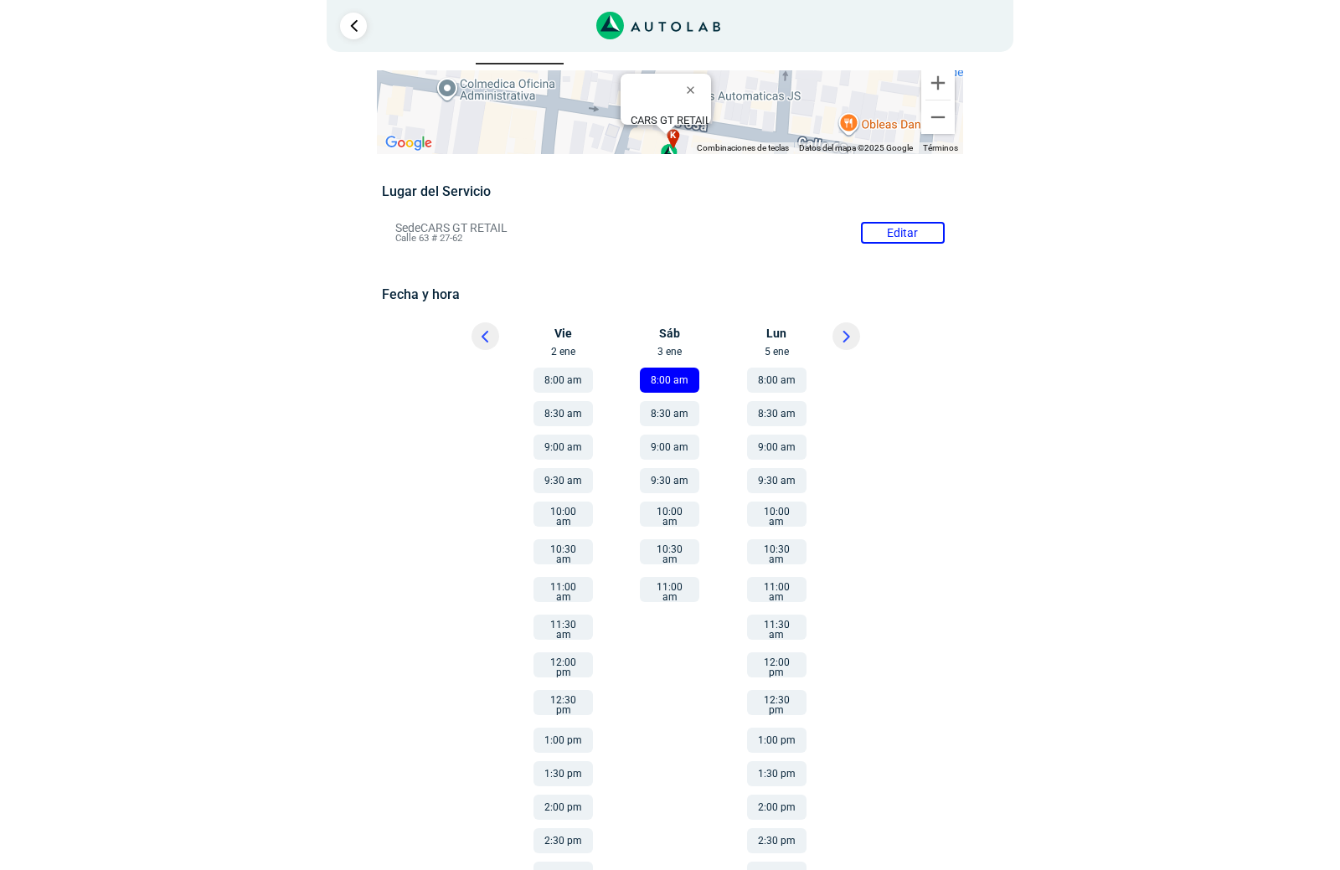
click at [850, 337] on icon at bounding box center [846, 337] width 8 height 12
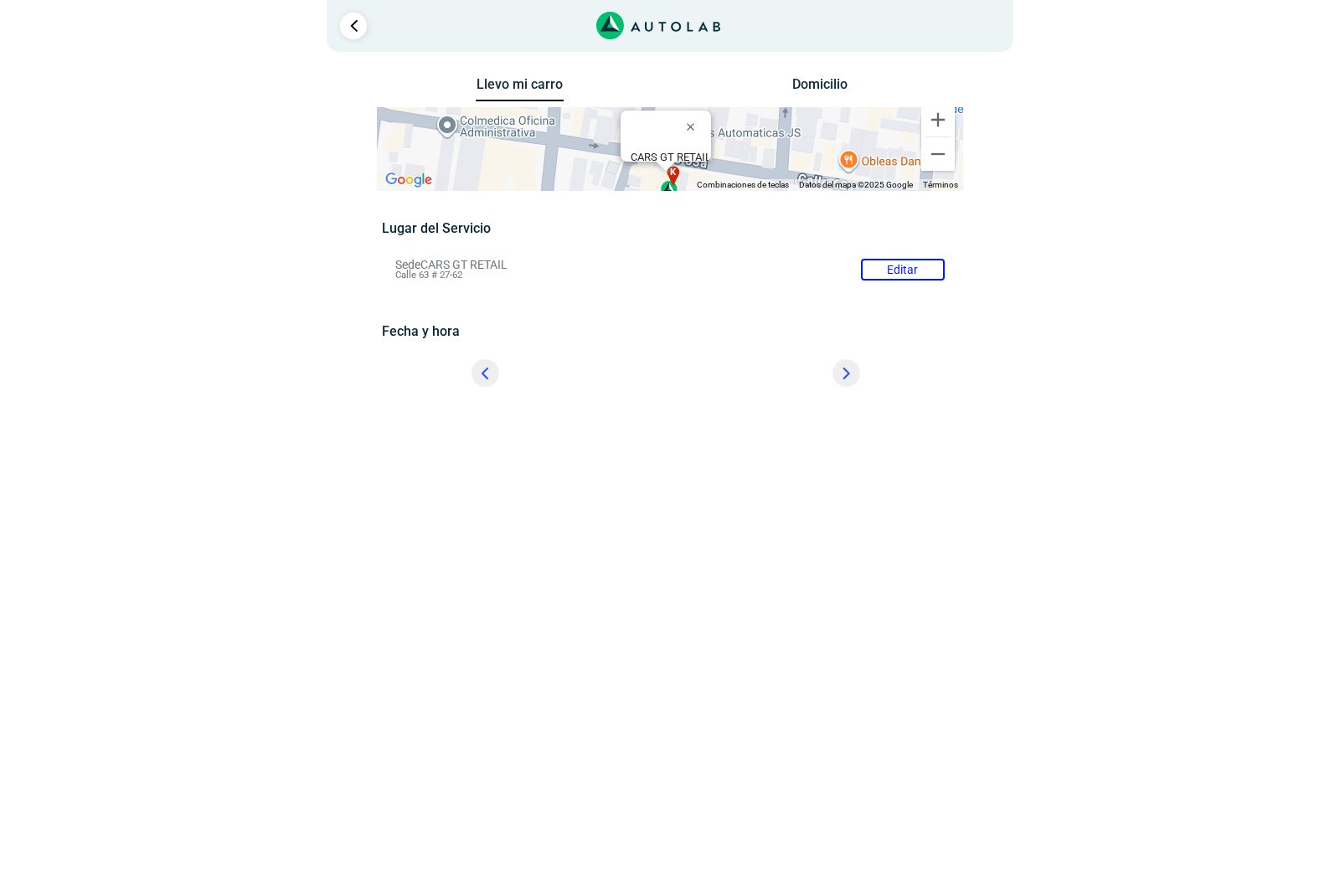
scroll to position [0, 0]
click at [850, 337] on h5 "Fecha y hora" at bounding box center [669, 331] width 575 height 16
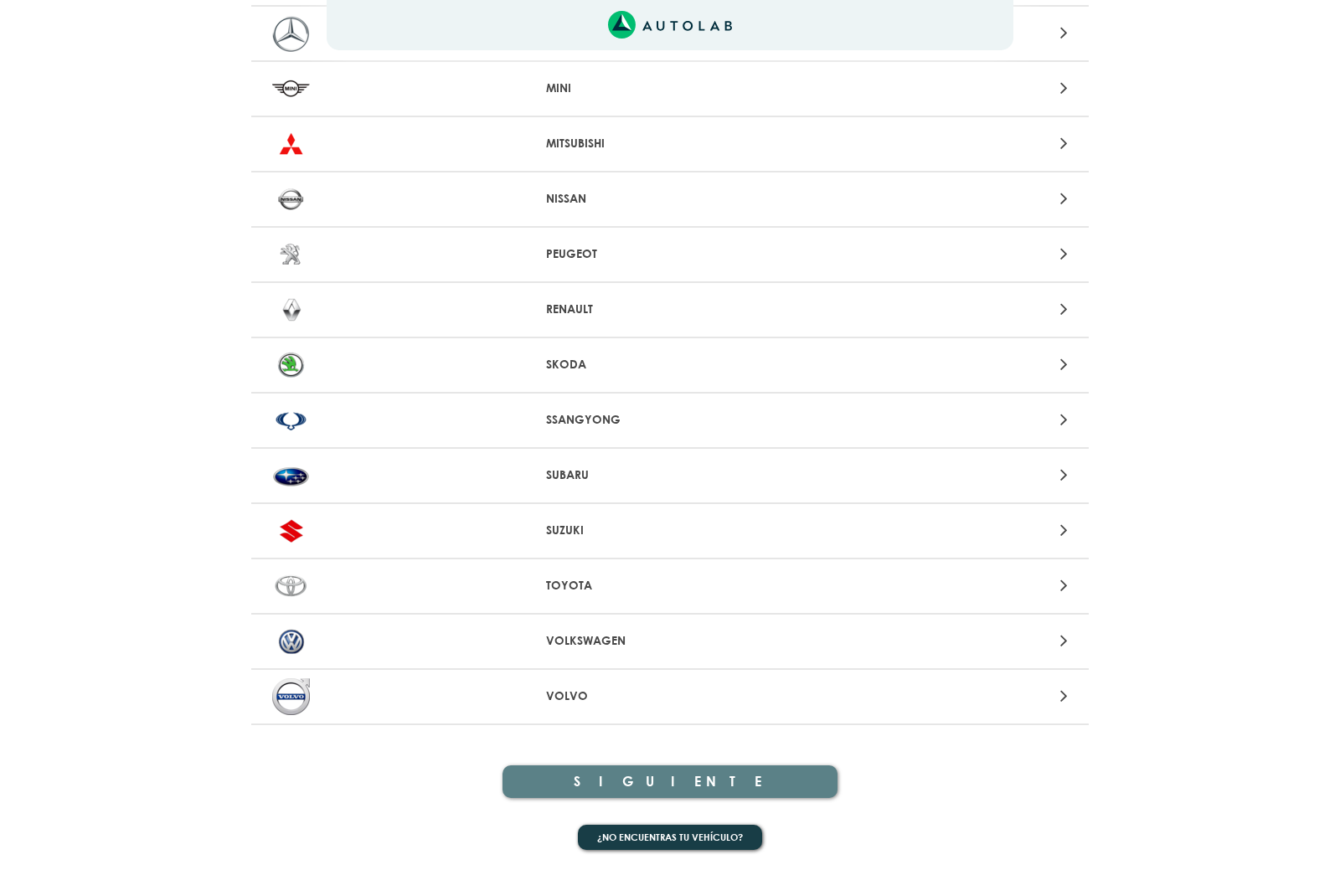
scroll to position [1466, 0]
click at [1060, 588] on icon at bounding box center [1064, 586] width 8 height 22
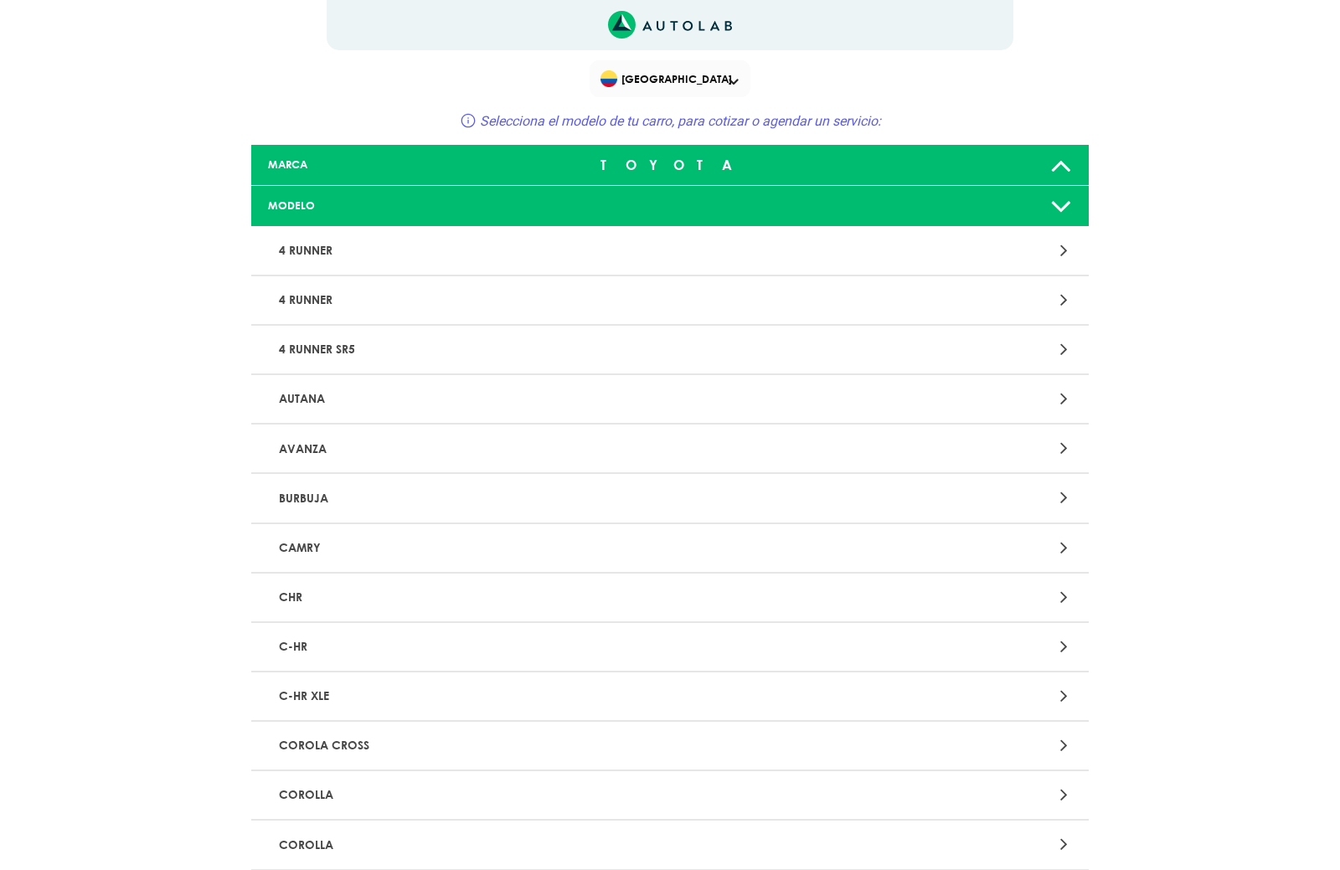
scroll to position [19, 0]
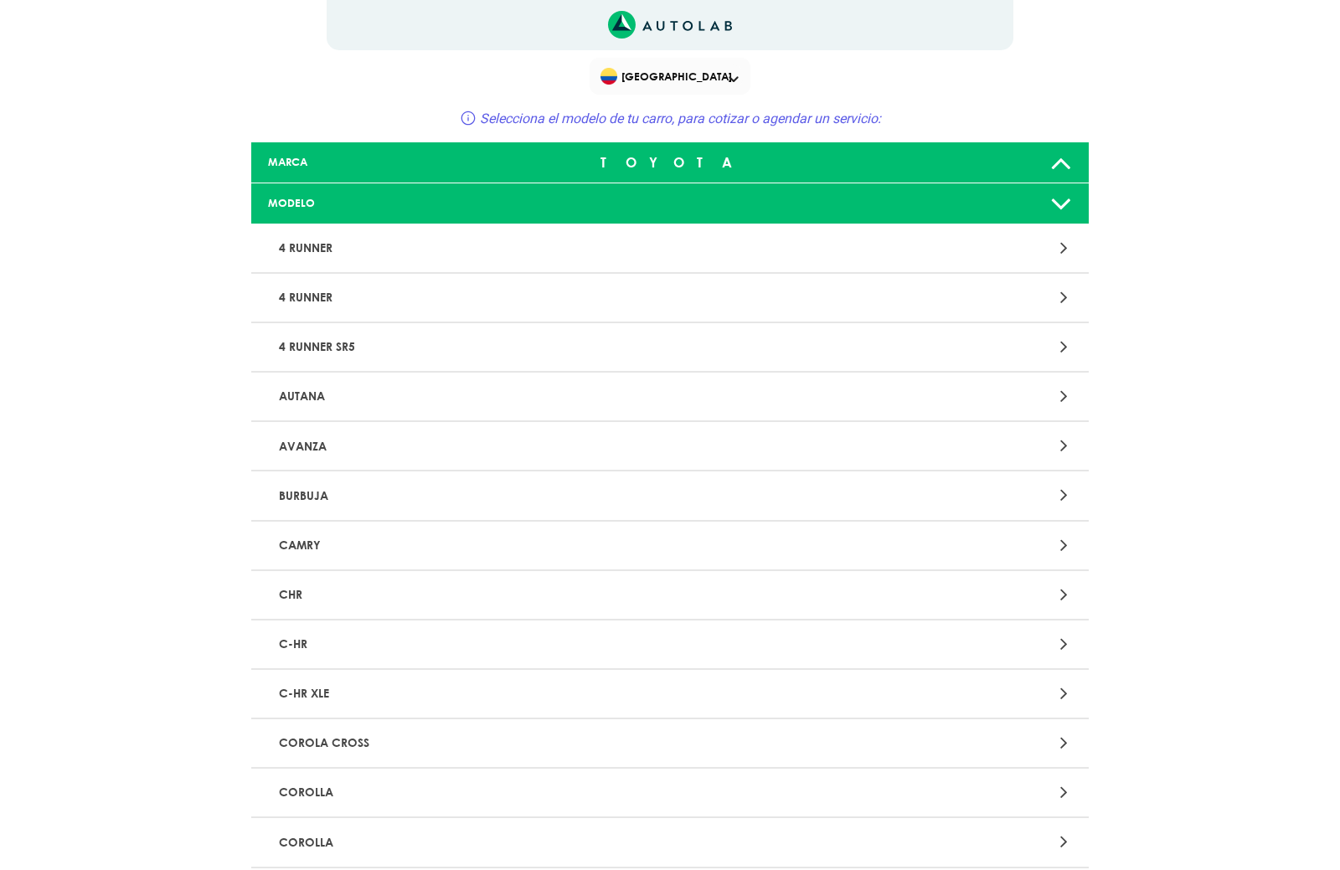
click at [1062, 791] on icon at bounding box center [1064, 792] width 8 height 22
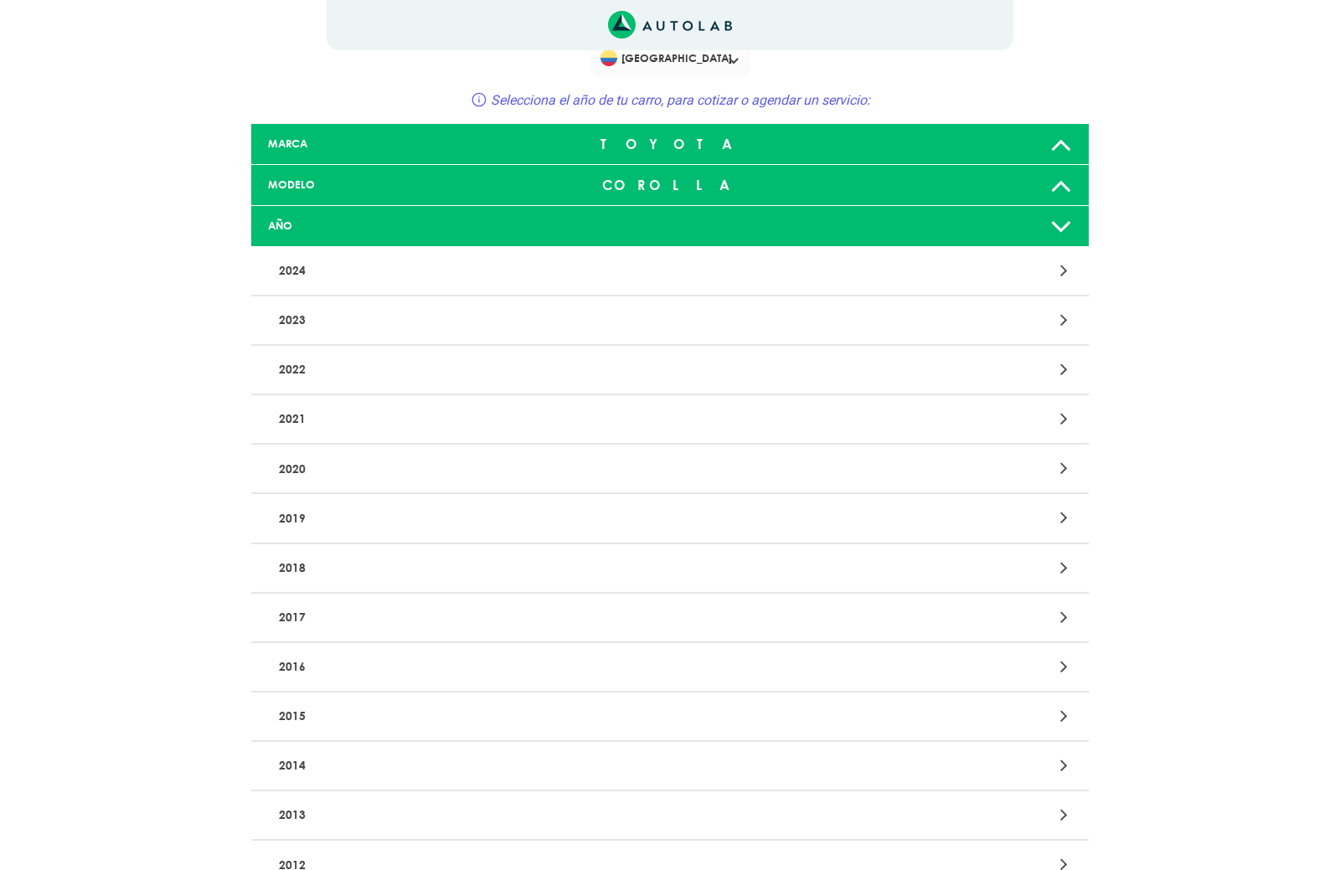
scroll to position [47, 0]
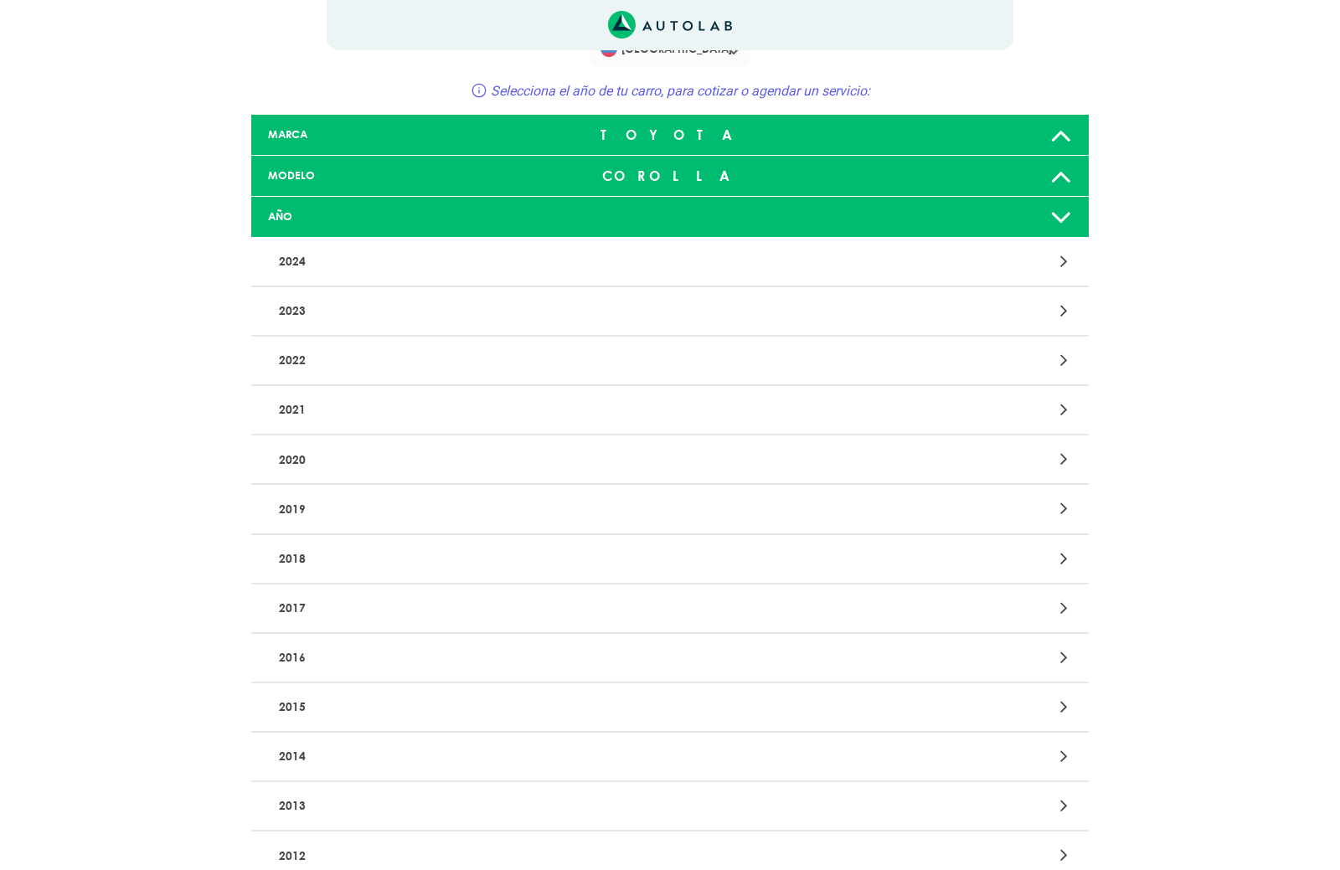
click at [1065, 846] on icon at bounding box center [1064, 855] width 8 height 22
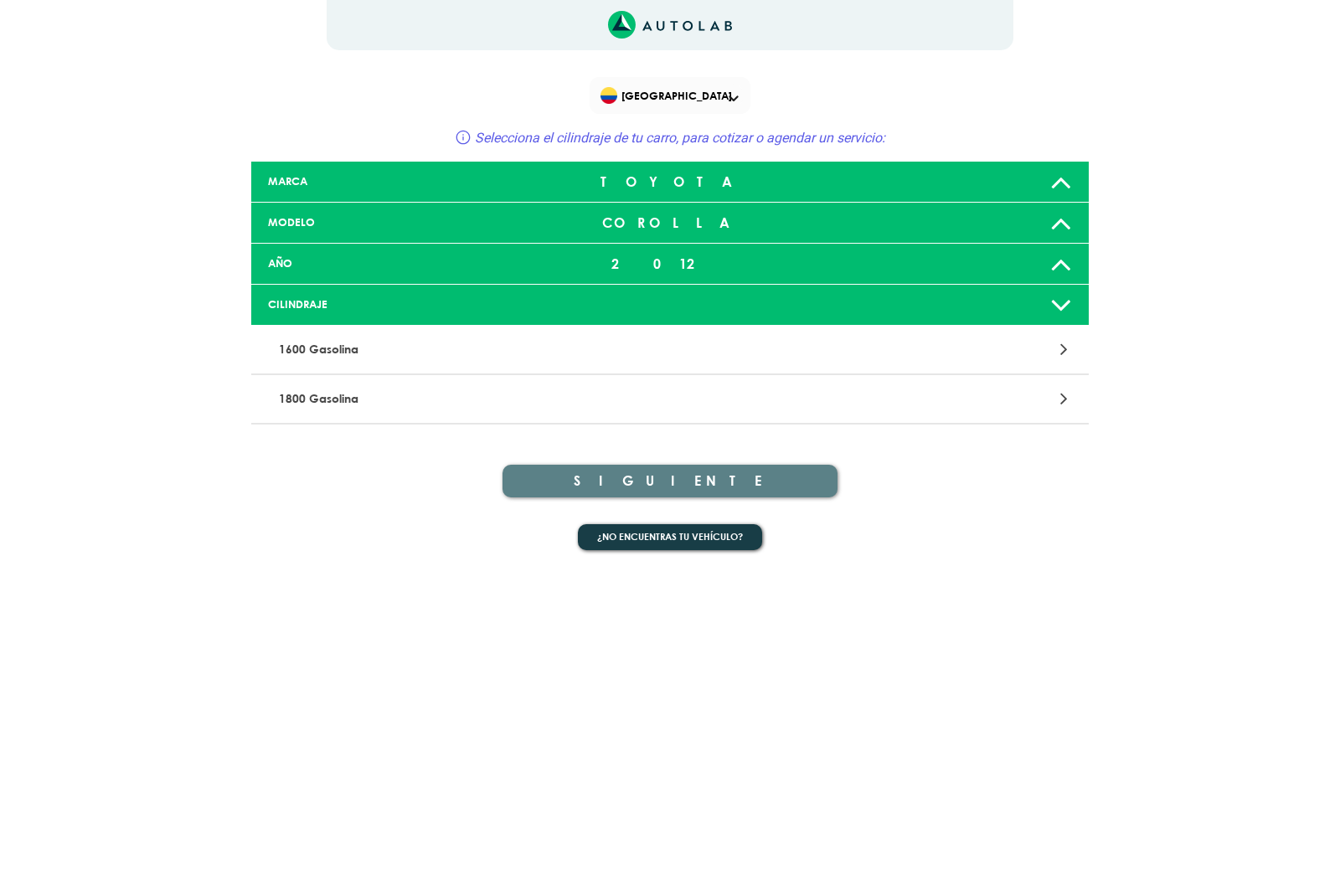
click at [1064, 398] on icon at bounding box center [1064, 399] width 8 height 22
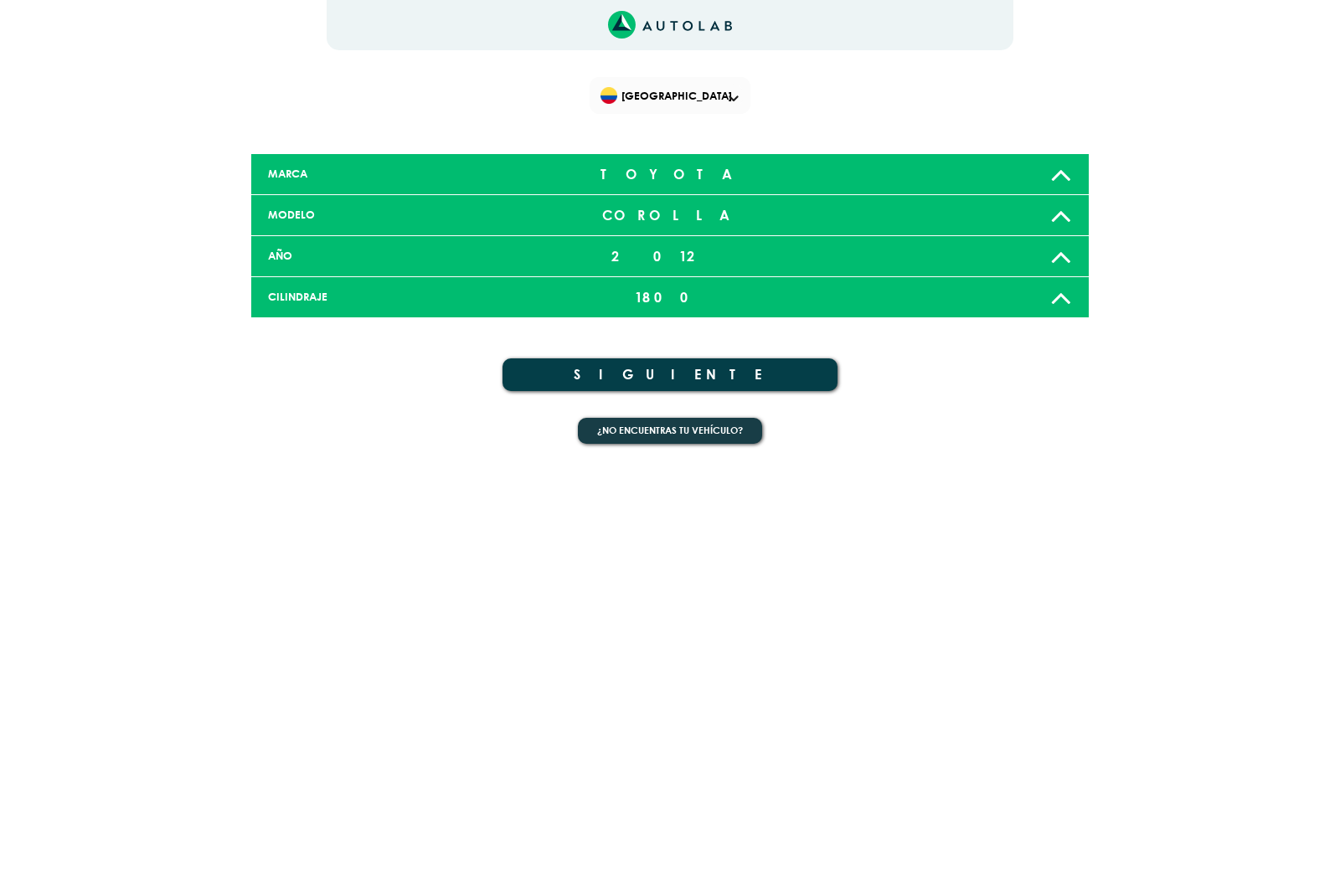
click at [765, 374] on button "SIGUIENTE" at bounding box center [669, 374] width 335 height 33
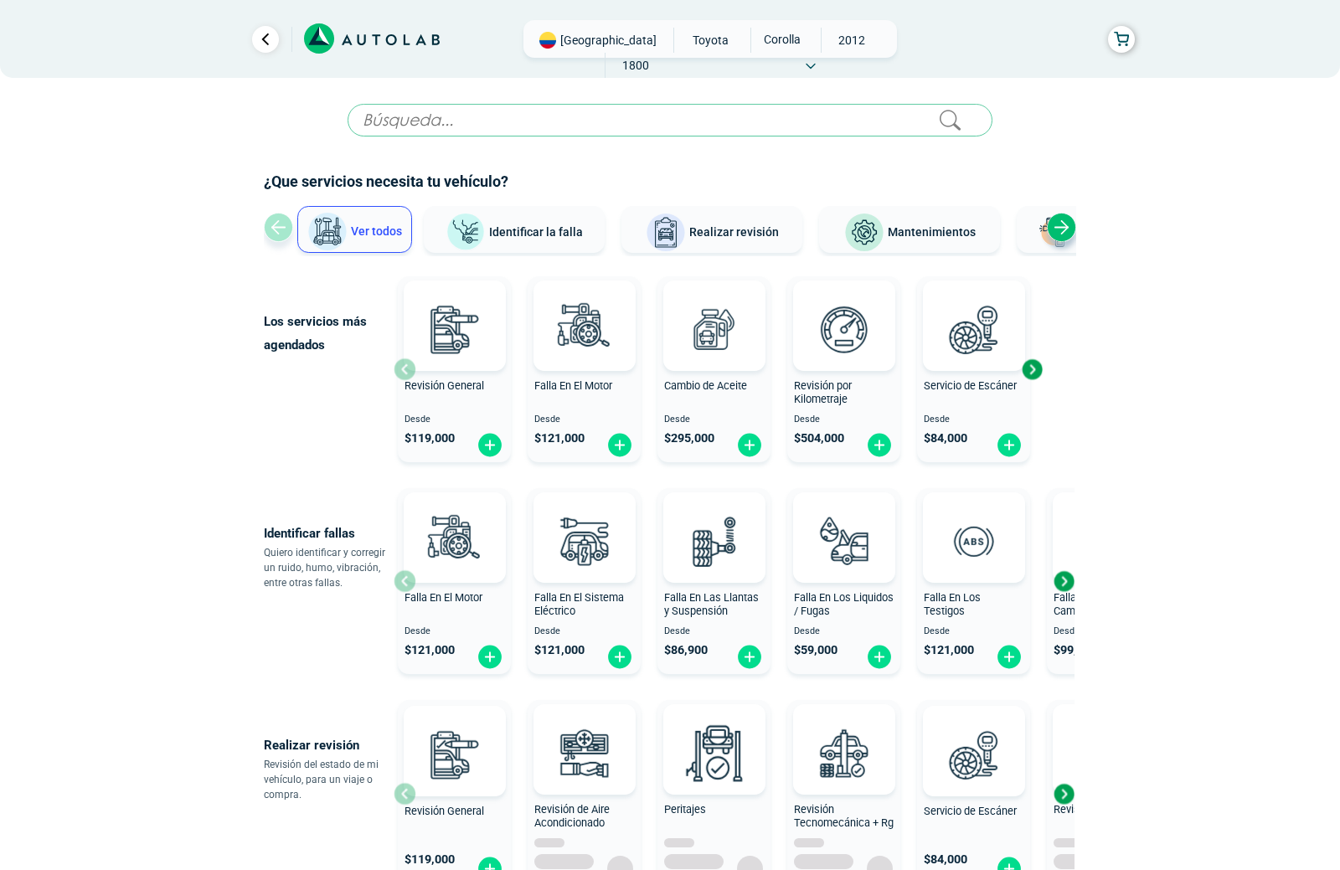
click at [556, 234] on span "Identificar la falla" at bounding box center [536, 230] width 94 height 13
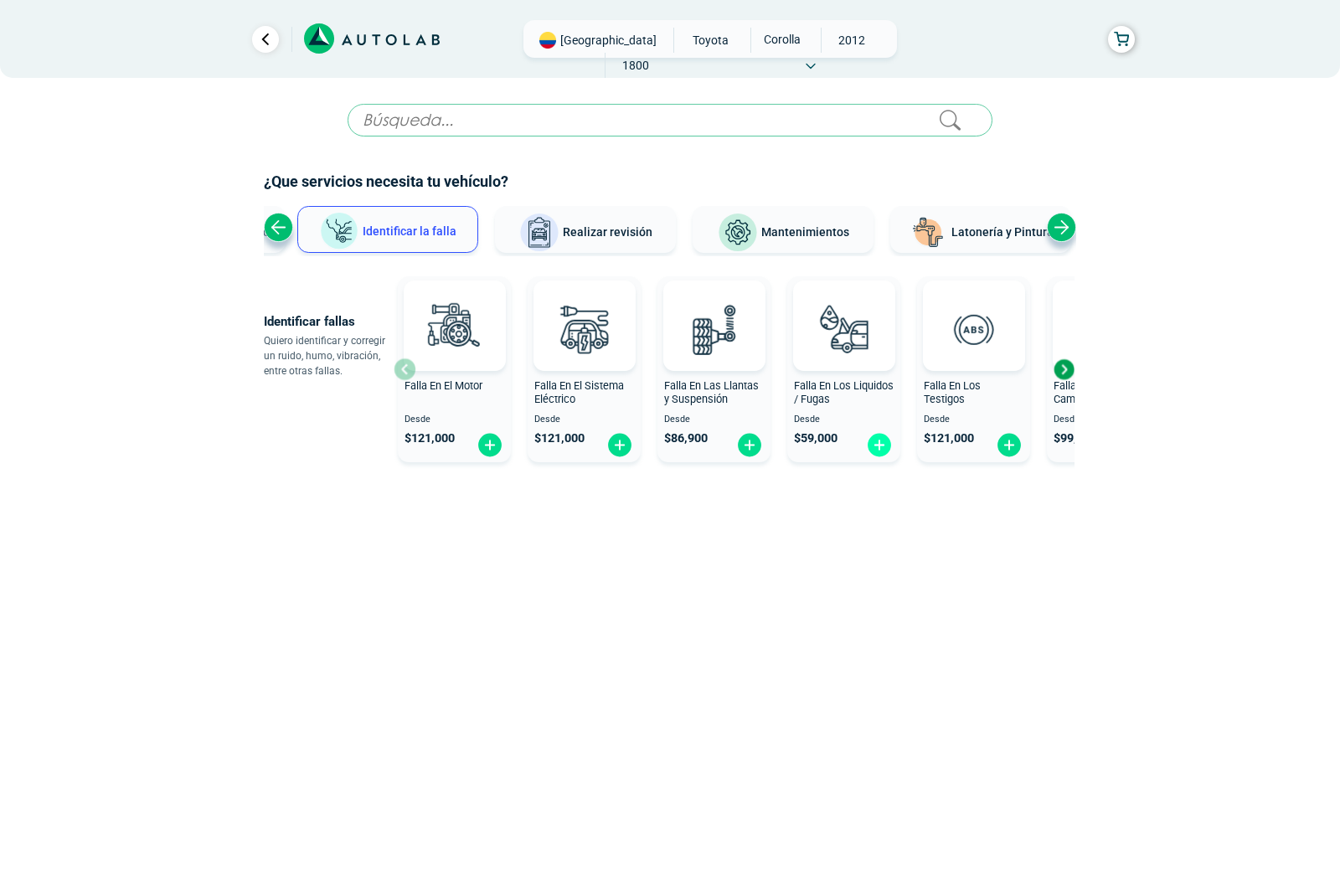
click at [877, 444] on img at bounding box center [879, 445] width 27 height 26
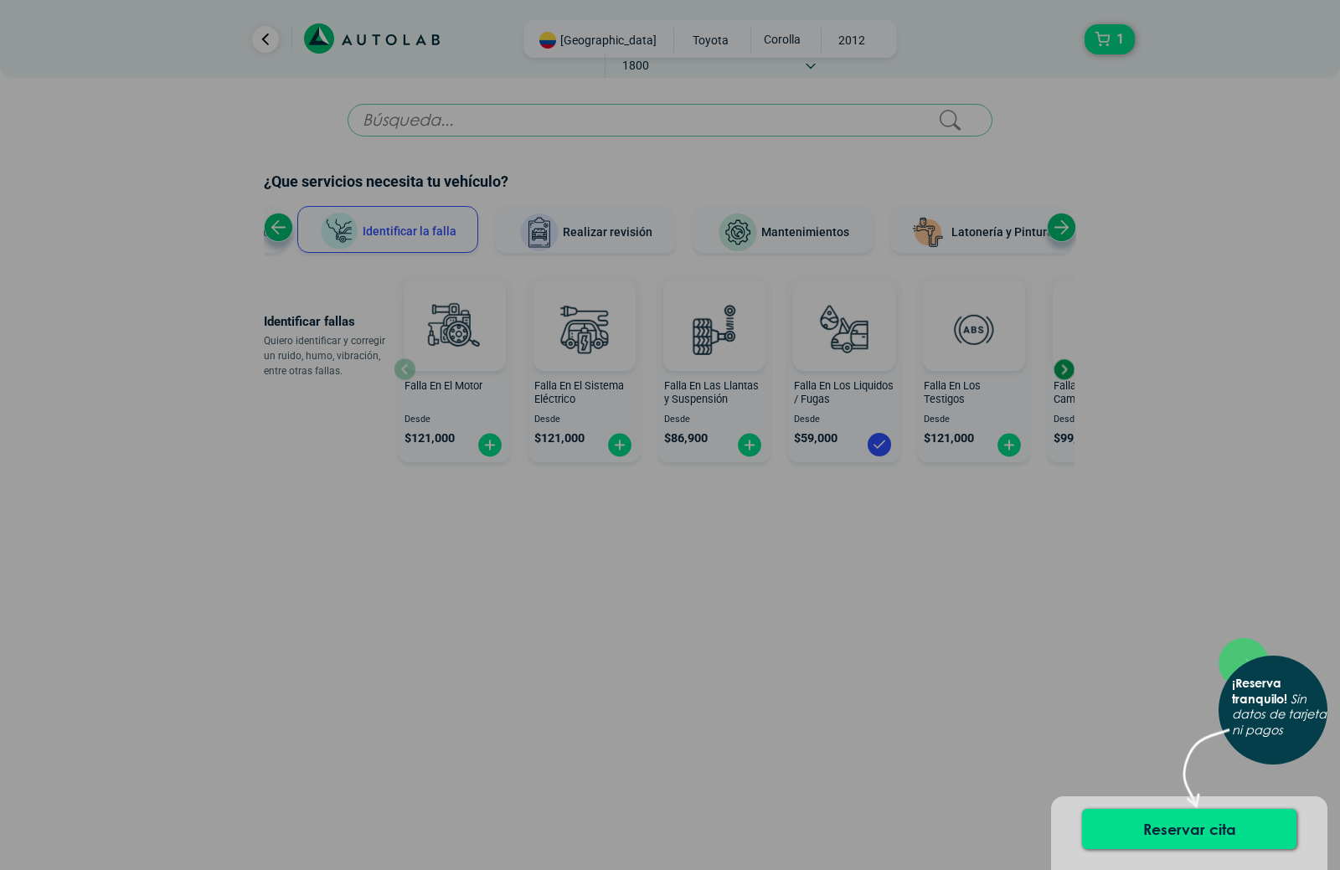
click at [1064, 636] on div "× ¡Reserva tranquilo! Sin datos de tarjeta ni pagos" at bounding box center [670, 435] width 1340 height 870
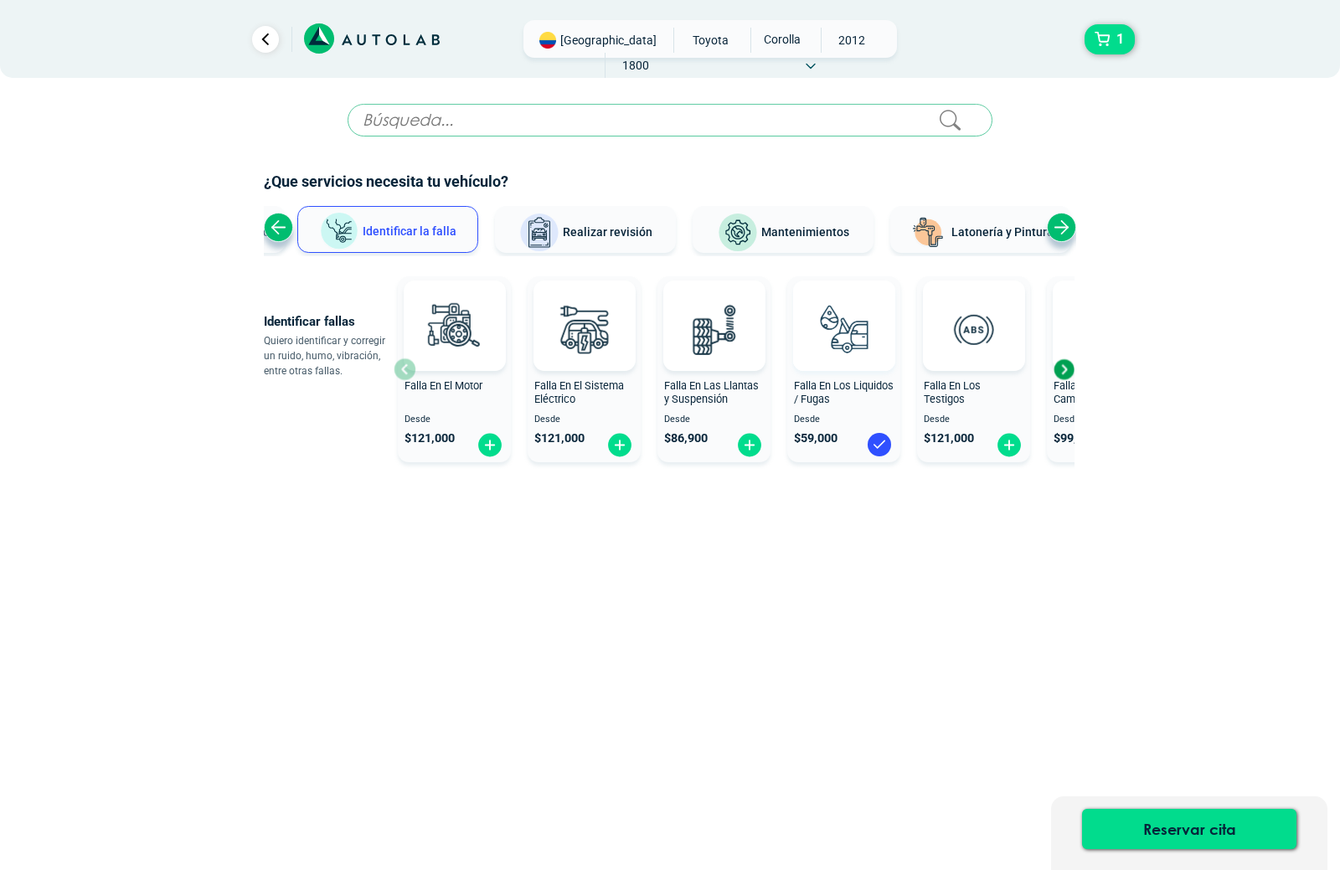
click at [854, 310] on img at bounding box center [843, 329] width 74 height 74
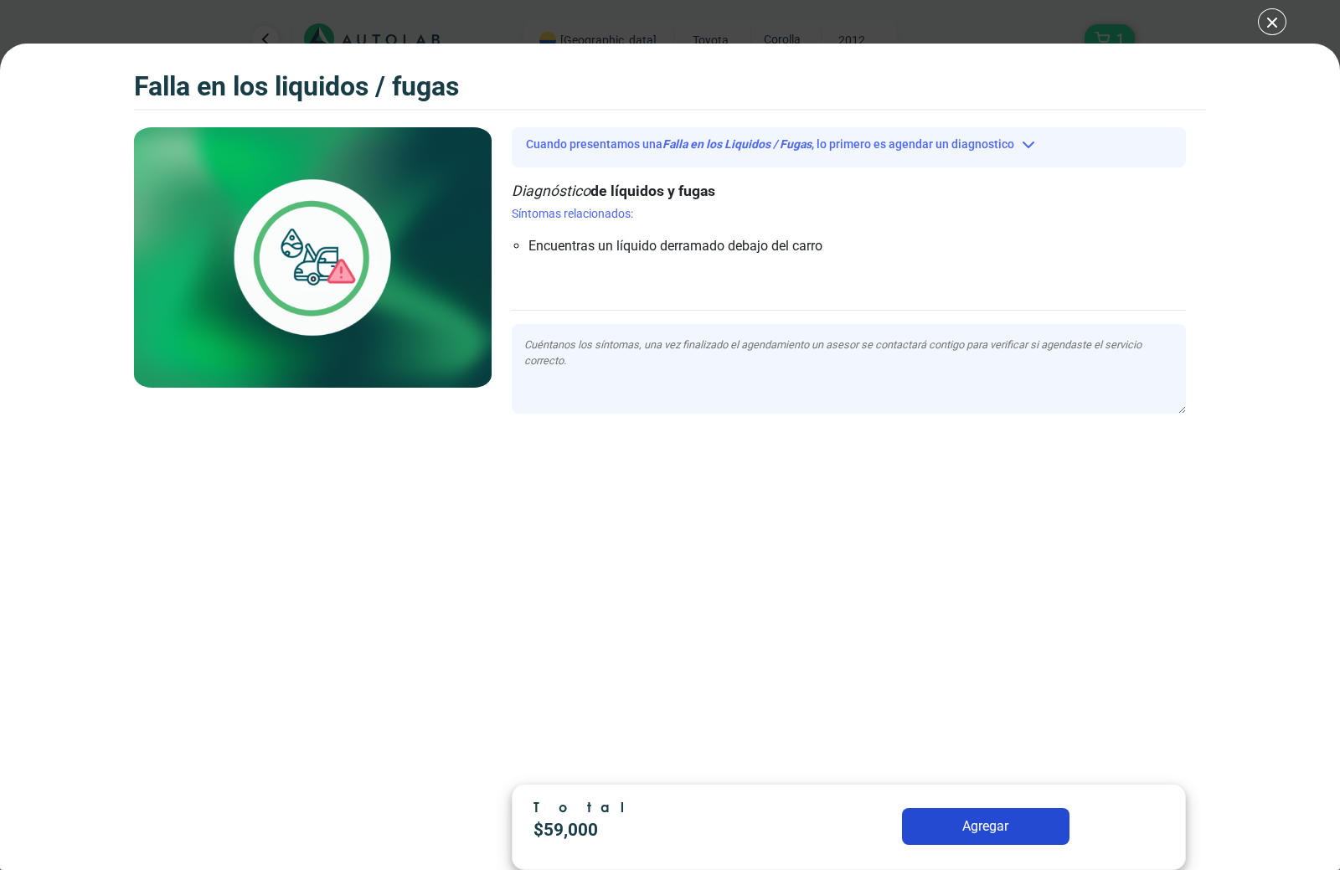
click at [674, 298] on div "Cuando presentamos una Falla en los Liquidos / Fugas , lo primero es agendar un…" at bounding box center [849, 449] width 714 height 644
click at [612, 287] on div at bounding box center [849, 283] width 674 height 27
click at [604, 250] on li "Encuentras un líquido derramado debajo del carro" at bounding box center [791, 246] width 526 height 20
click at [959, 837] on button "Agregar" at bounding box center [985, 826] width 167 height 37
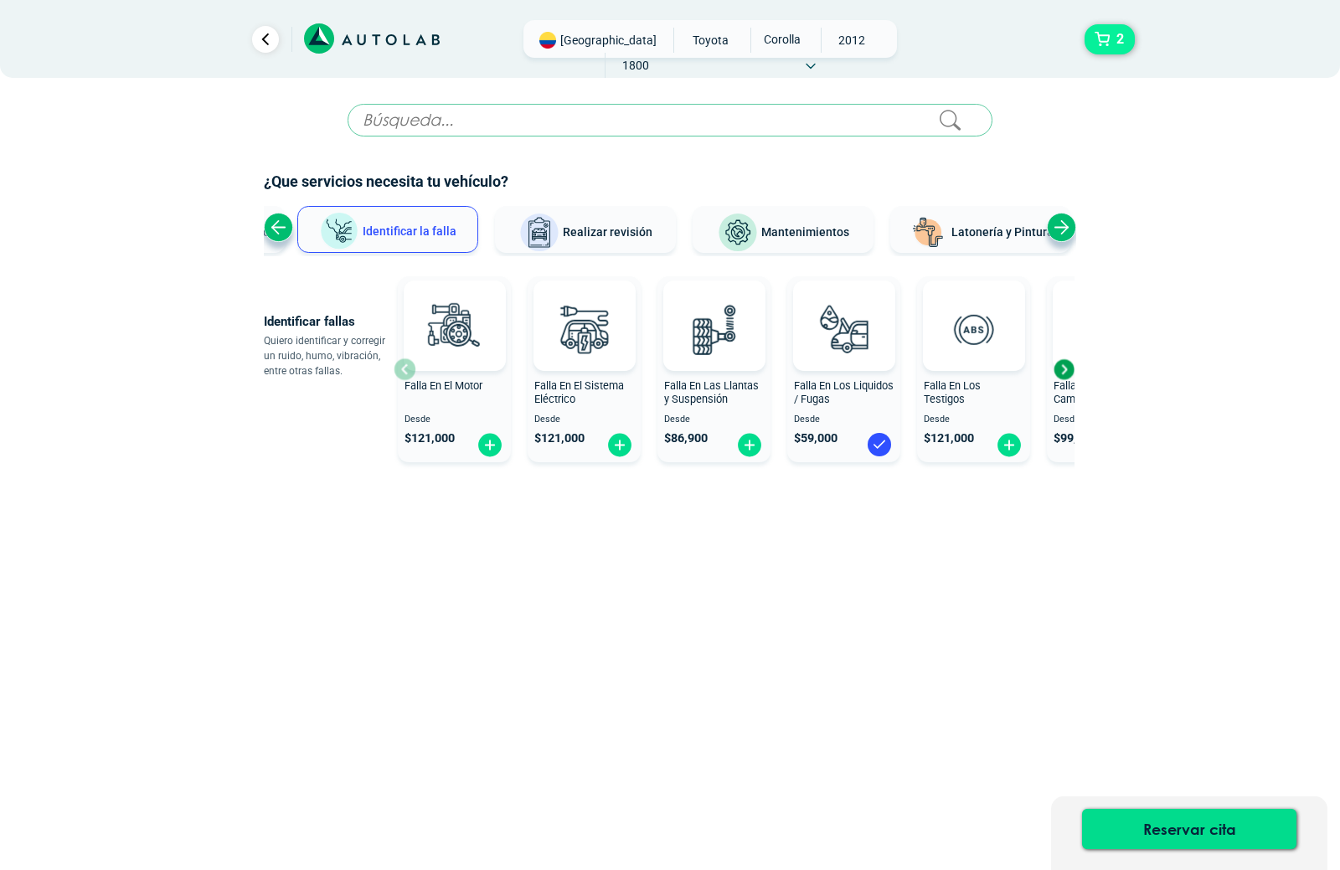
click at [1114, 41] on span "2" at bounding box center [1120, 39] width 16 height 28
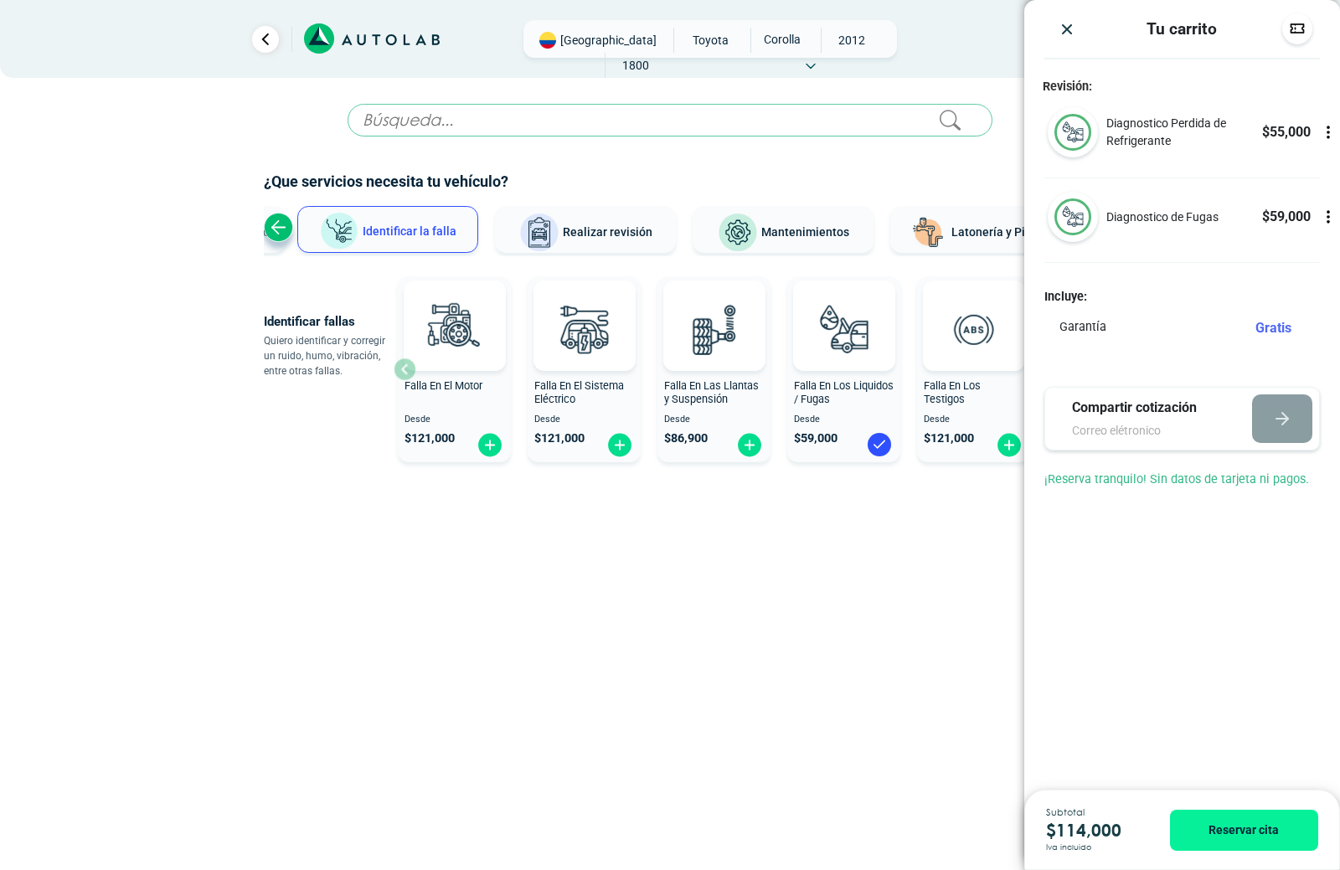
click at [1329, 219] on icon at bounding box center [1328, 217] width 17 height 17
click at [1330, 229] on div at bounding box center [1328, 217] width 23 height 50
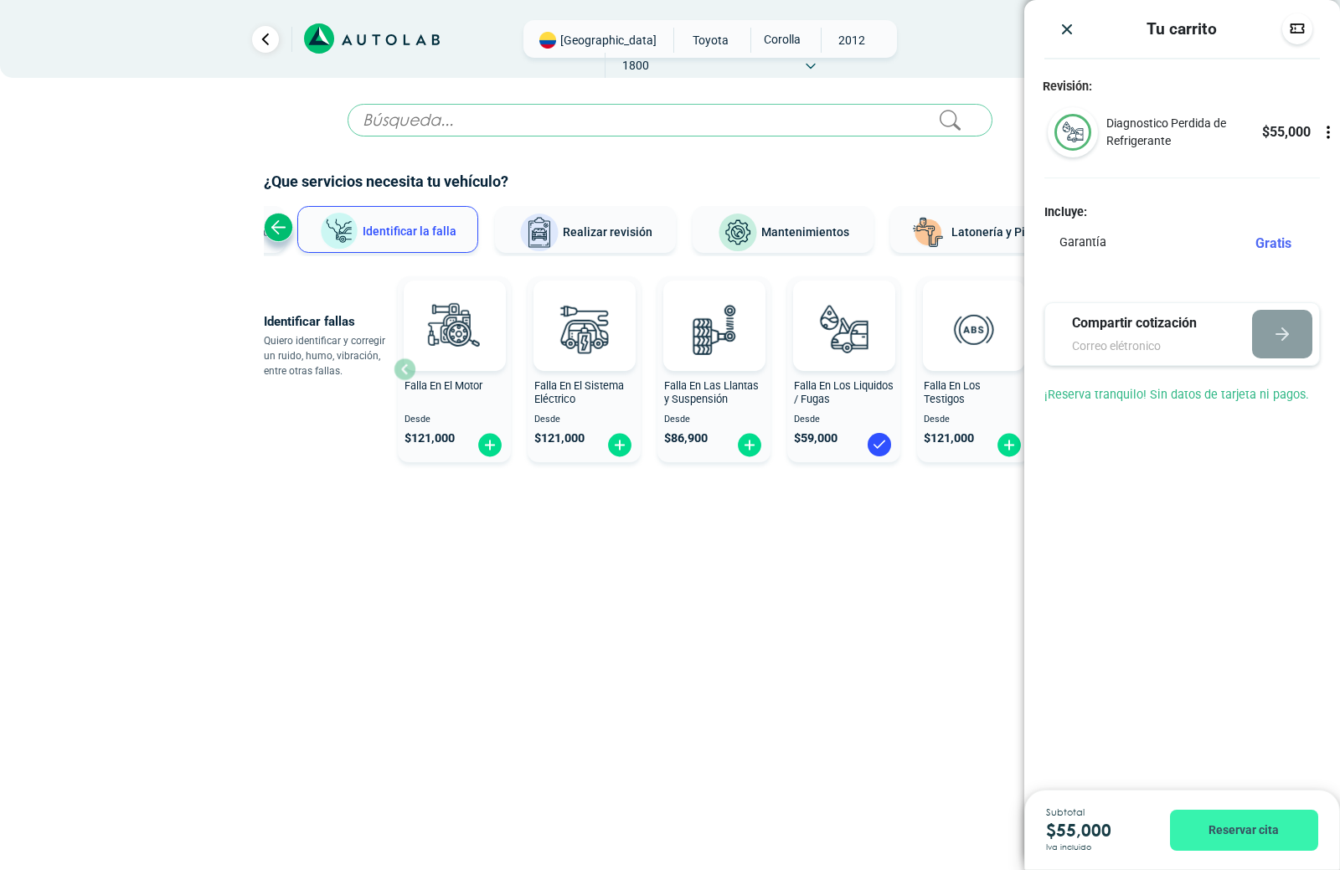
click at [1239, 835] on button "Reservar cita" at bounding box center [1244, 830] width 148 height 41
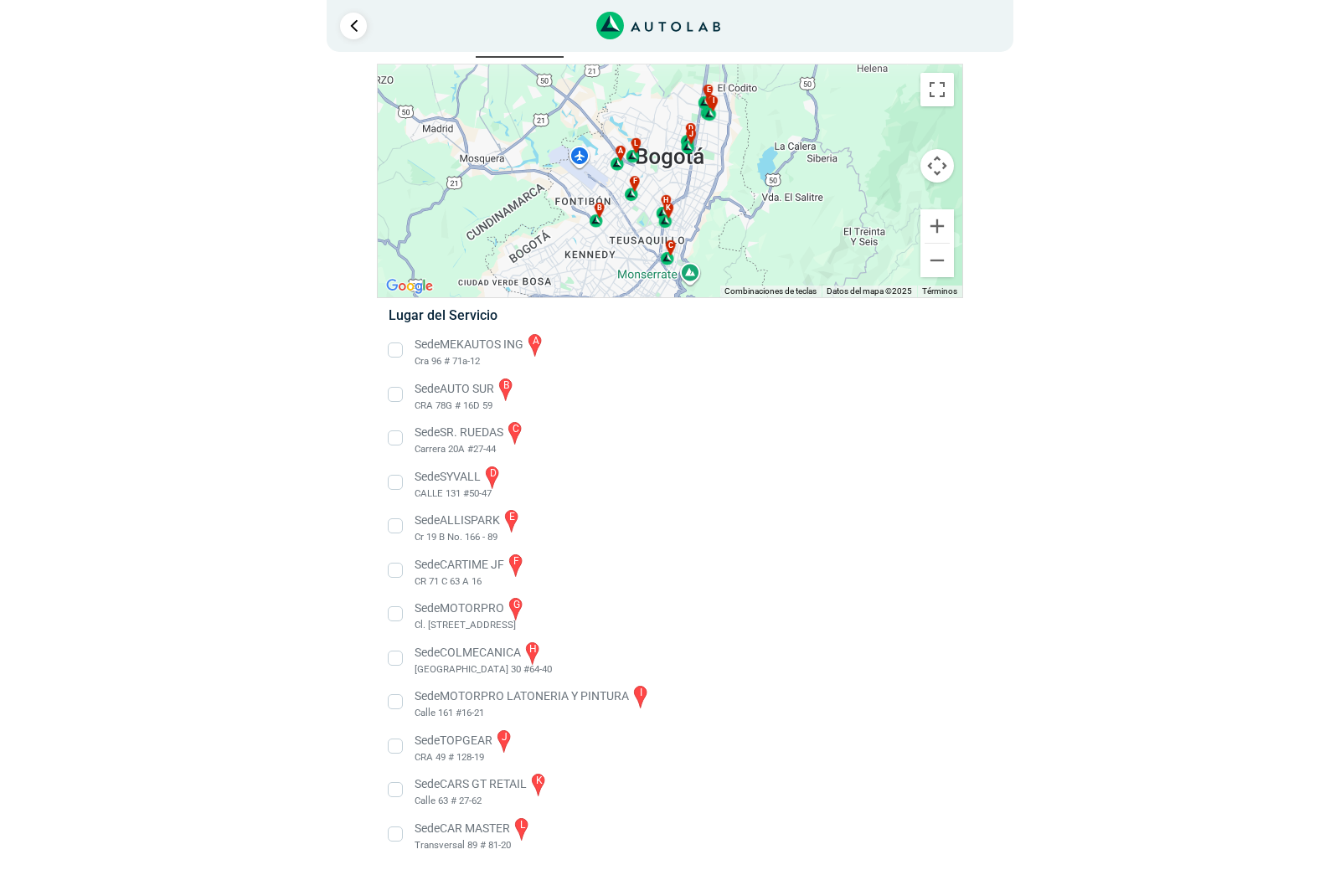
click at [397, 786] on li "Sede CARS GT RETAIL k Calle 63 # 27-62" at bounding box center [669, 790] width 587 height 38
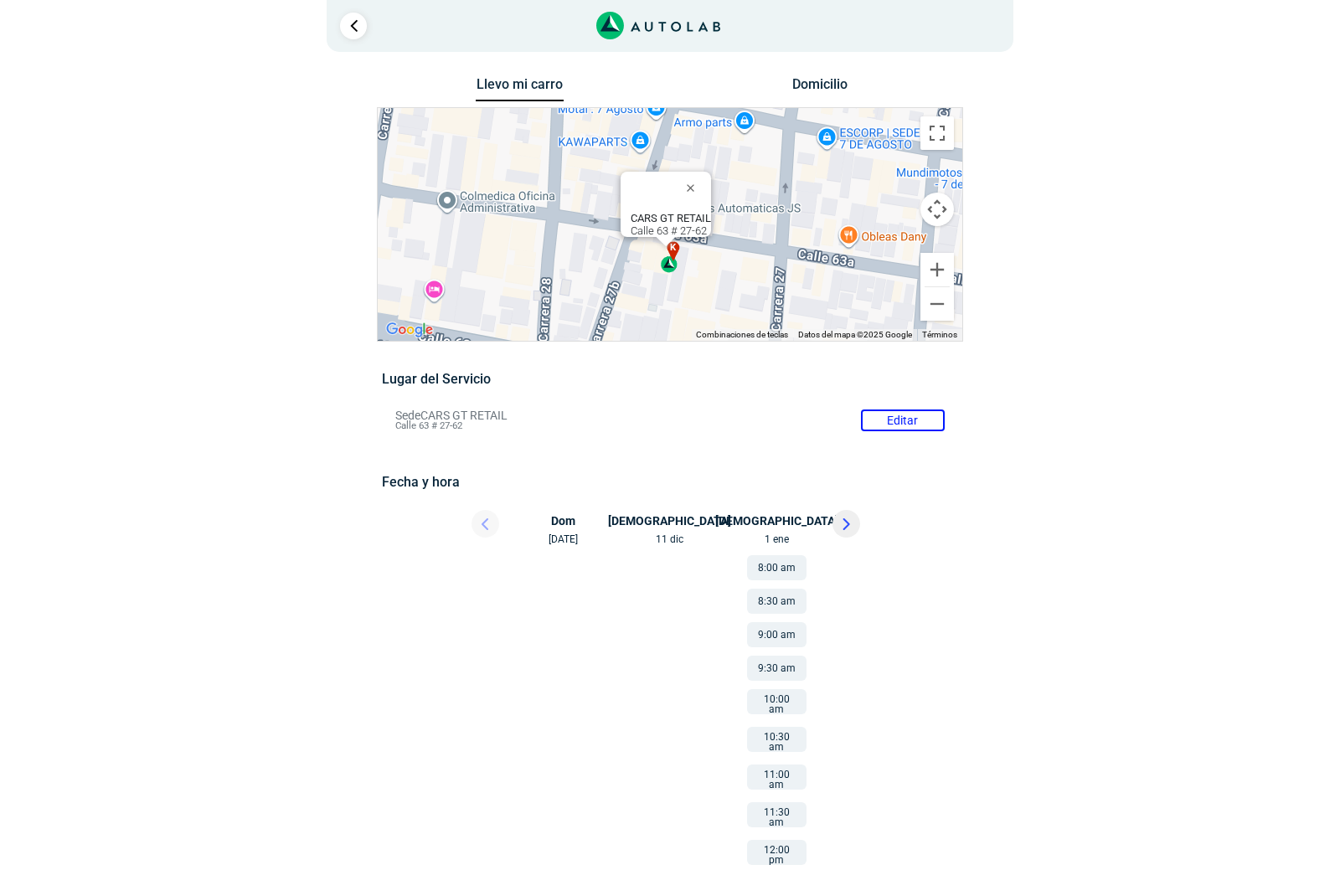
click at [672, 263] on div "k" at bounding box center [670, 257] width 19 height 32
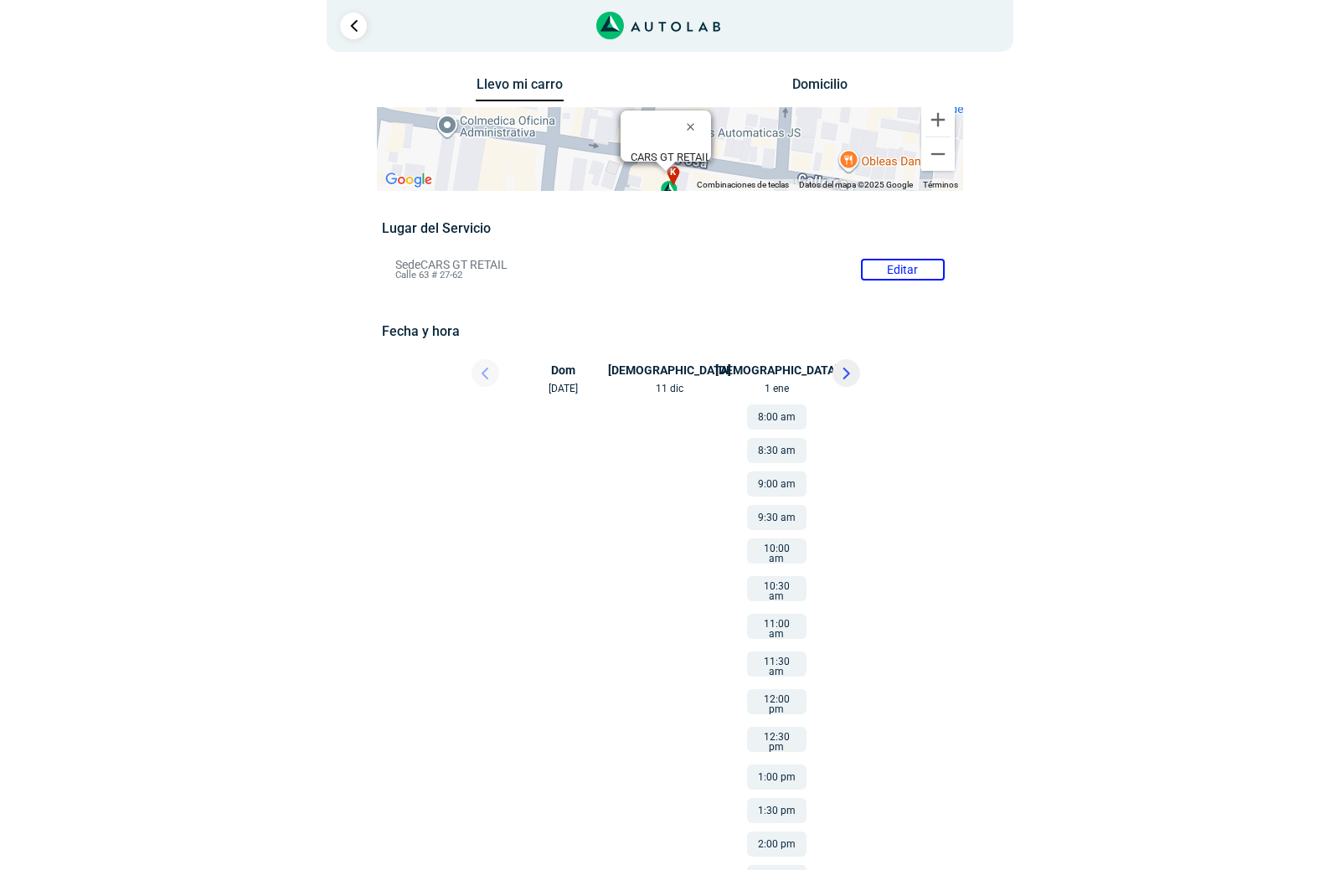
click at [925, 266] on li "Sede CARS GT RETAIL Editar Calle 63 # 27-62" at bounding box center [670, 269] width 574 height 27
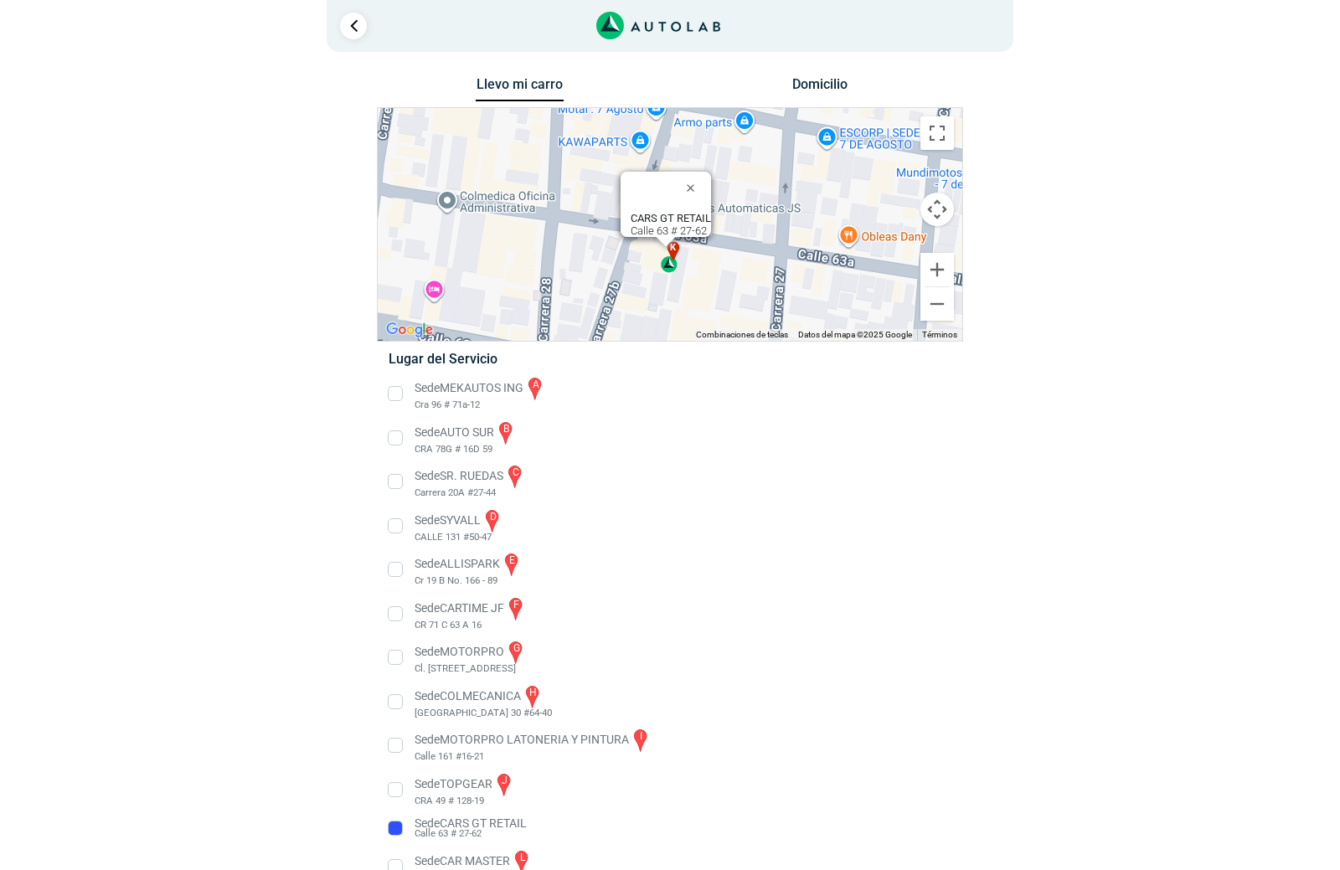
scroll to position [33, 0]
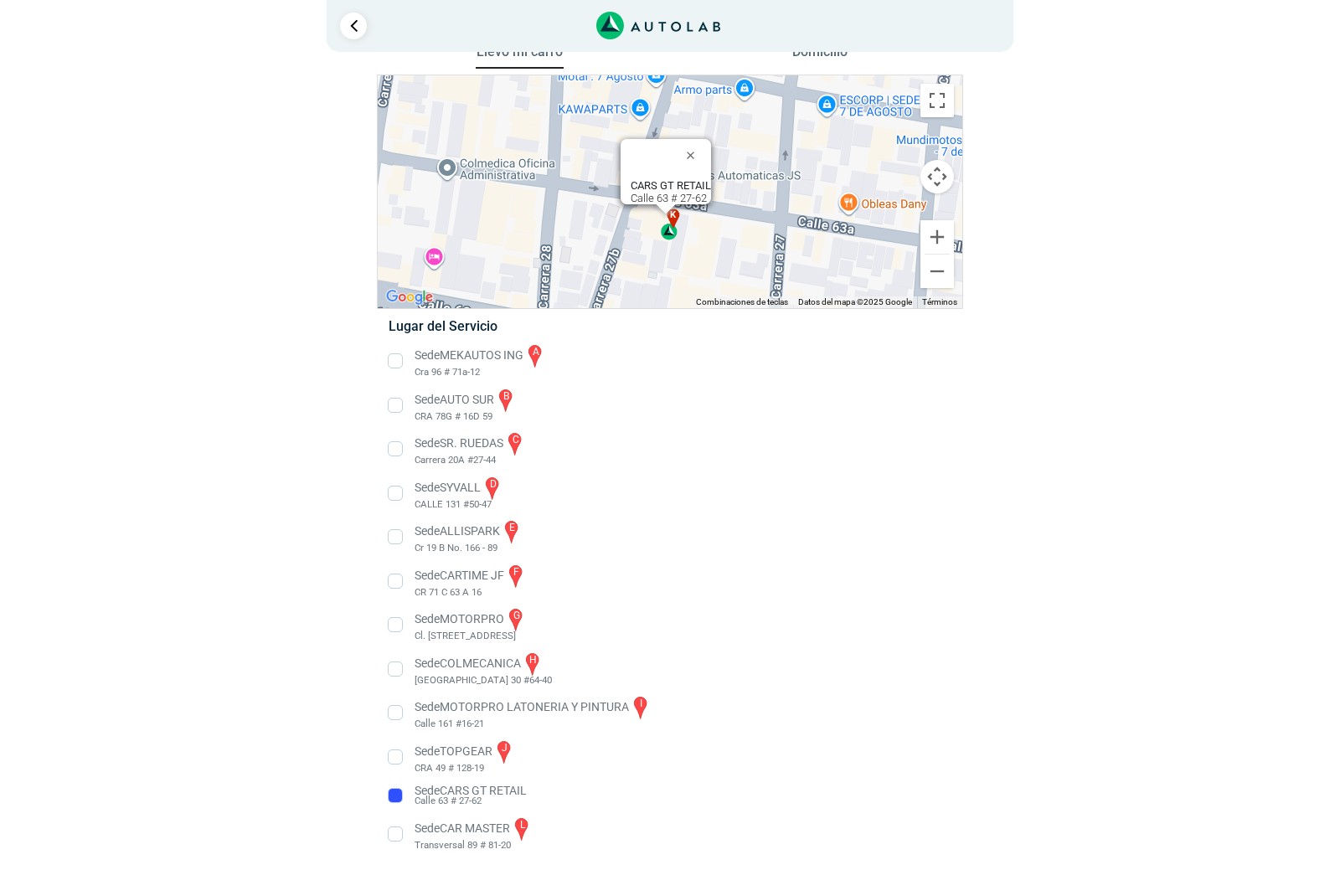
click at [394, 579] on li "Sede CARTIME JF f CR 71 C 63 A 16" at bounding box center [669, 582] width 587 height 38
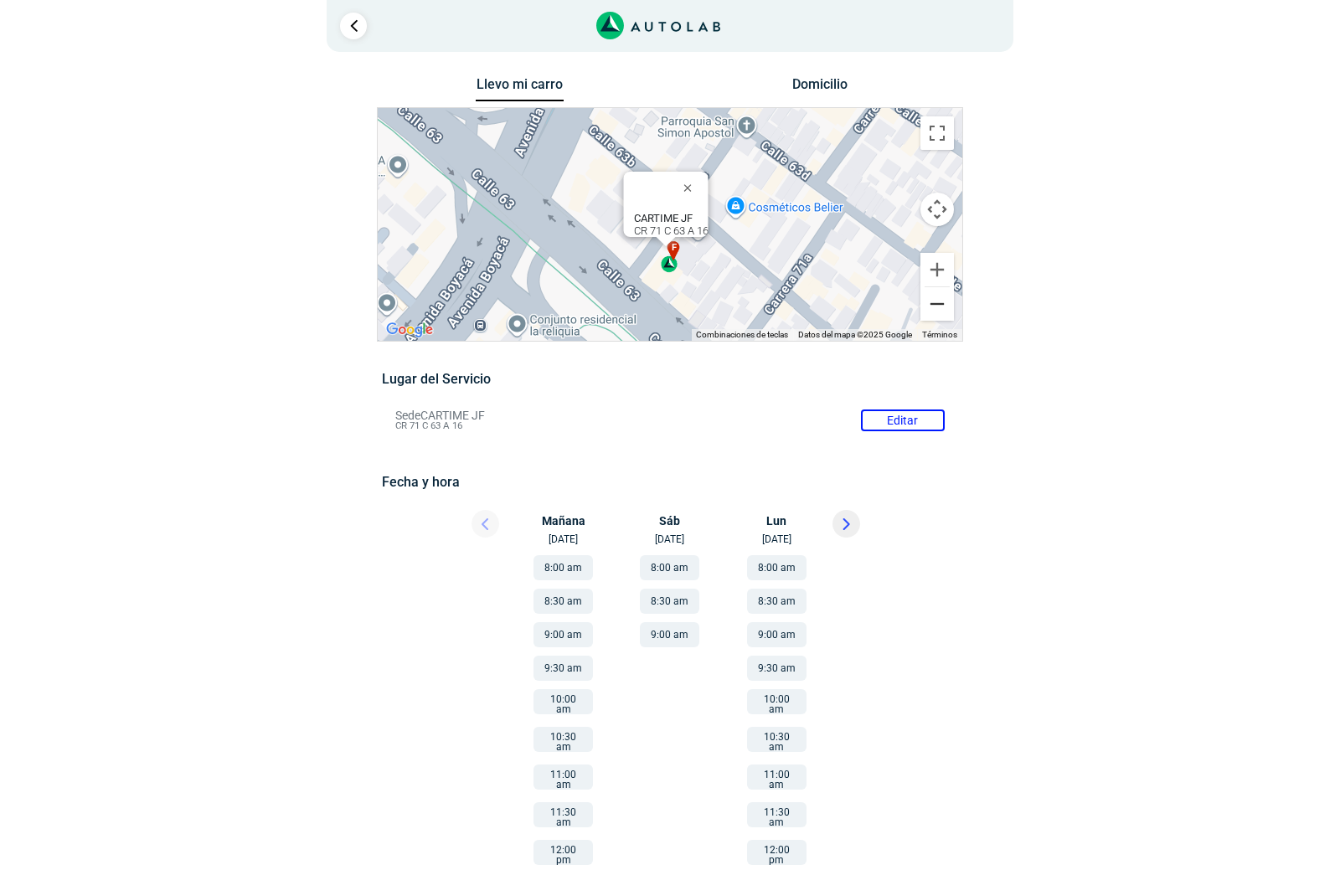
click at [935, 300] on button "Reducir" at bounding box center [936, 303] width 33 height 33
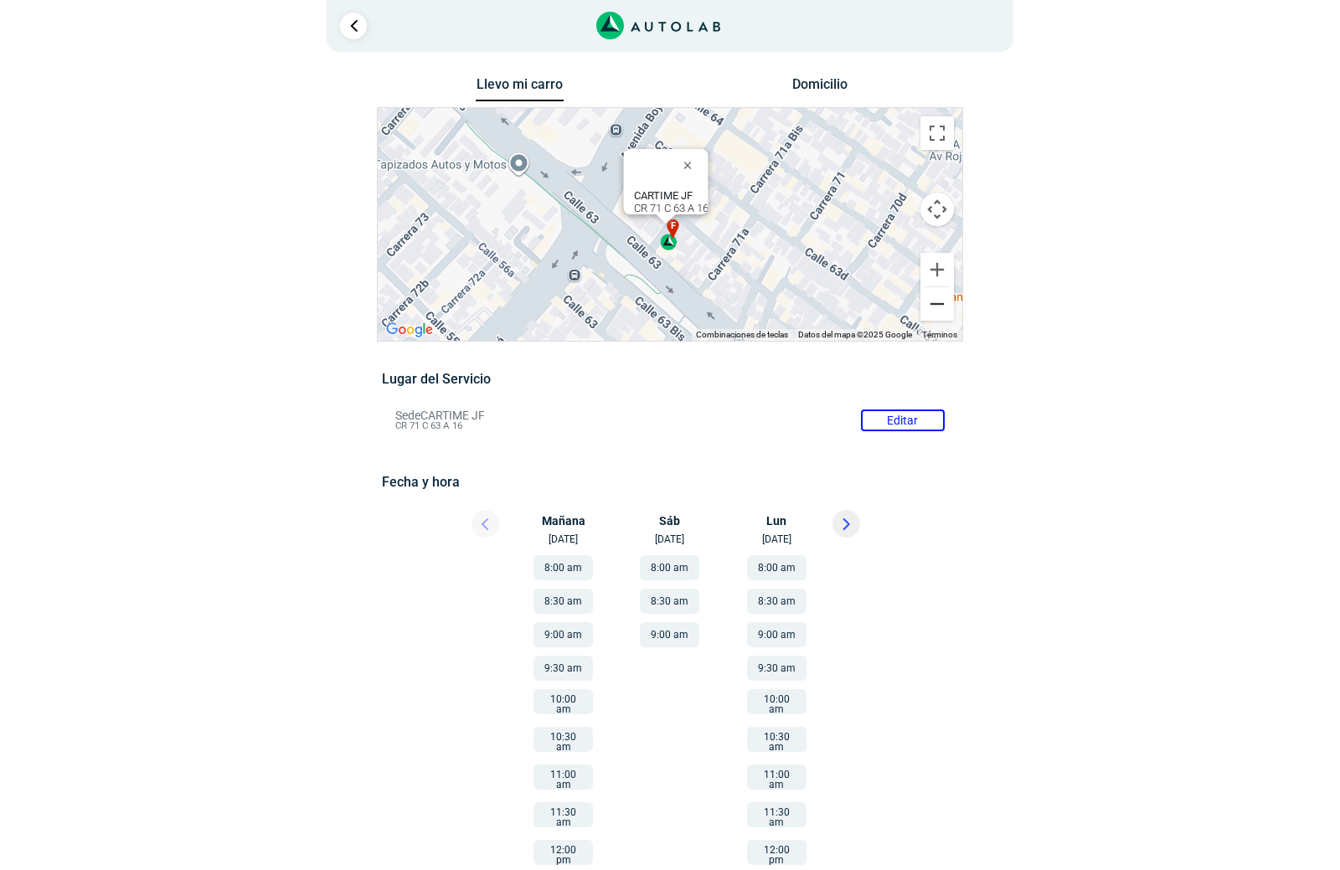
click at [935, 302] on button "Reducir" at bounding box center [936, 303] width 33 height 33
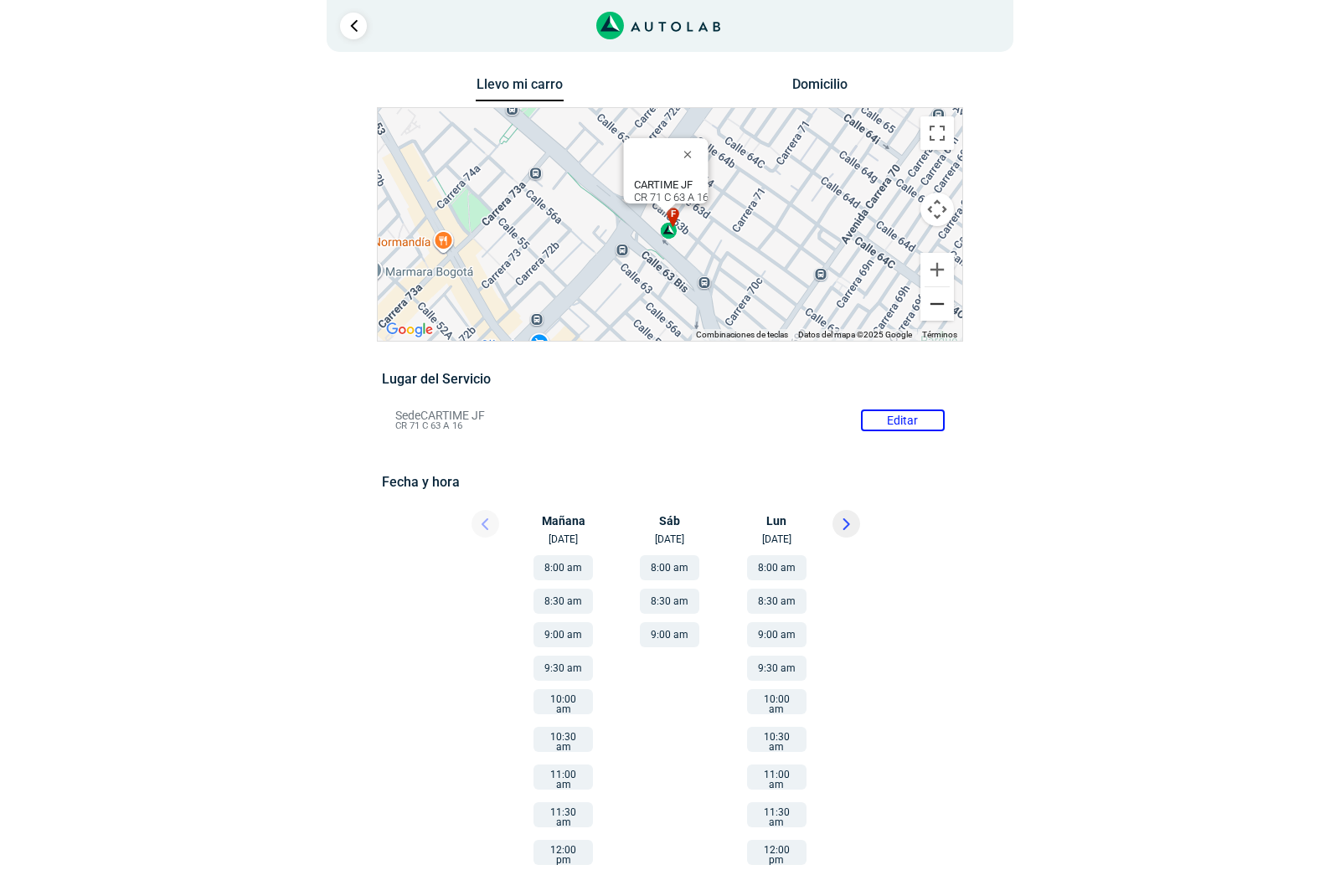
click at [935, 302] on button "Reducir" at bounding box center [936, 303] width 33 height 33
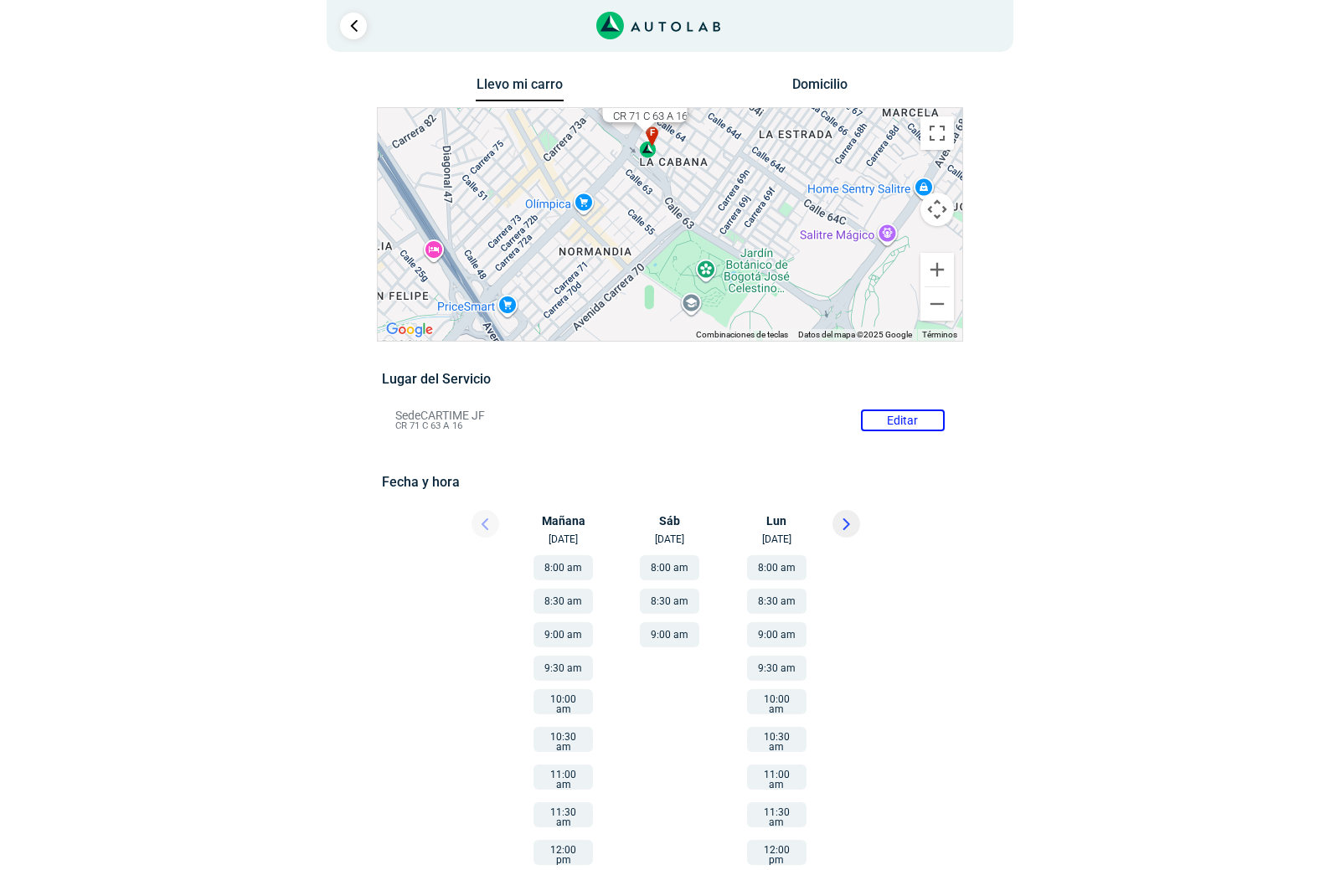
drag, startPoint x: 801, startPoint y: 256, endPoint x: 792, endPoint y: 183, distance: 73.4
click at [792, 183] on div "a b c d e f g" at bounding box center [670, 224] width 585 height 233
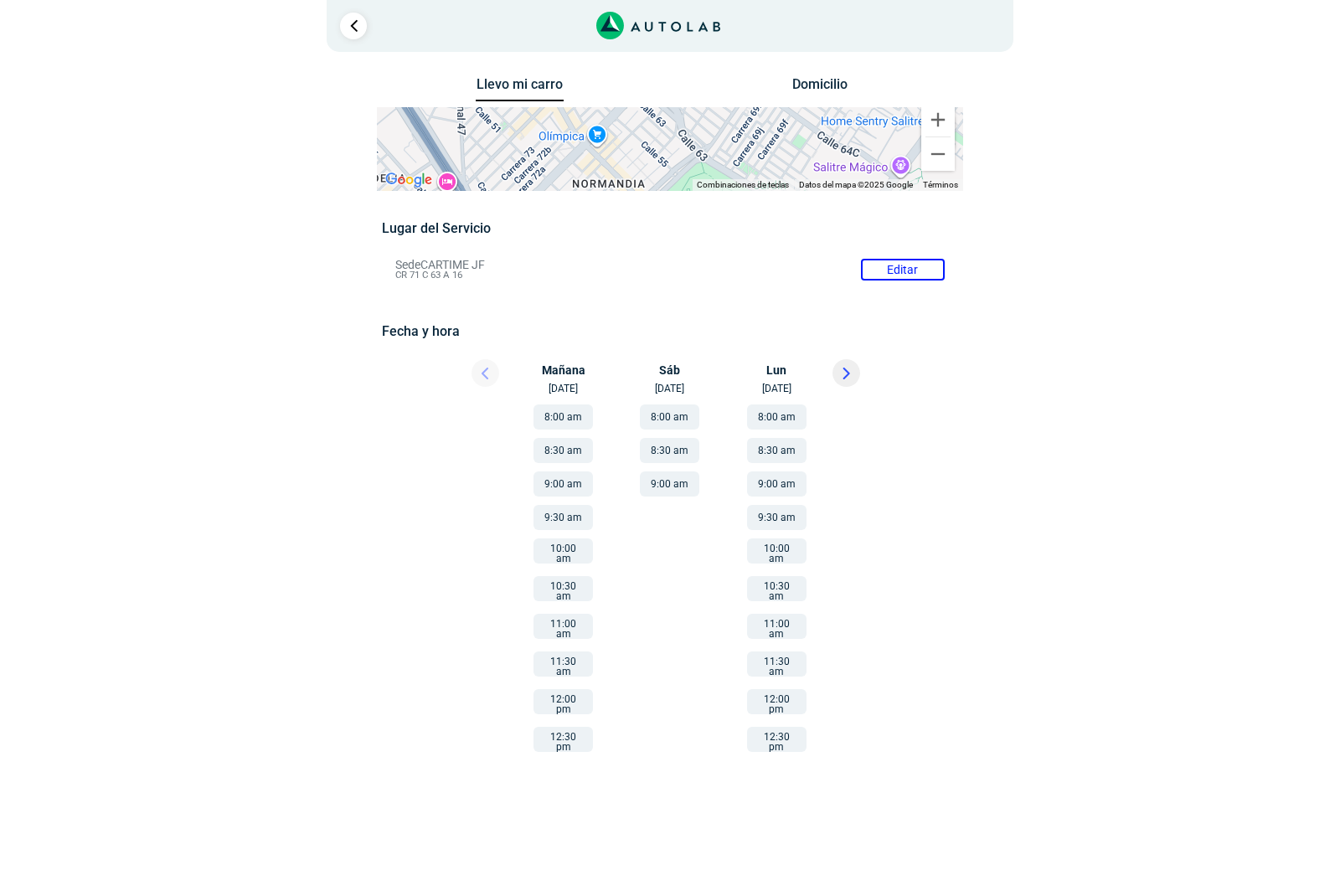
click at [676, 489] on button "9:00 am" at bounding box center [669, 483] width 59 height 25
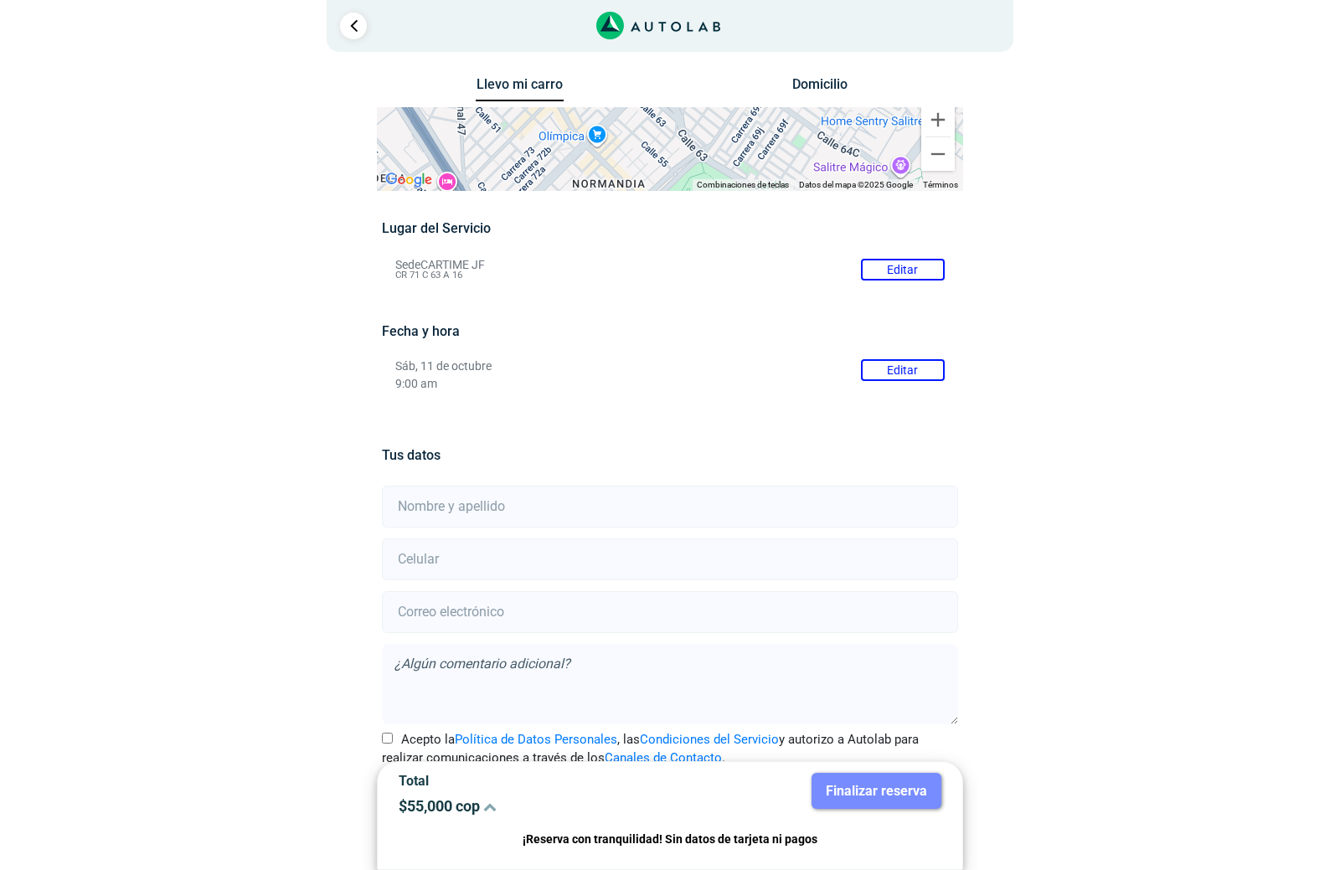
scroll to position [37, 0]
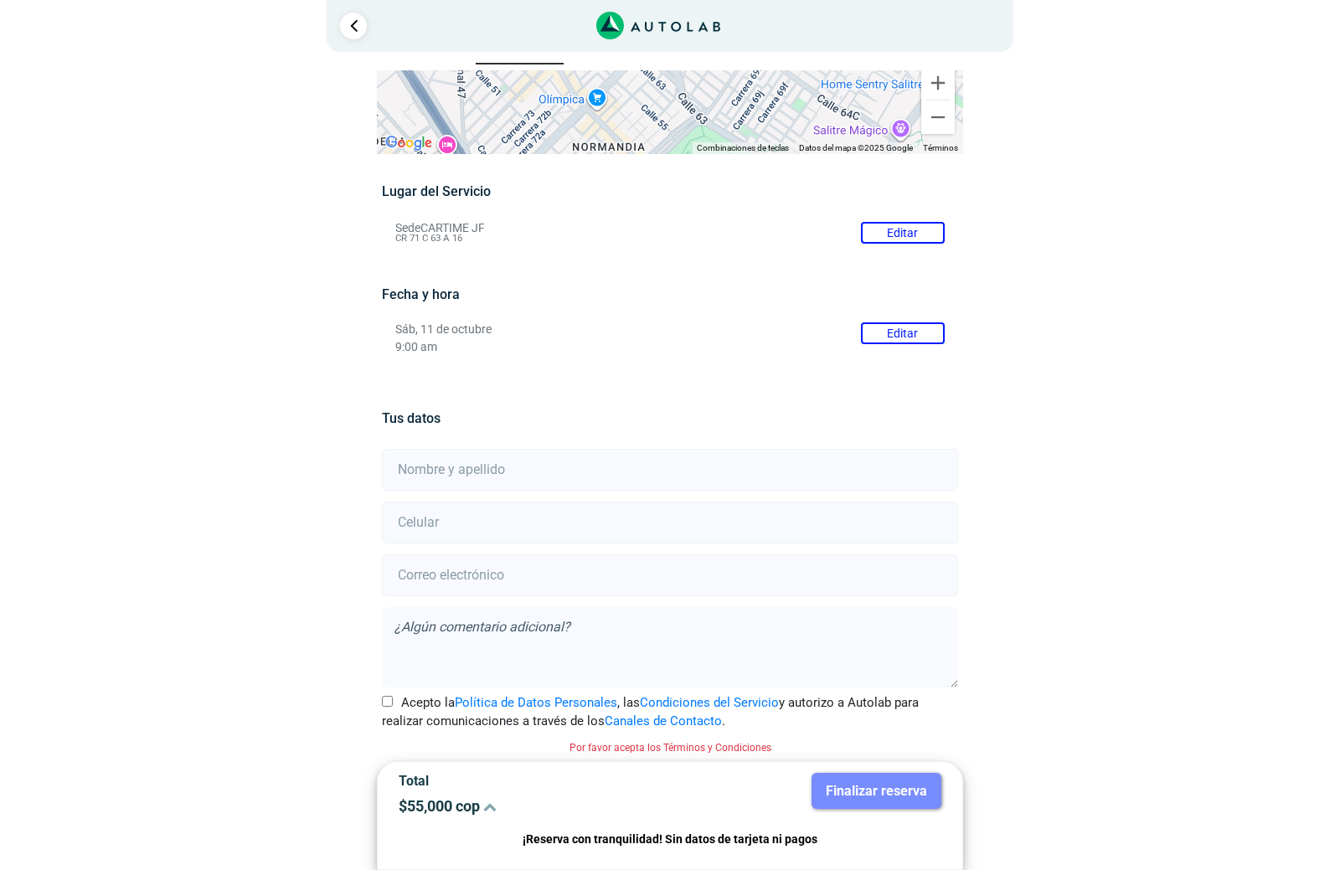
click at [636, 457] on input "text" at bounding box center [669, 470] width 575 height 42
type input "Luis Alejandro Vergel"
type input "3185288266"
click at [615, 574] on input "email" at bounding box center [669, 575] width 575 height 42
type input "lvergel2@gmail.com"
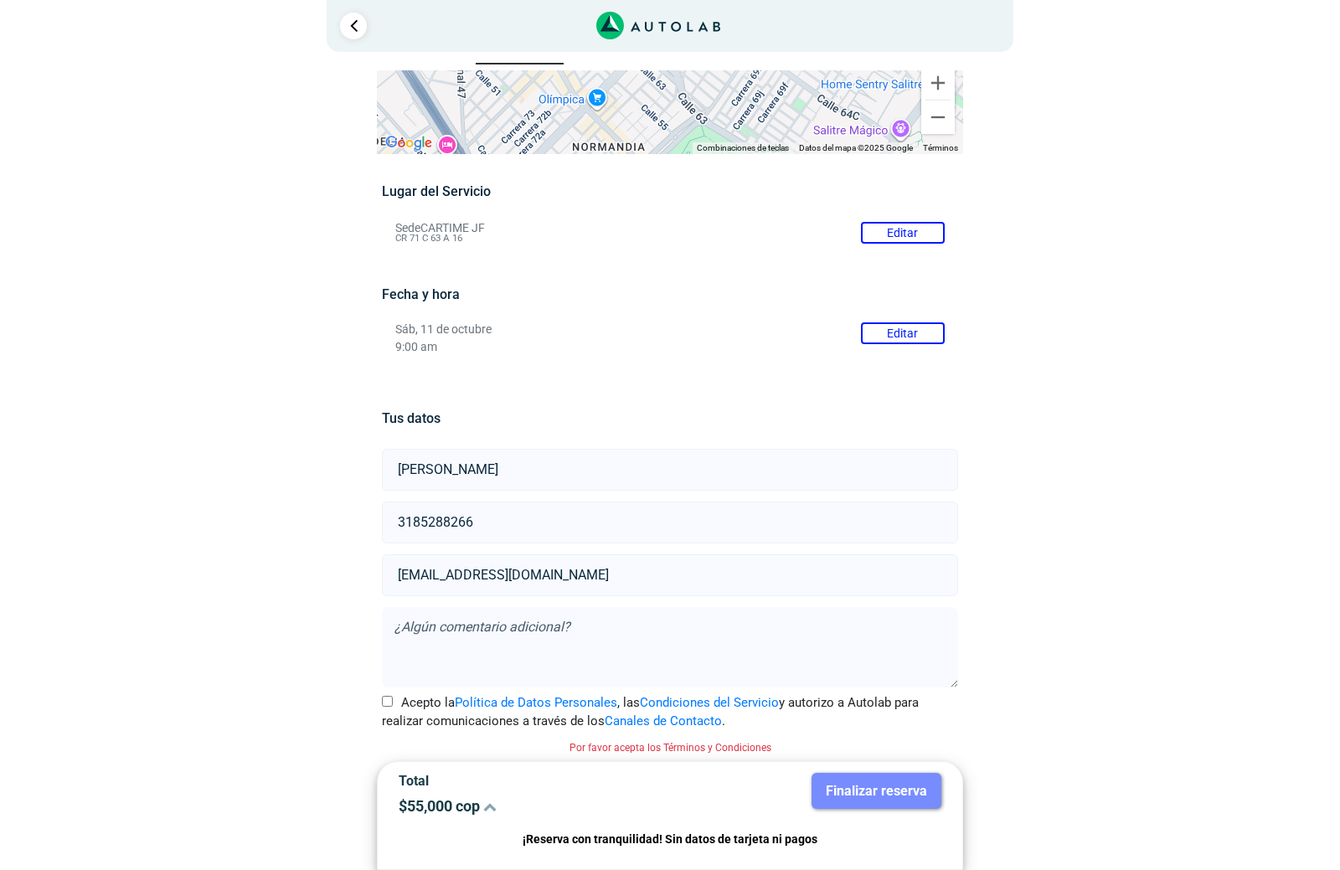
click at [382, 699] on input "Acepto la Política de Datos Personales , las Condiciones del Servicio y autoriz…" at bounding box center [387, 701] width 11 height 11
checkbox input "true"
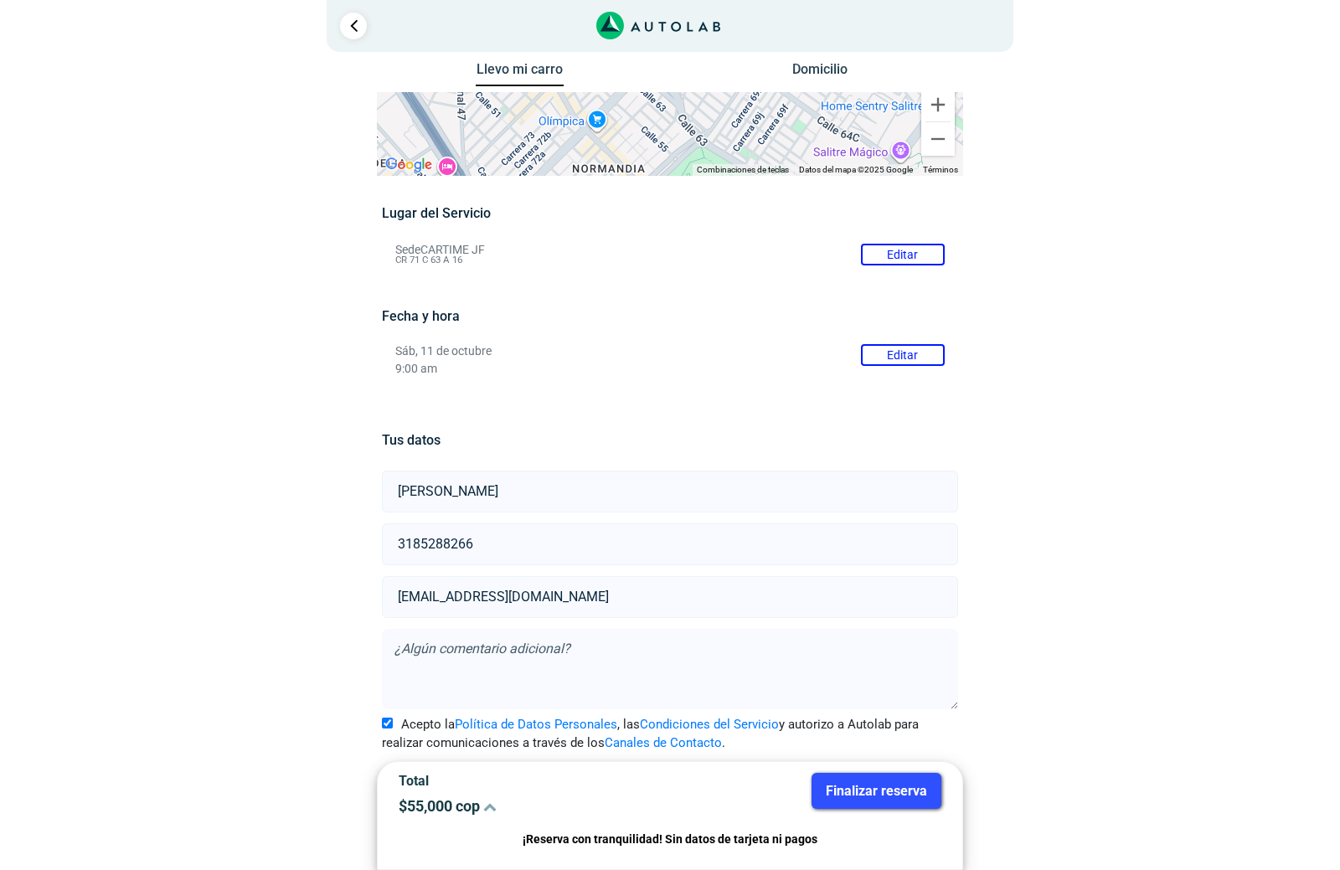
drag, startPoint x: 863, startPoint y: 796, endPoint x: 863, endPoint y: 811, distance: 15.1
click at [863, 796] on button "Finalizar reserva" at bounding box center [876, 791] width 130 height 36
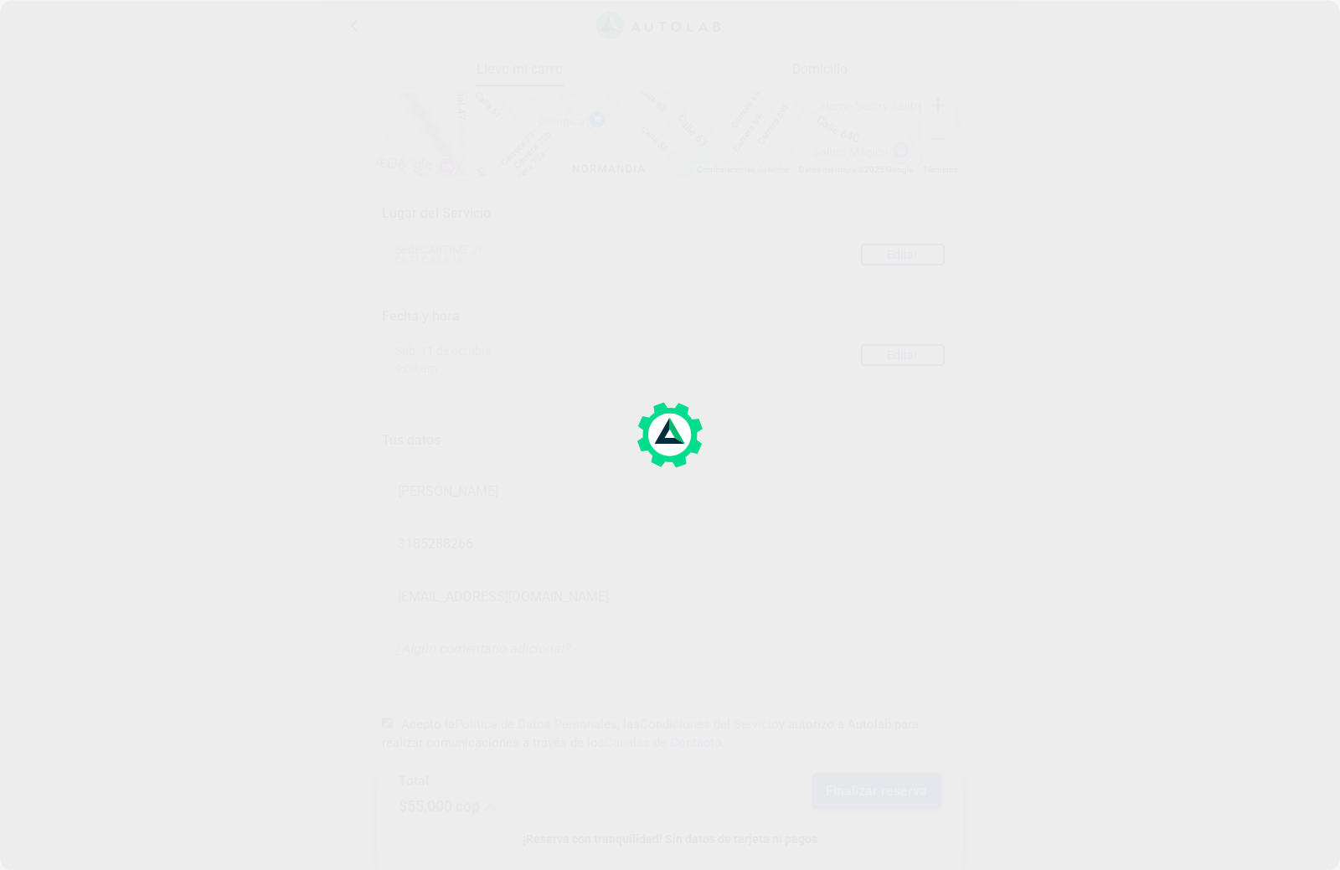
scroll to position [0, 0]
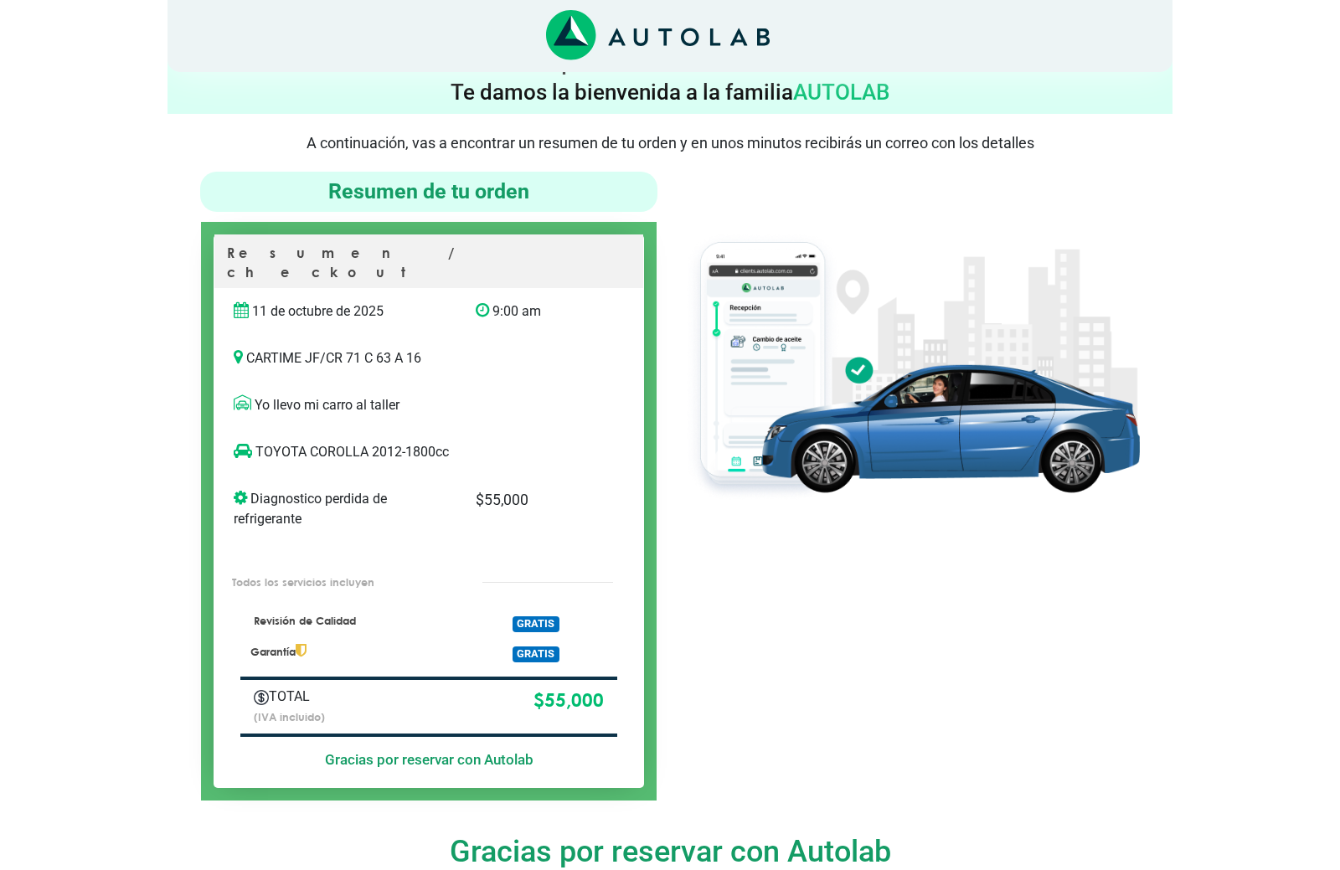
scroll to position [31, 0]
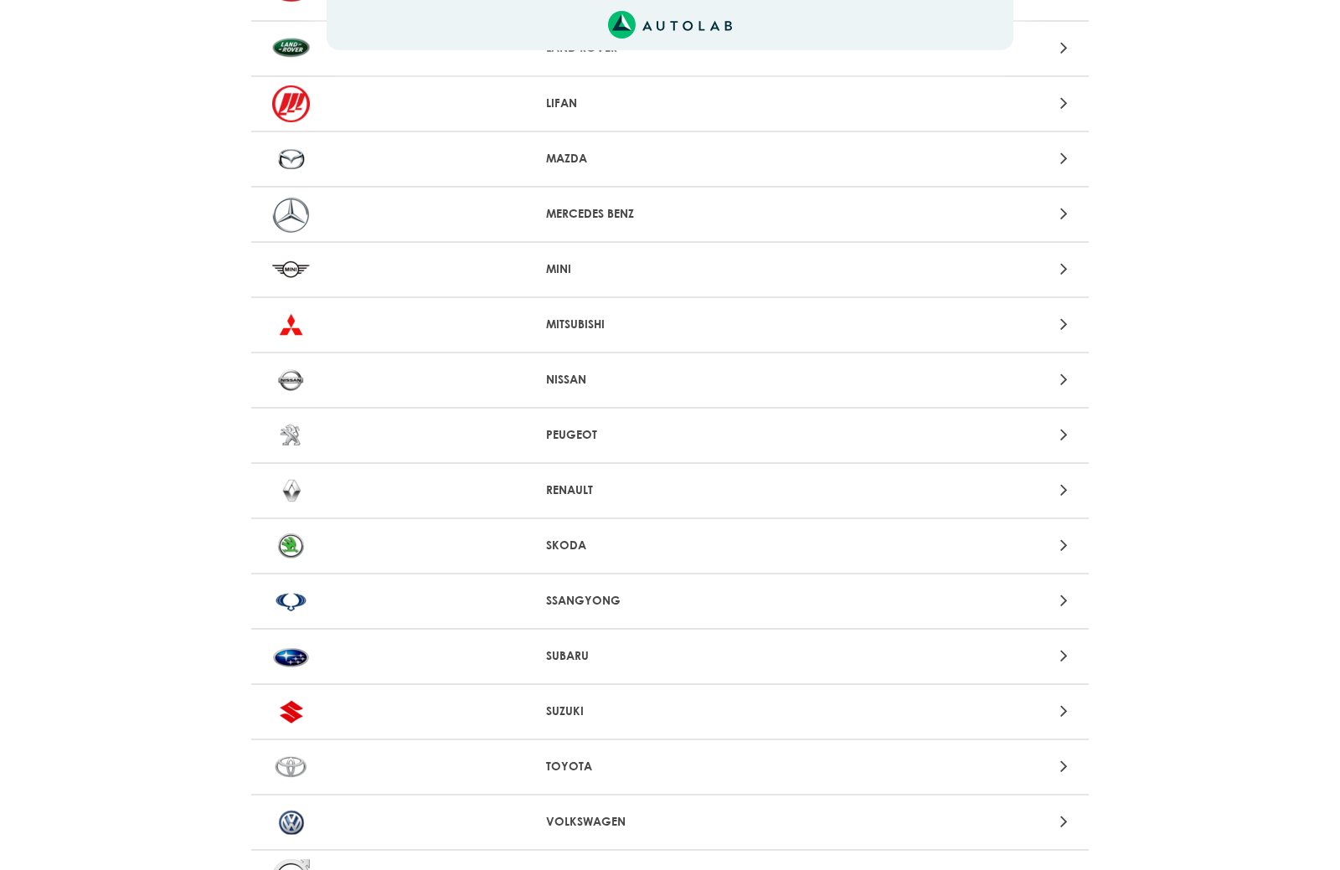
scroll to position [1296, 0]
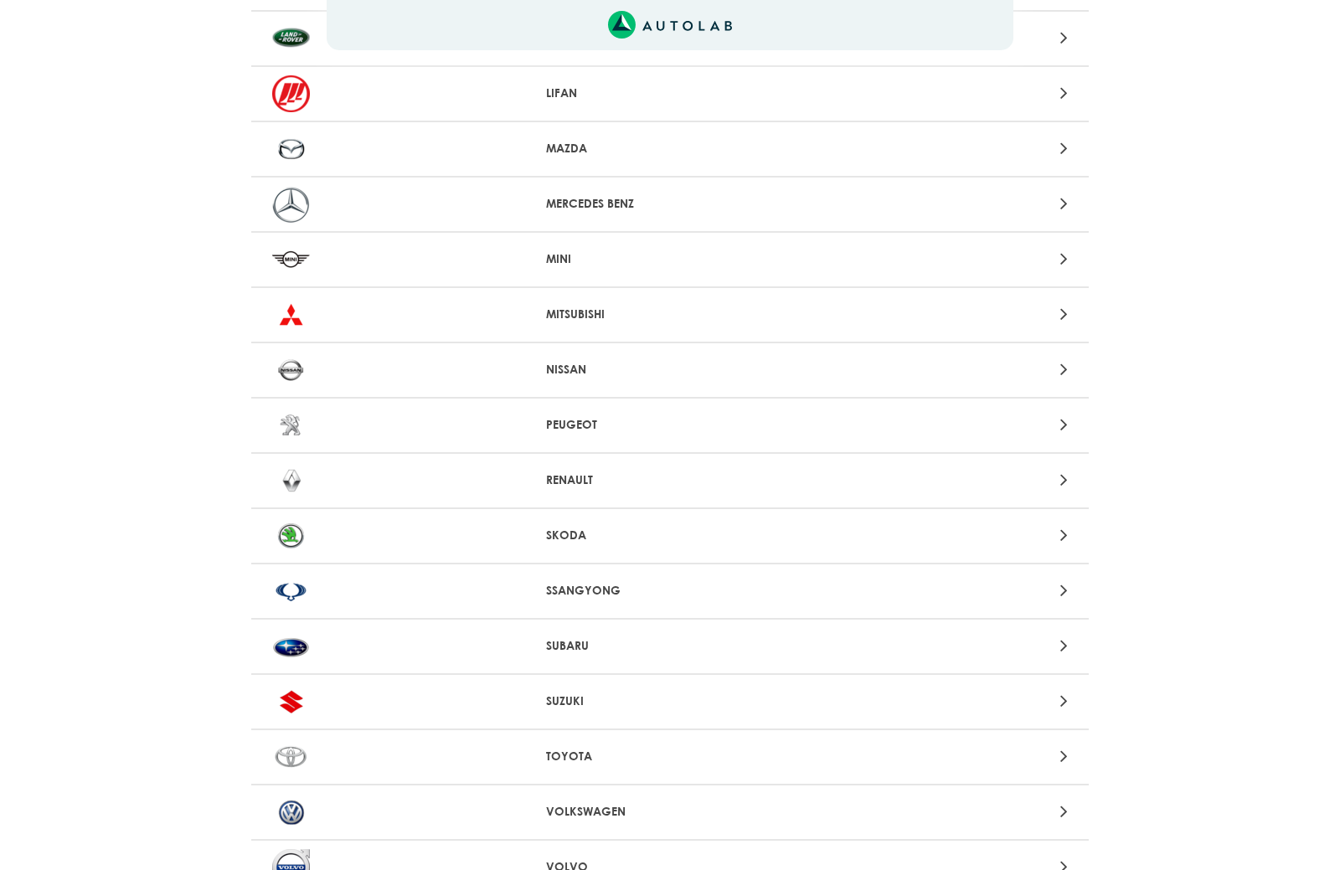
click at [1065, 754] on icon at bounding box center [1064, 756] width 8 height 22
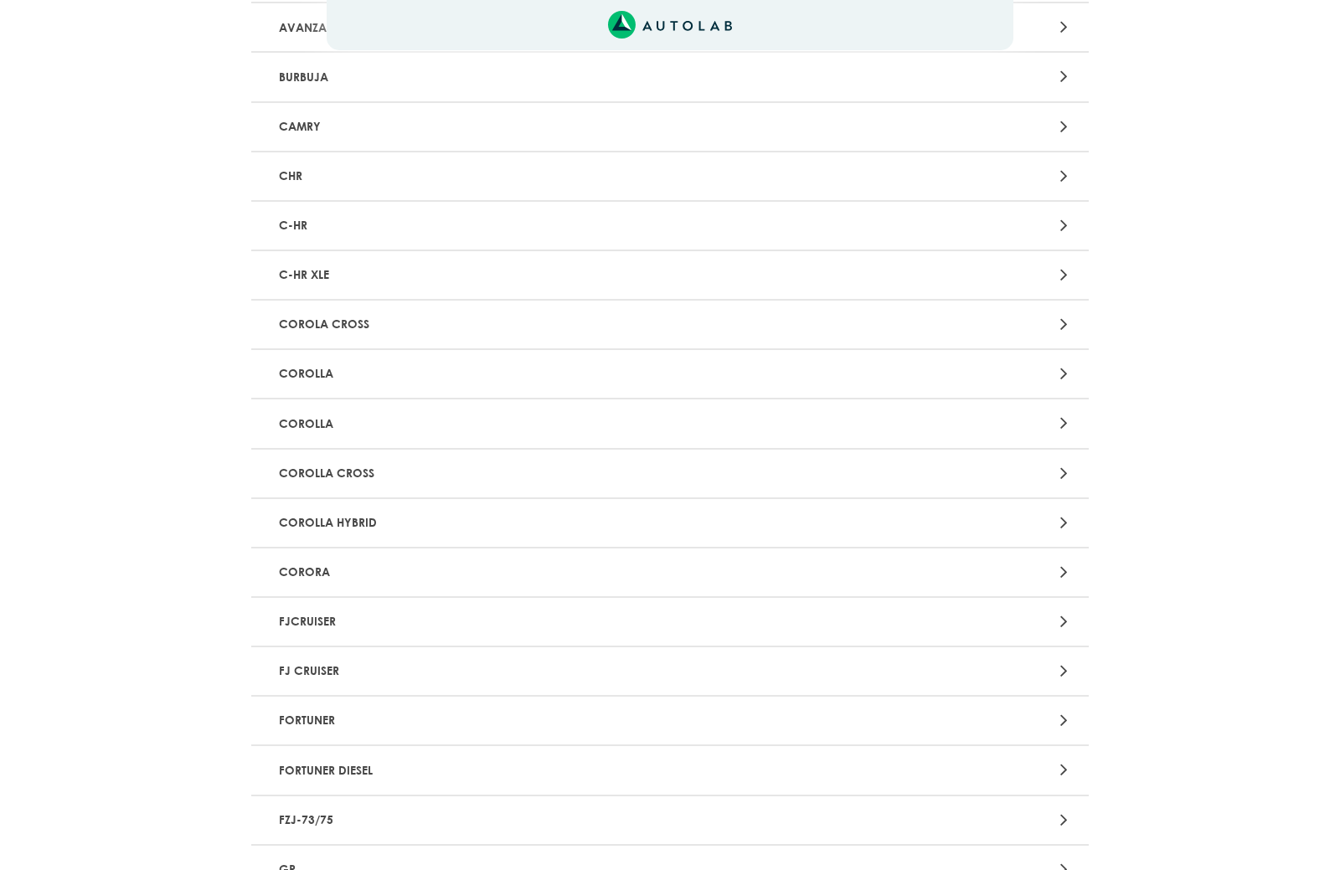
scroll to position [499, 0]
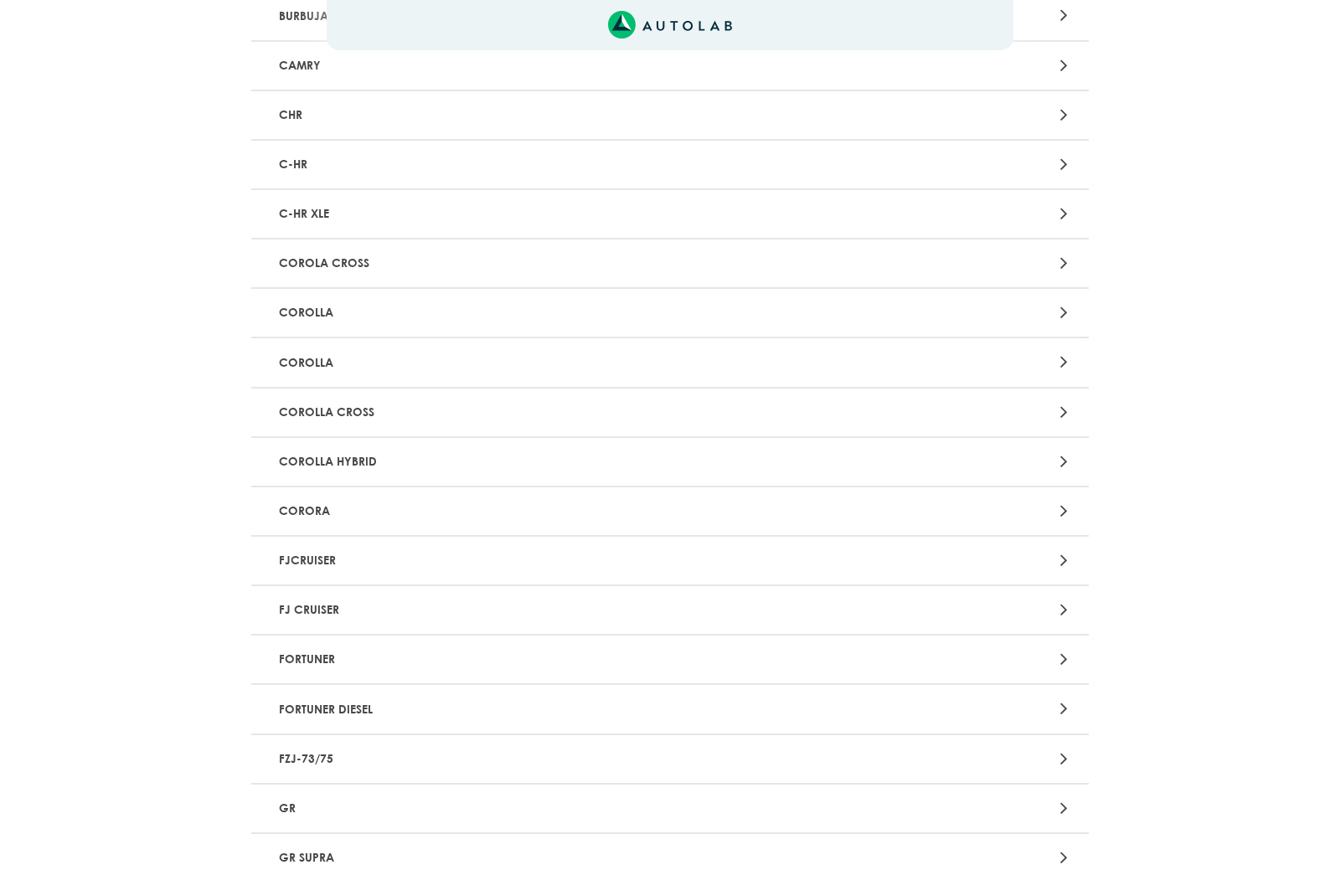
click at [1060, 306] on icon at bounding box center [1064, 312] width 8 height 22
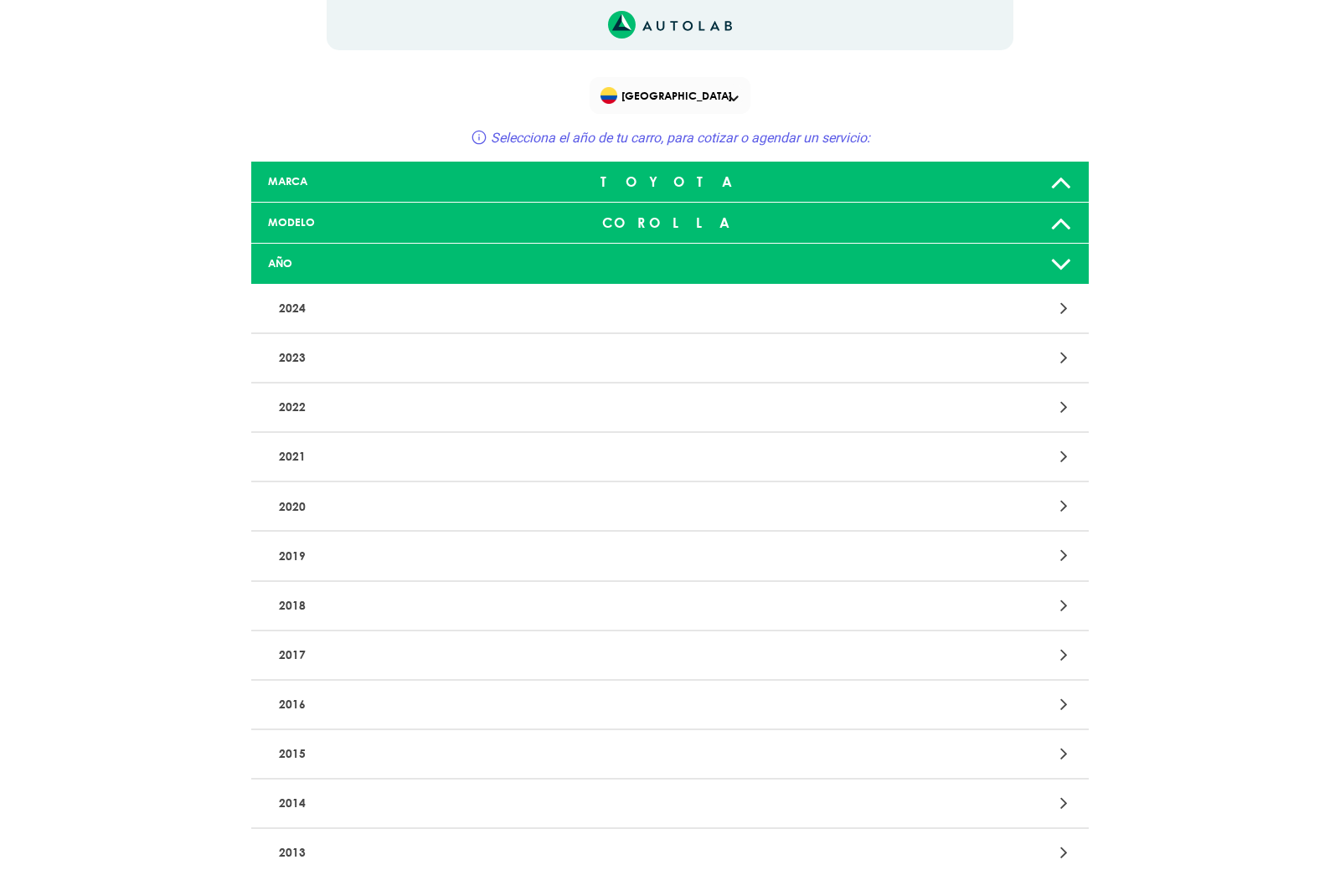
scroll to position [73, 0]
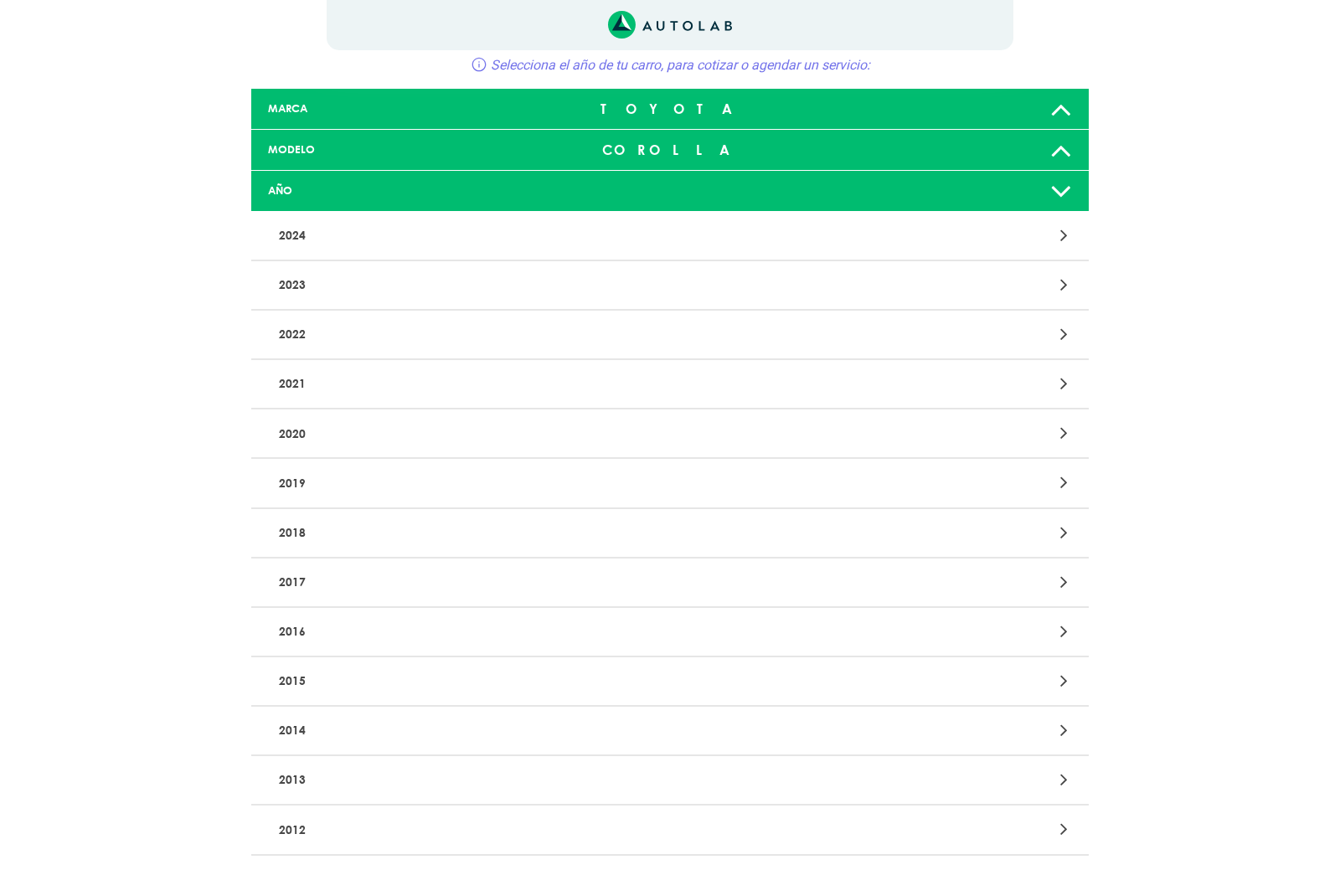
click at [1065, 827] on icon at bounding box center [1064, 829] width 8 height 22
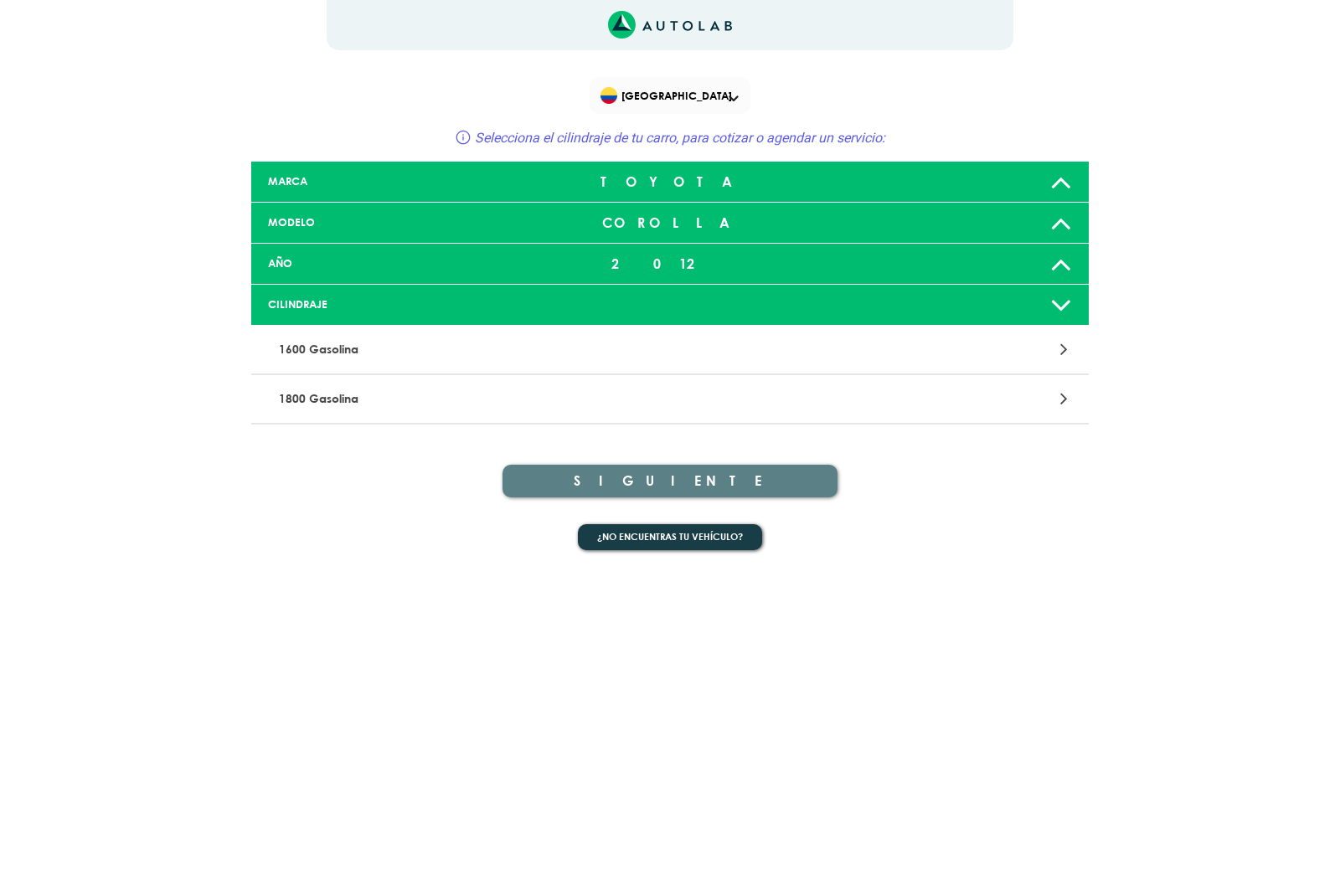
click at [1028, 402] on div at bounding box center [943, 399] width 274 height 23
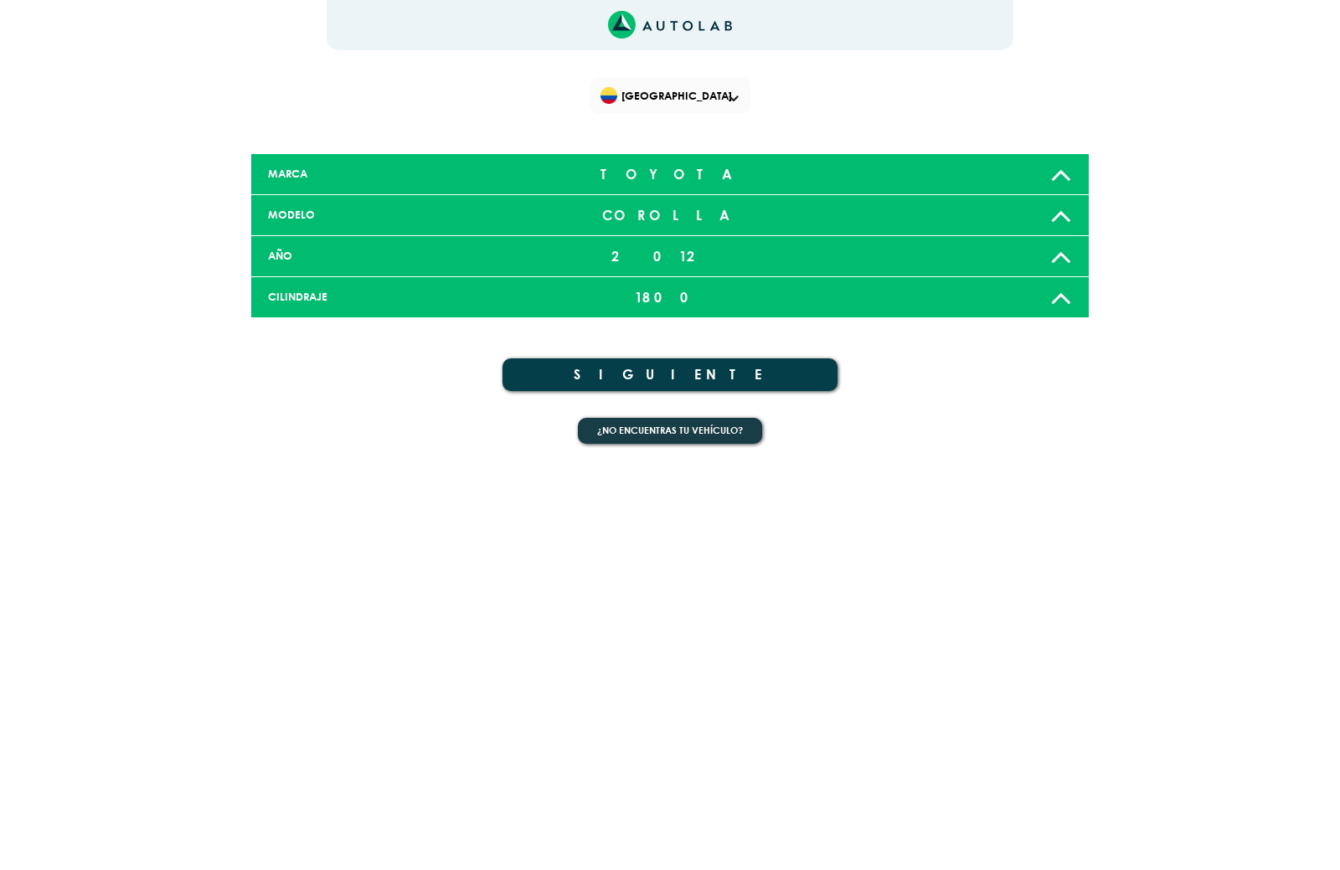
click at [787, 373] on button "SIGUIENTE" at bounding box center [669, 374] width 335 height 33
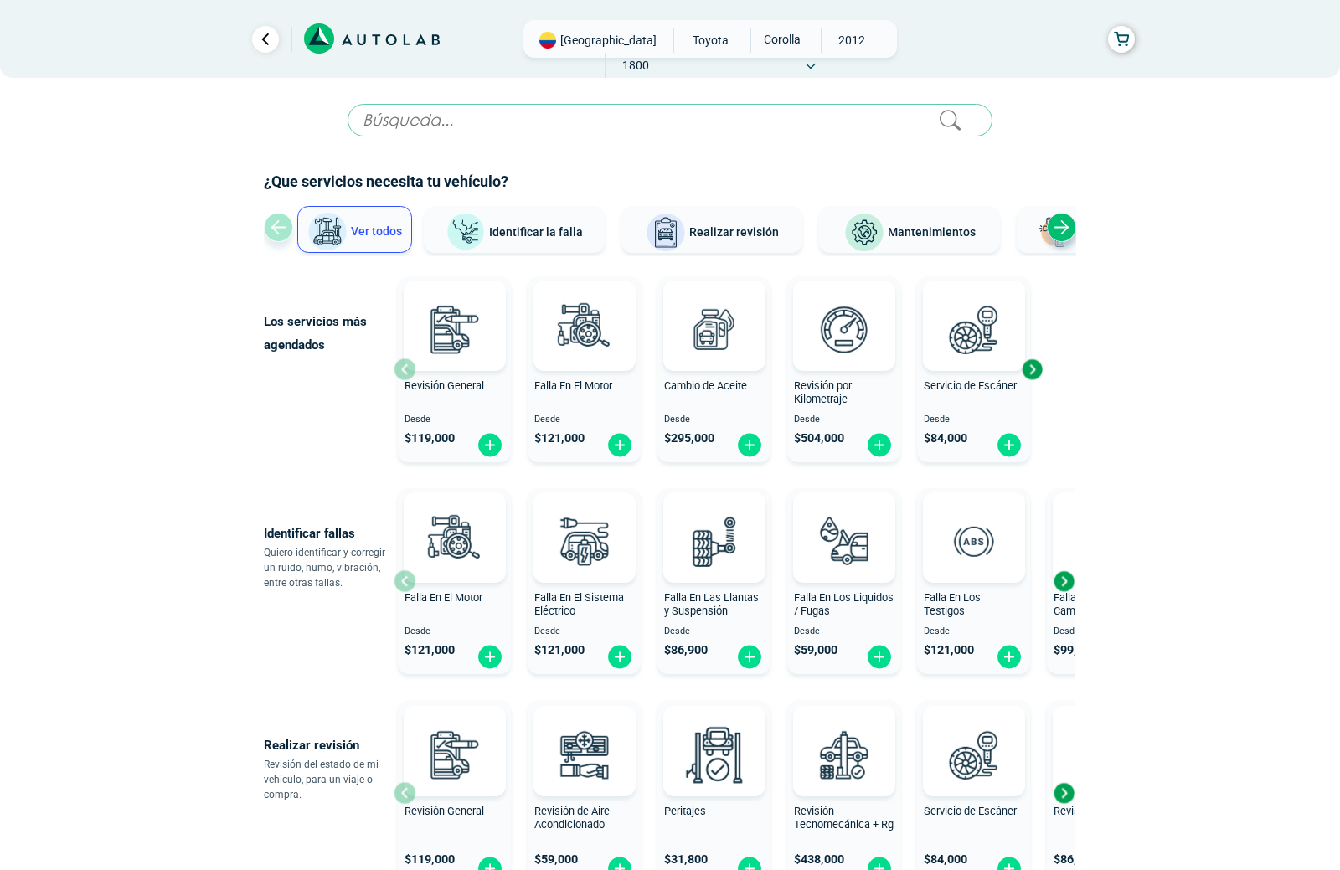
click at [1056, 229] on div "Next slide" at bounding box center [1061, 227] width 29 height 29
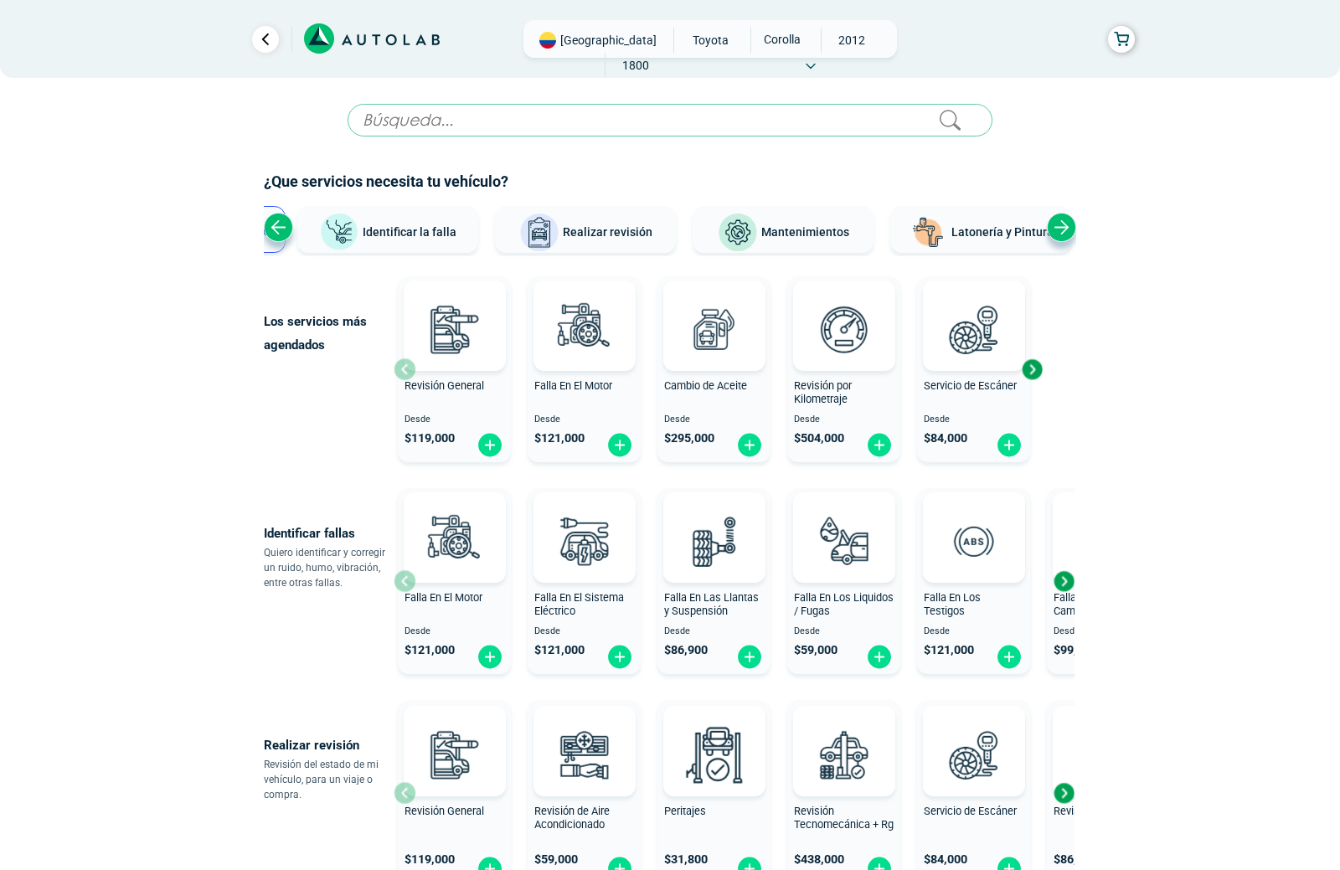
click at [1010, 234] on span "Latonería y Pintura" at bounding box center [1002, 231] width 102 height 13
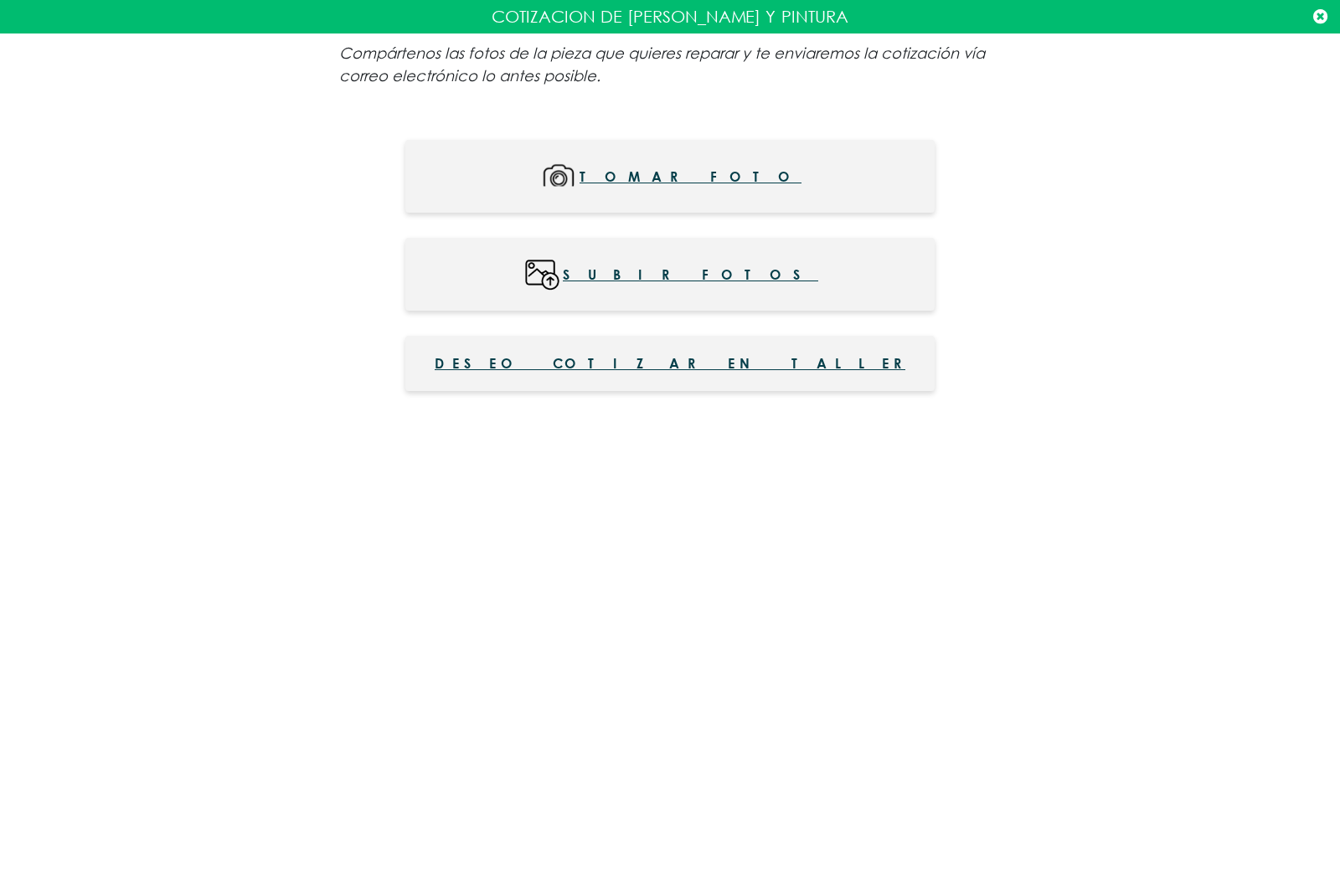
click at [673, 361] on span "Deseo cotizar en taller" at bounding box center [670, 363] width 471 height 20
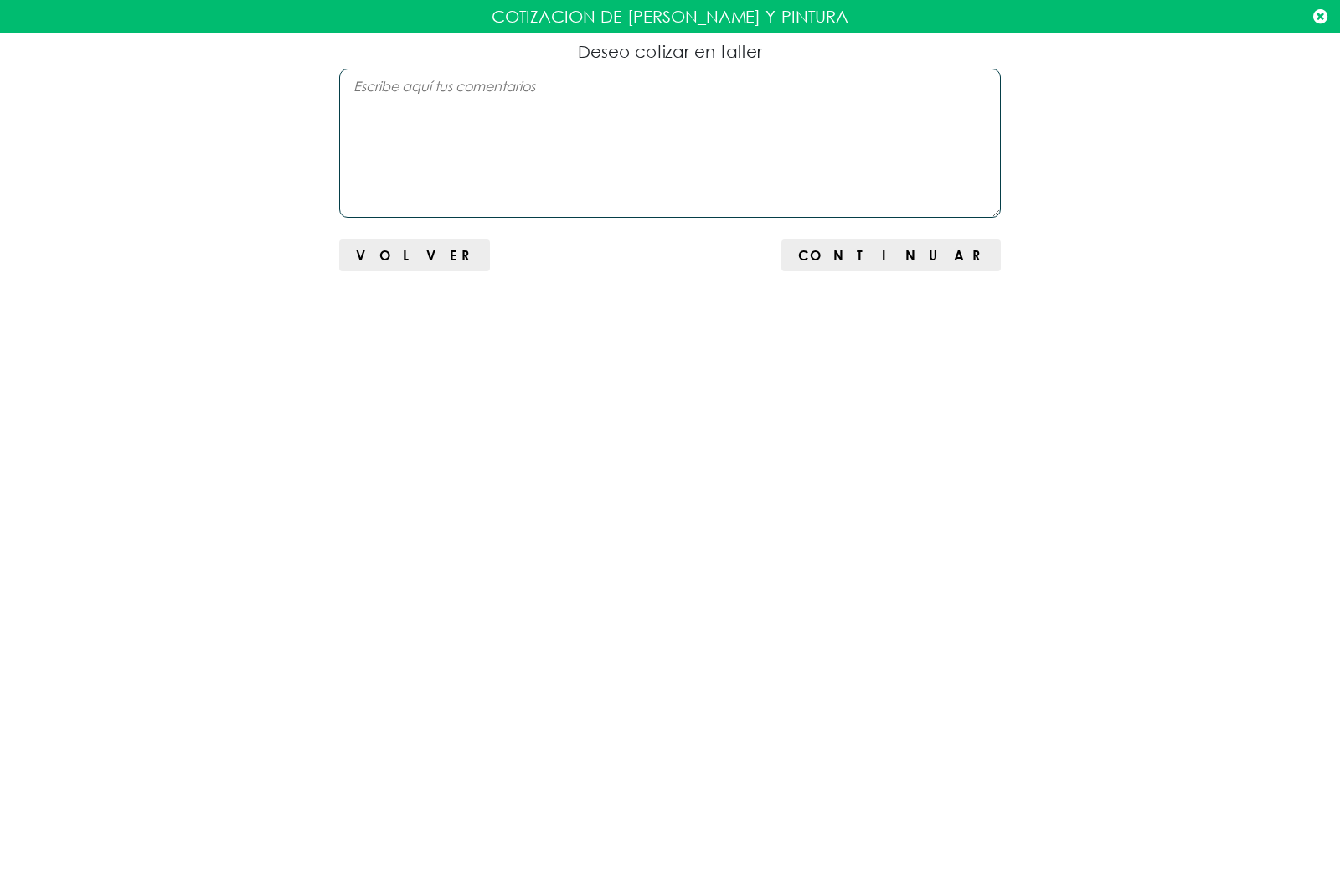
click at [482, 117] on textarea at bounding box center [670, 143] width 662 height 149
type textarea "Deseo cotizar la latonería y pintura del bumper trasero de mi carro."
click at [970, 261] on span "Continuar" at bounding box center [891, 255] width 186 height 16
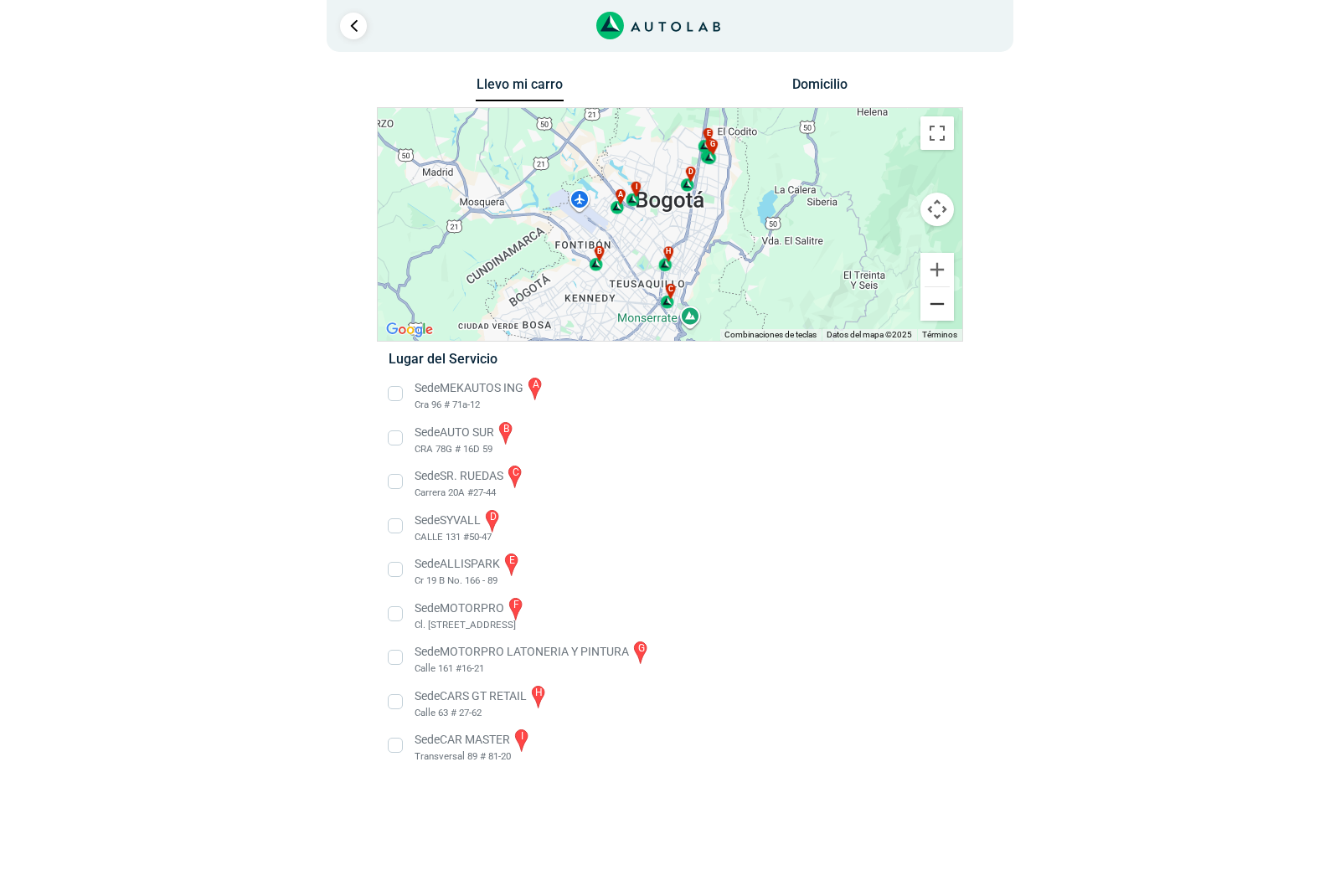
click at [939, 314] on button "Reducir" at bounding box center [936, 303] width 33 height 33
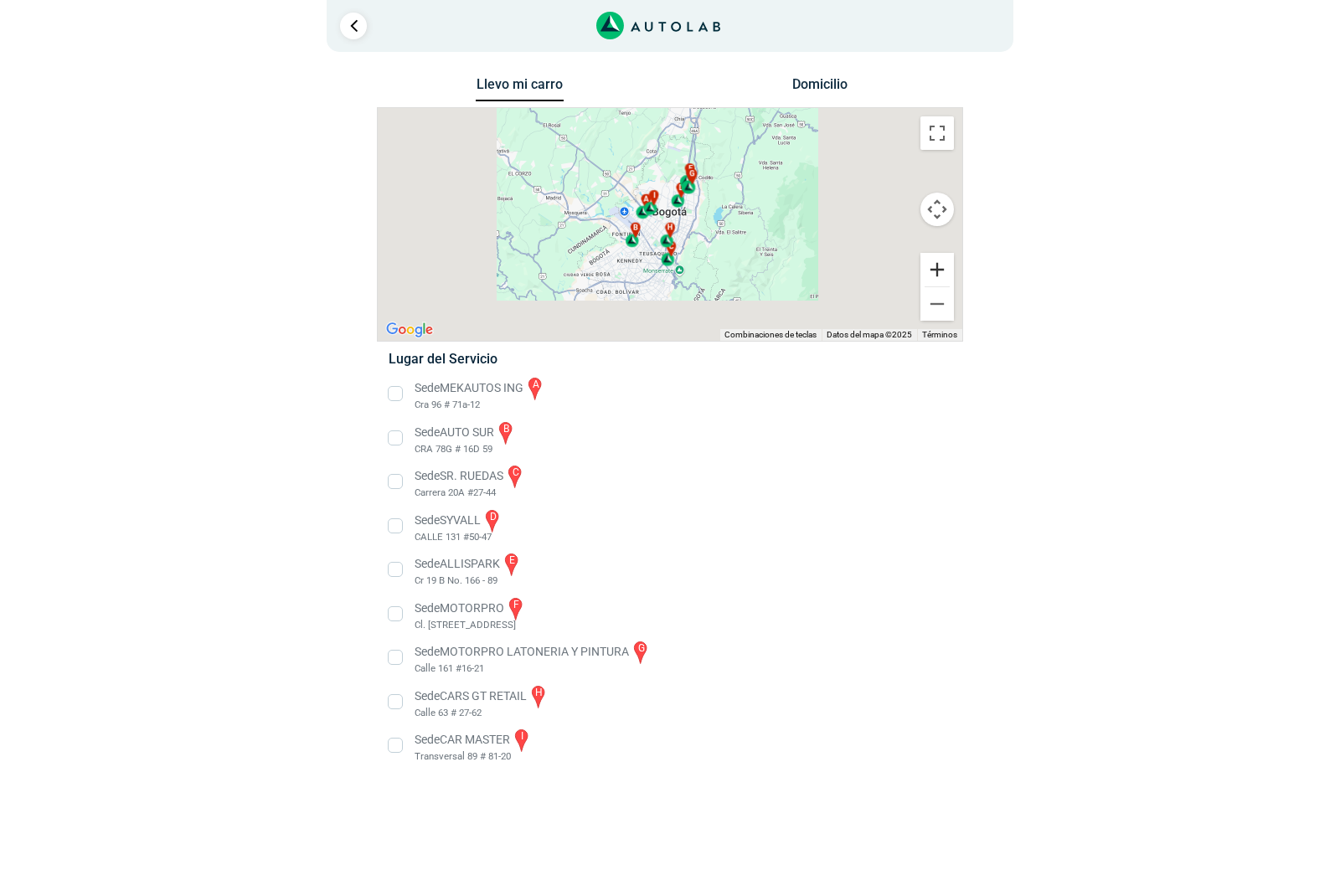
click at [934, 271] on button "Ampliar" at bounding box center [936, 269] width 33 height 33
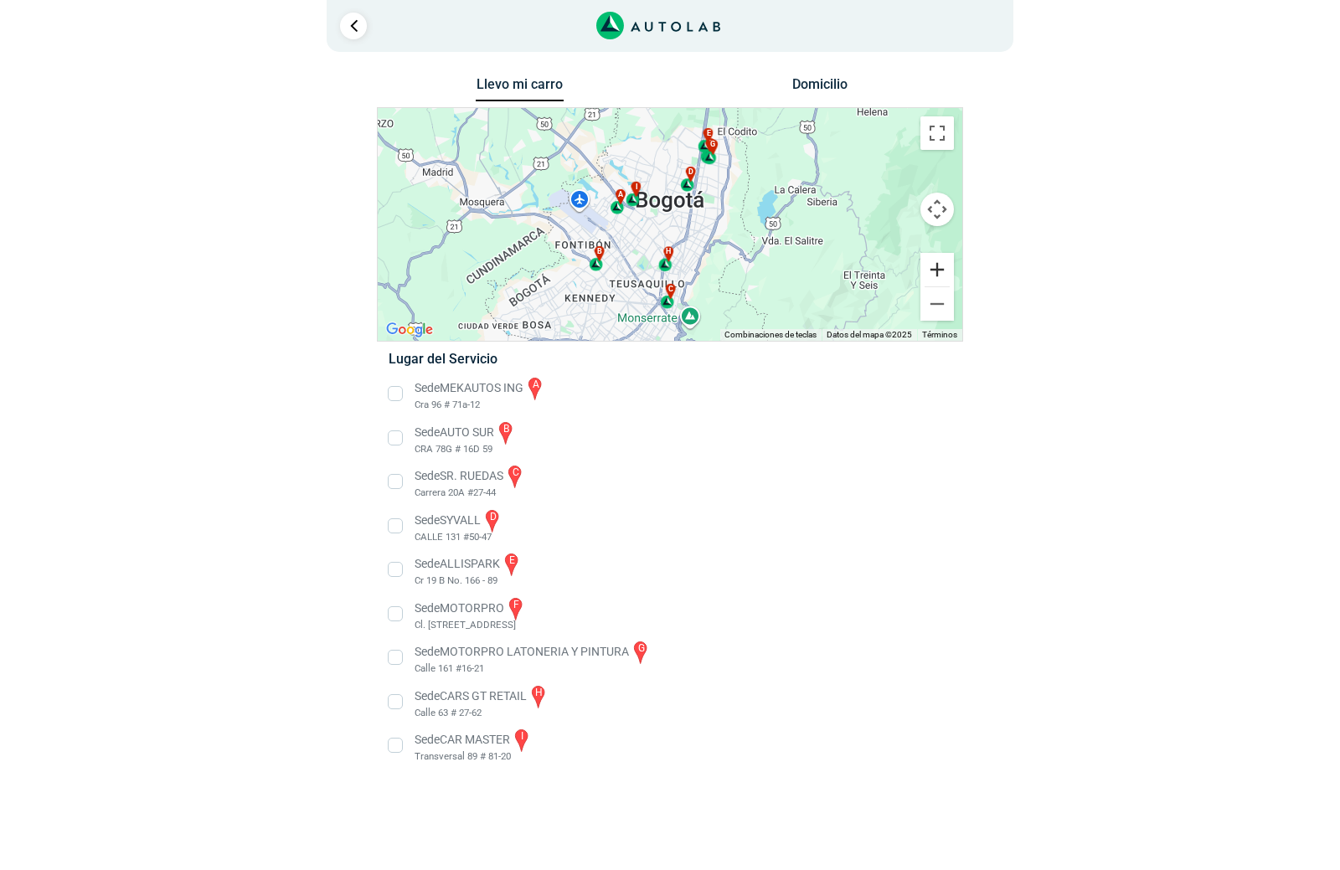
click at [934, 271] on button "Ampliar" at bounding box center [936, 269] width 33 height 33
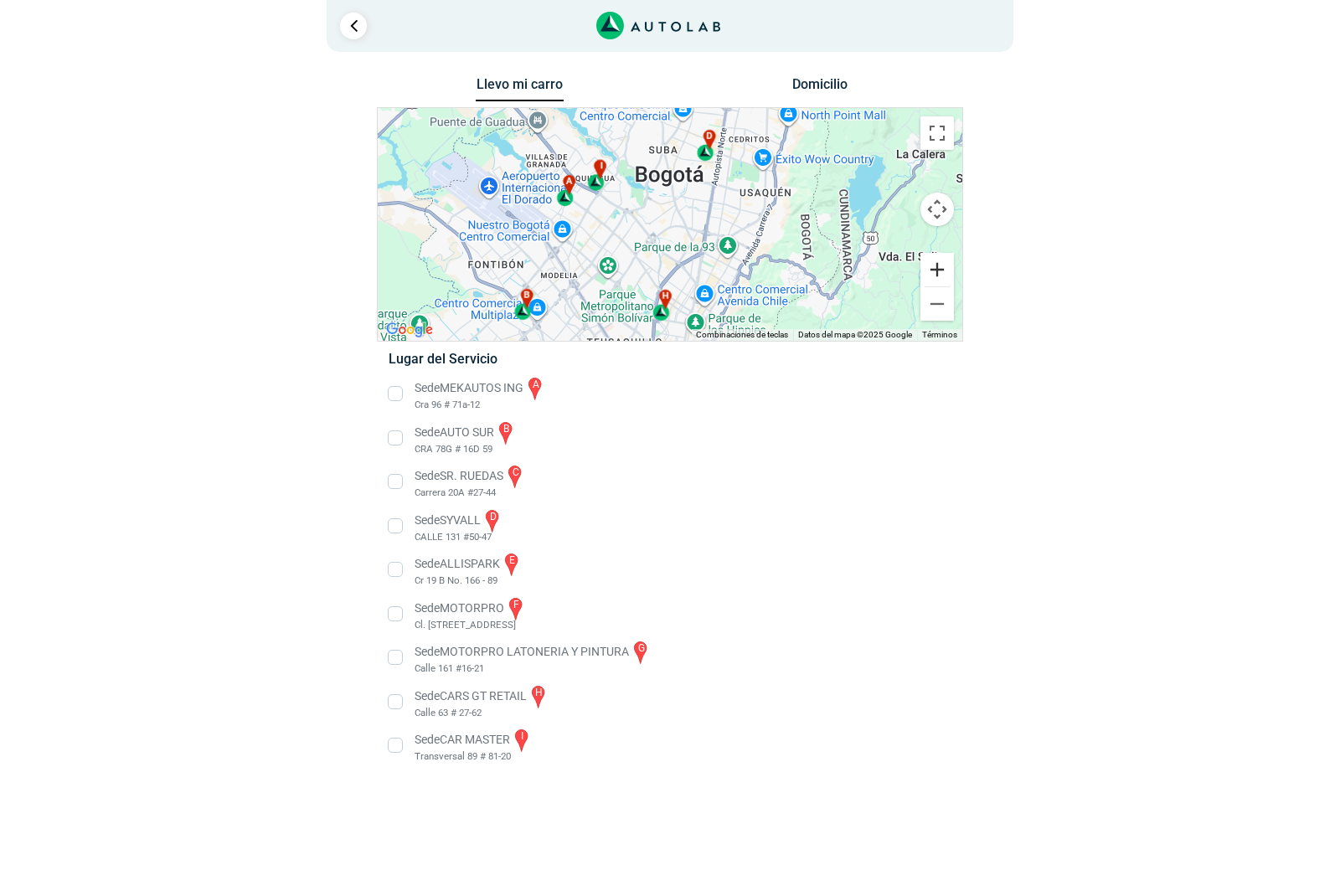
click at [930, 268] on button "Ampliar" at bounding box center [936, 269] width 33 height 33
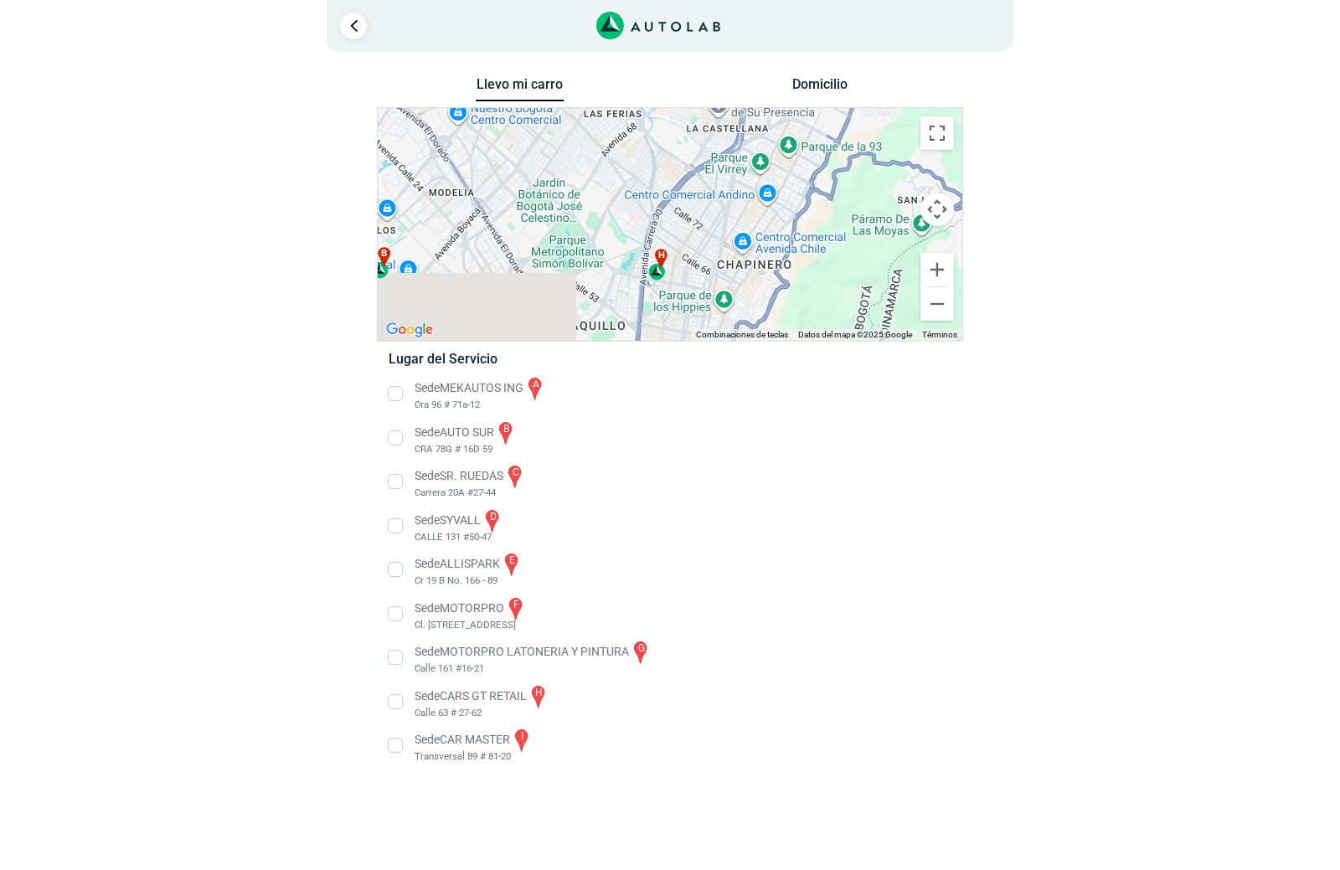
drag, startPoint x: 676, startPoint y: 291, endPoint x: 684, endPoint y: 150, distance: 140.9
click at [684, 149] on div "a b c d e f g" at bounding box center [670, 224] width 585 height 233
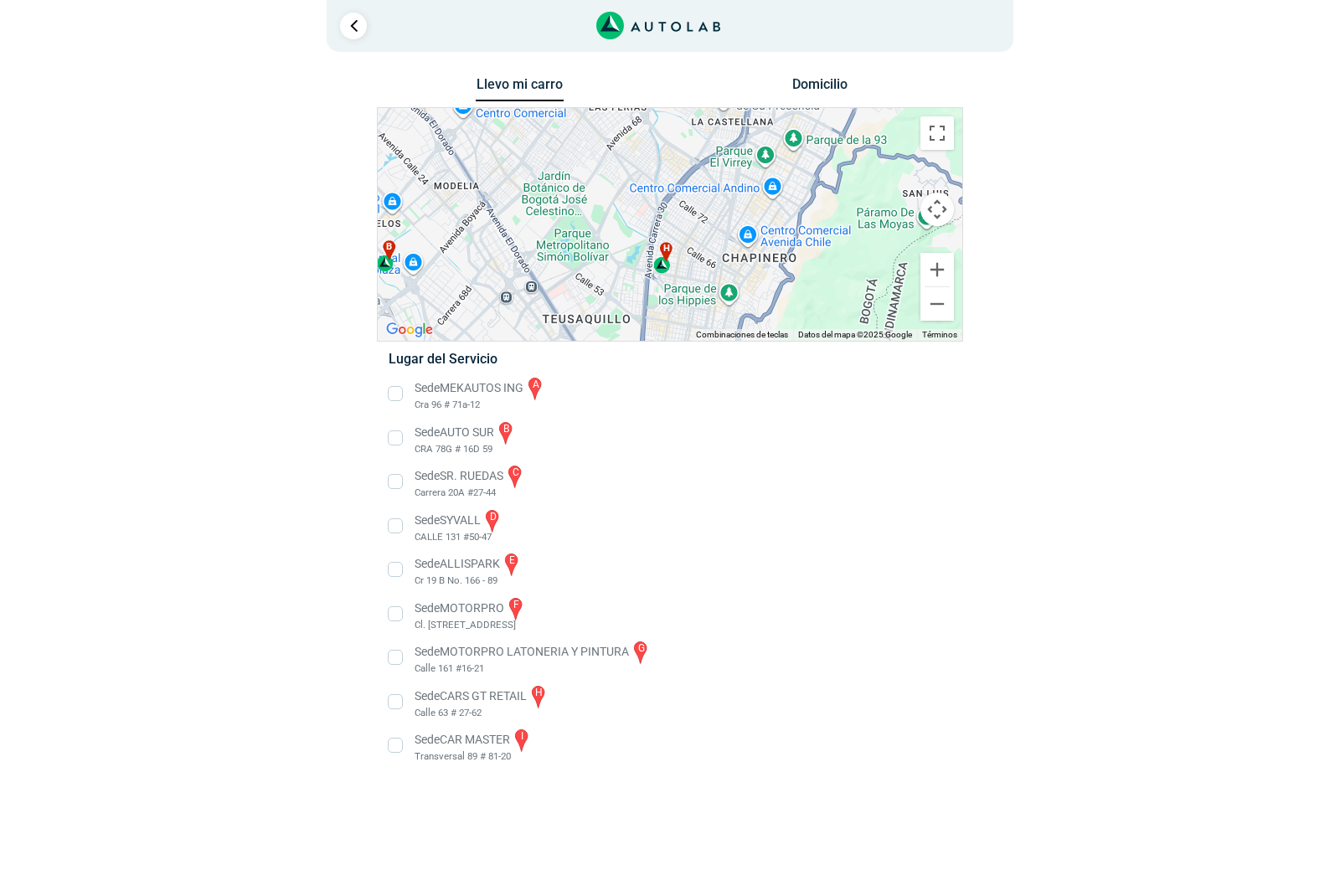
click at [661, 265] on div "h" at bounding box center [662, 258] width 19 height 32
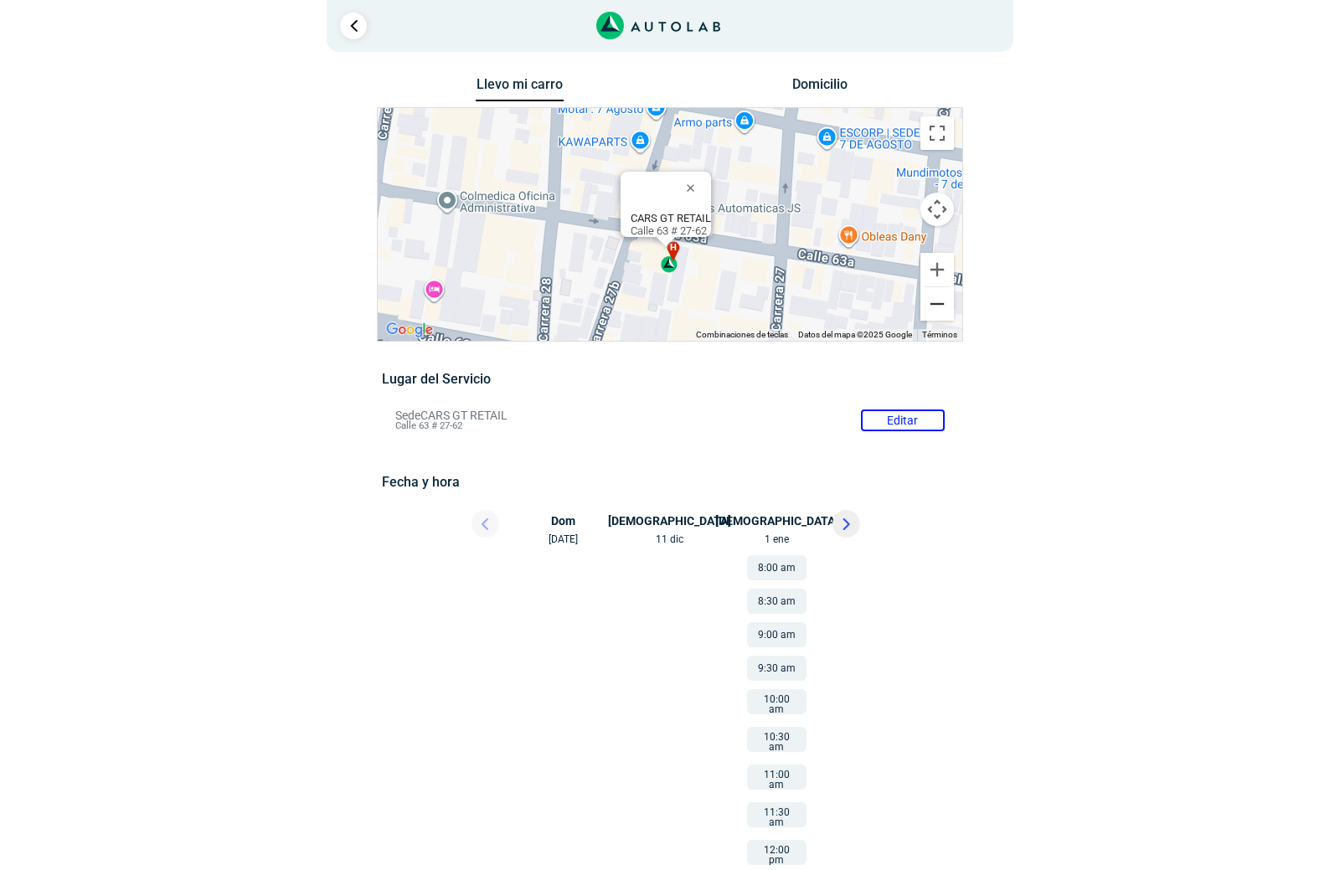
click at [940, 302] on button "Reducir" at bounding box center [936, 303] width 33 height 33
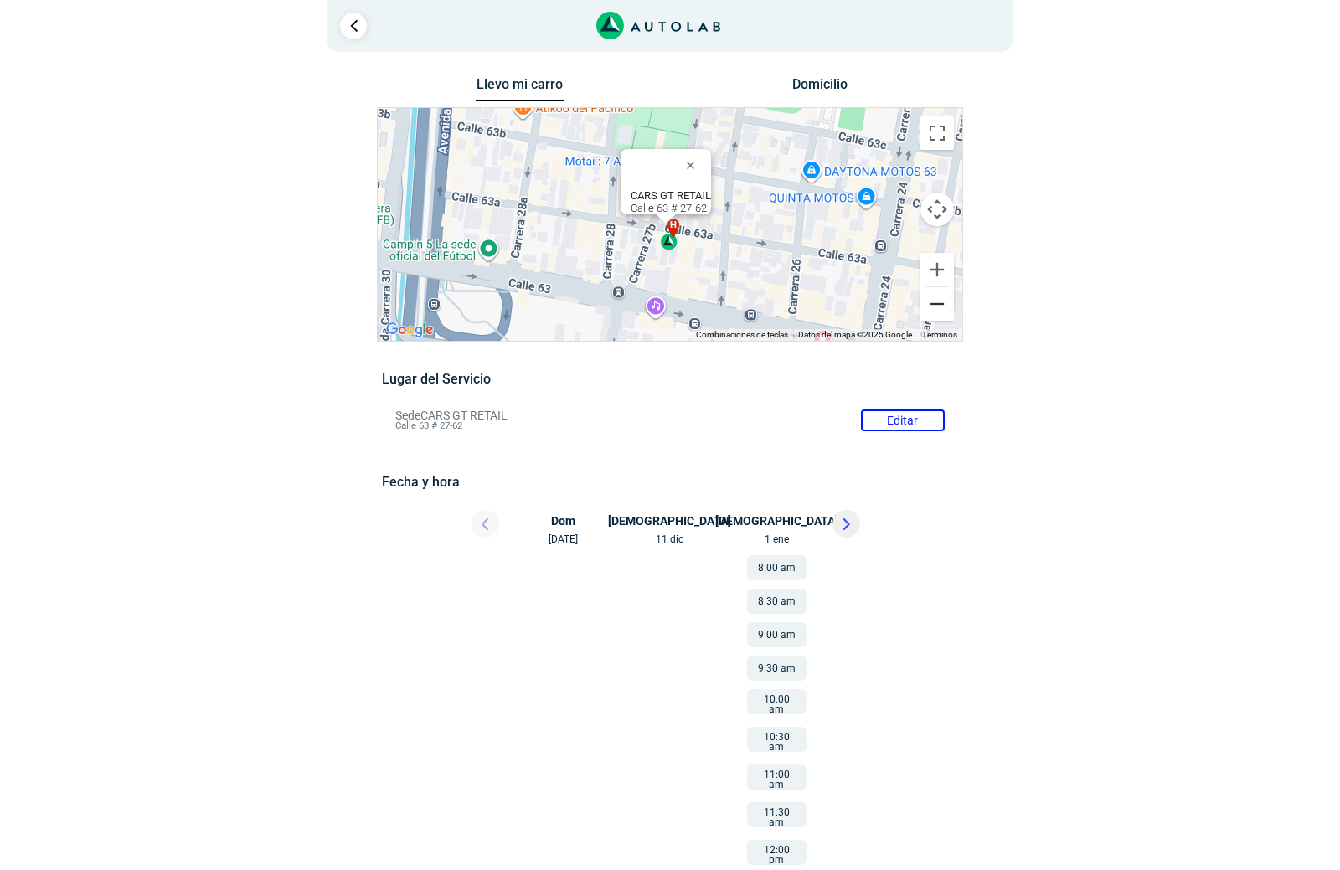
click at [940, 302] on button "Reducir" at bounding box center [936, 303] width 33 height 33
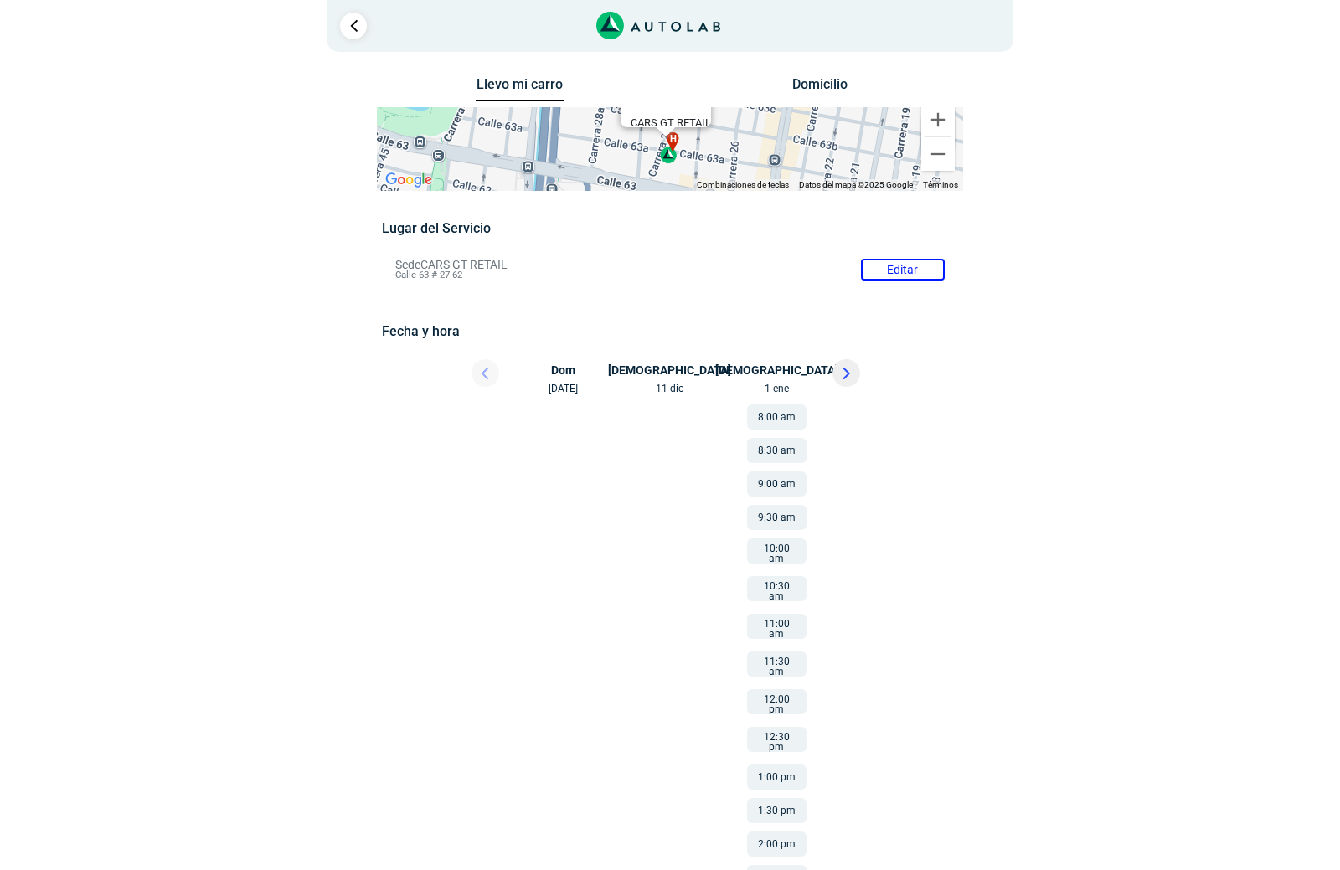
click at [894, 267] on li "Sede CARS GT RETAIL Editar Calle 63 # 27-62" at bounding box center [670, 269] width 574 height 27
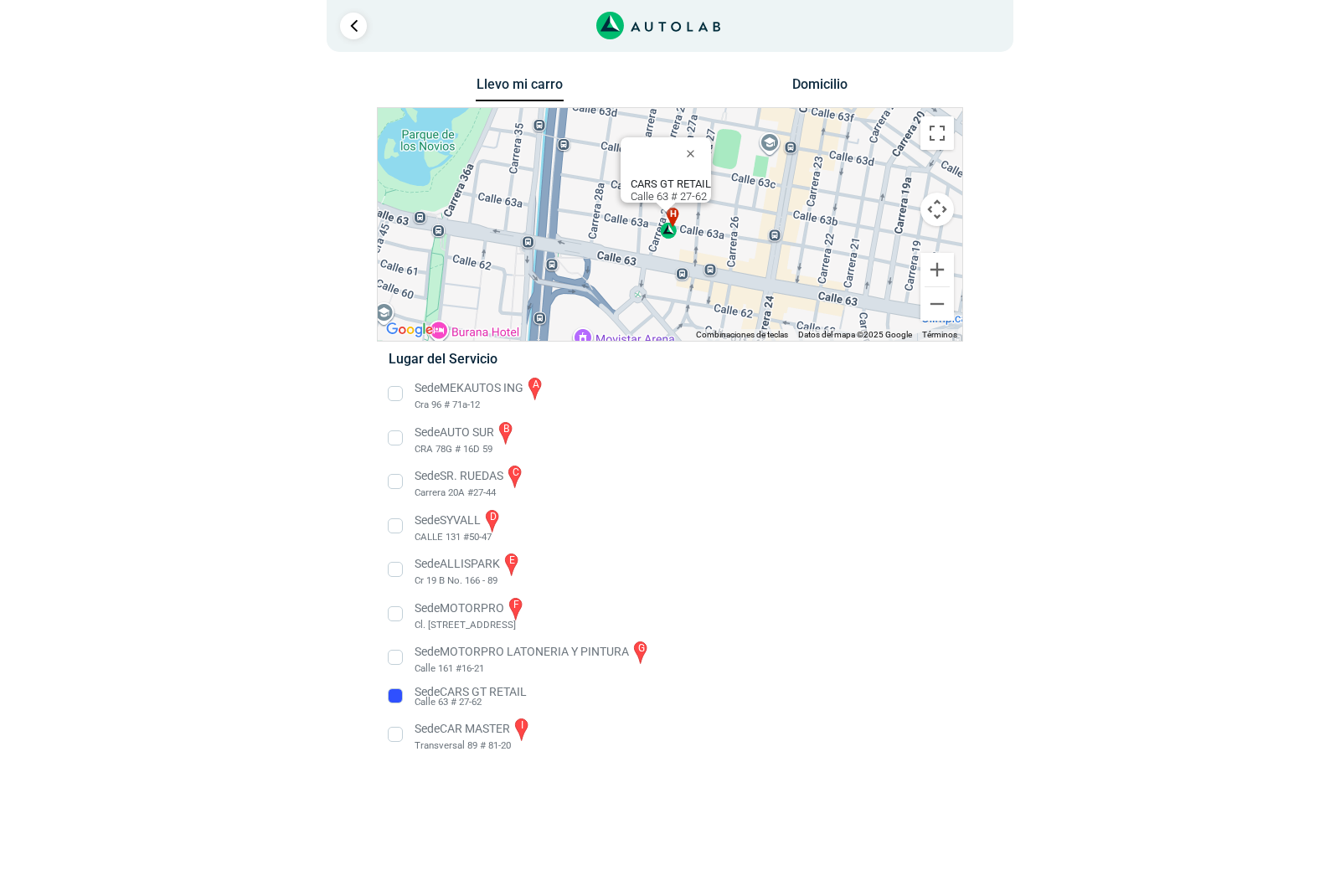
click at [392, 394] on li "Sede MEKAUTOS ING a Cra 96 # 71a-12" at bounding box center [669, 394] width 587 height 38
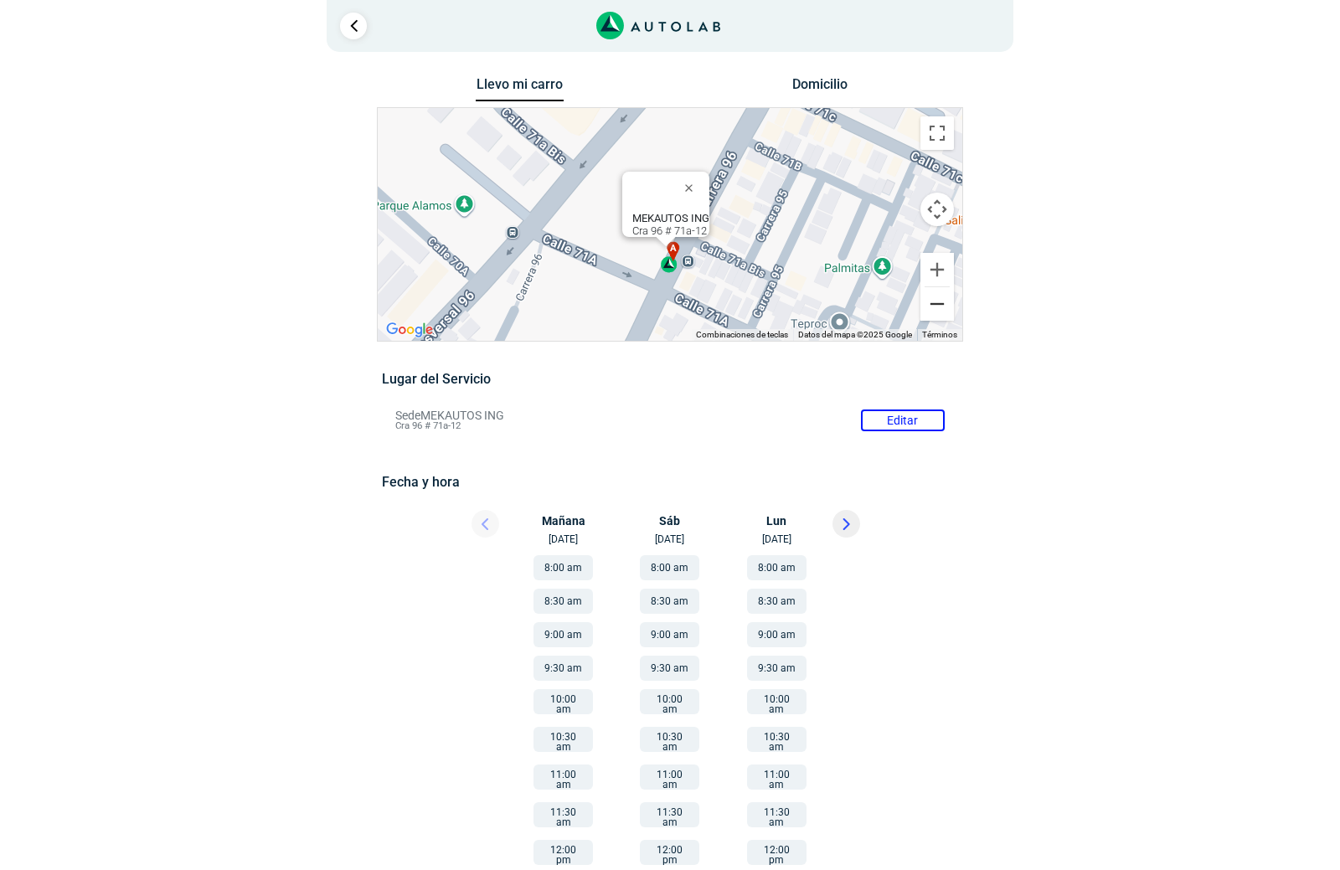
click at [938, 307] on button "Reducir" at bounding box center [936, 303] width 33 height 33
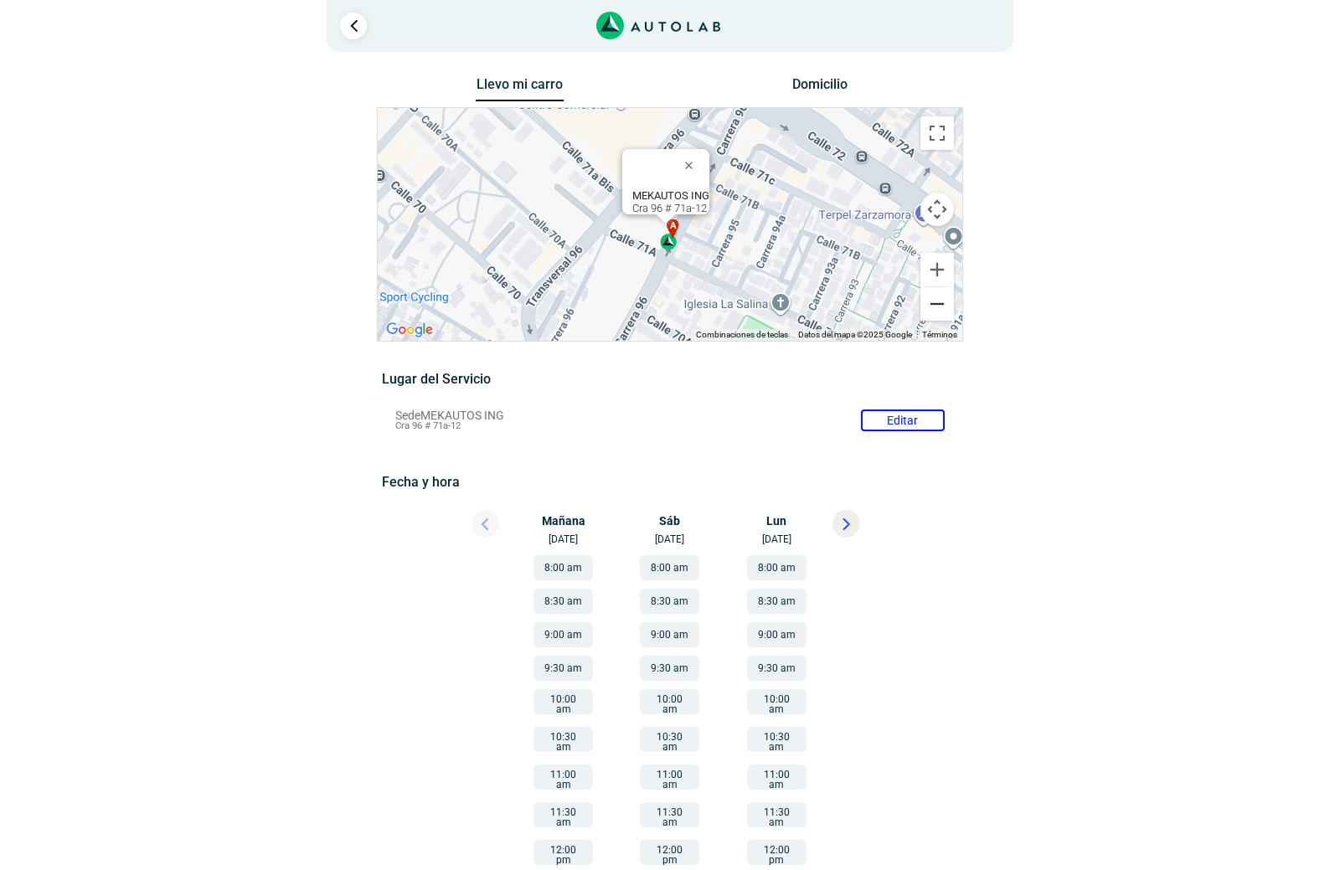
click at [938, 306] on button "Reducir" at bounding box center [936, 303] width 33 height 33
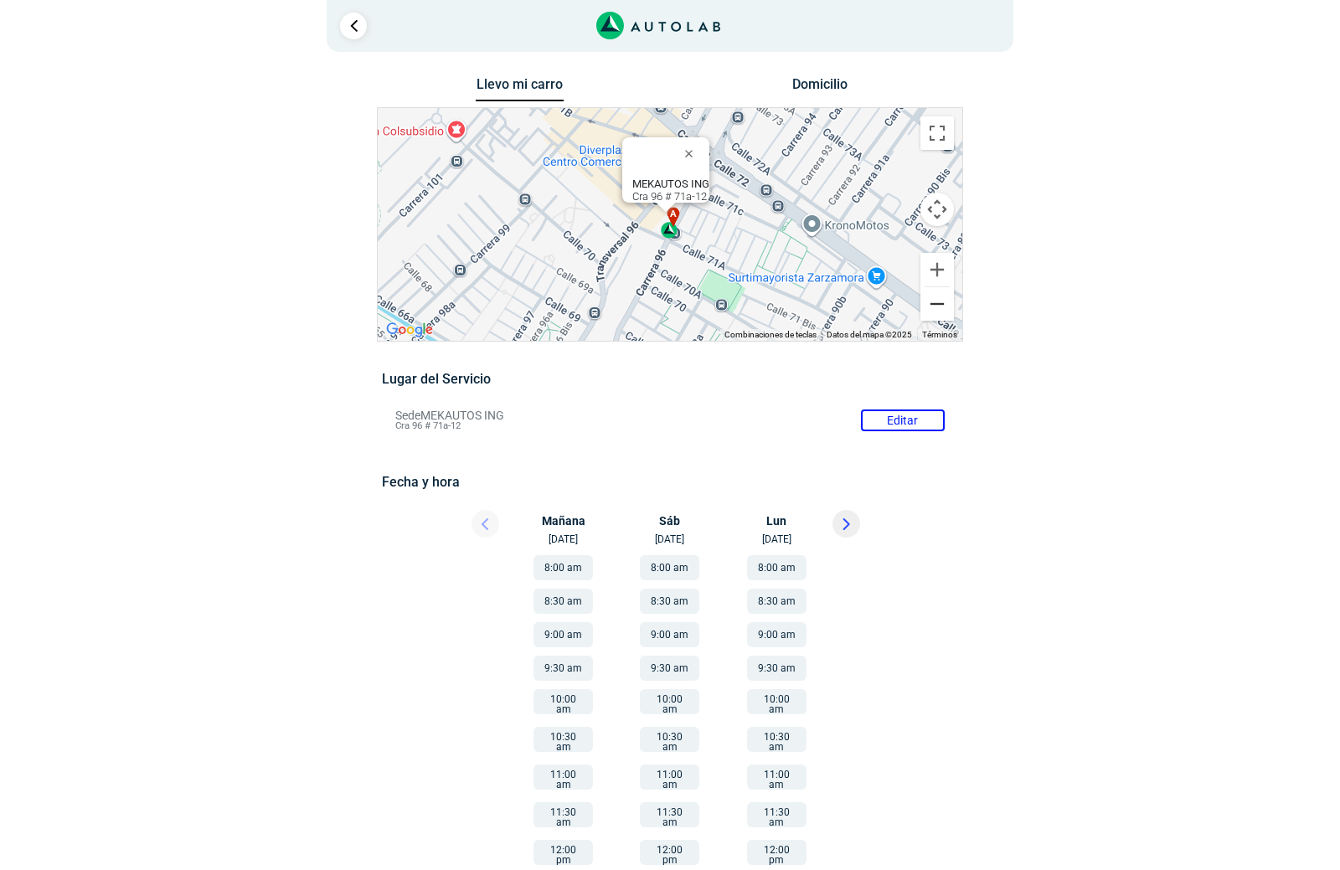
click at [937, 304] on button "Reducir" at bounding box center [936, 303] width 33 height 33
